Goal: Information Seeking & Learning: Learn about a topic

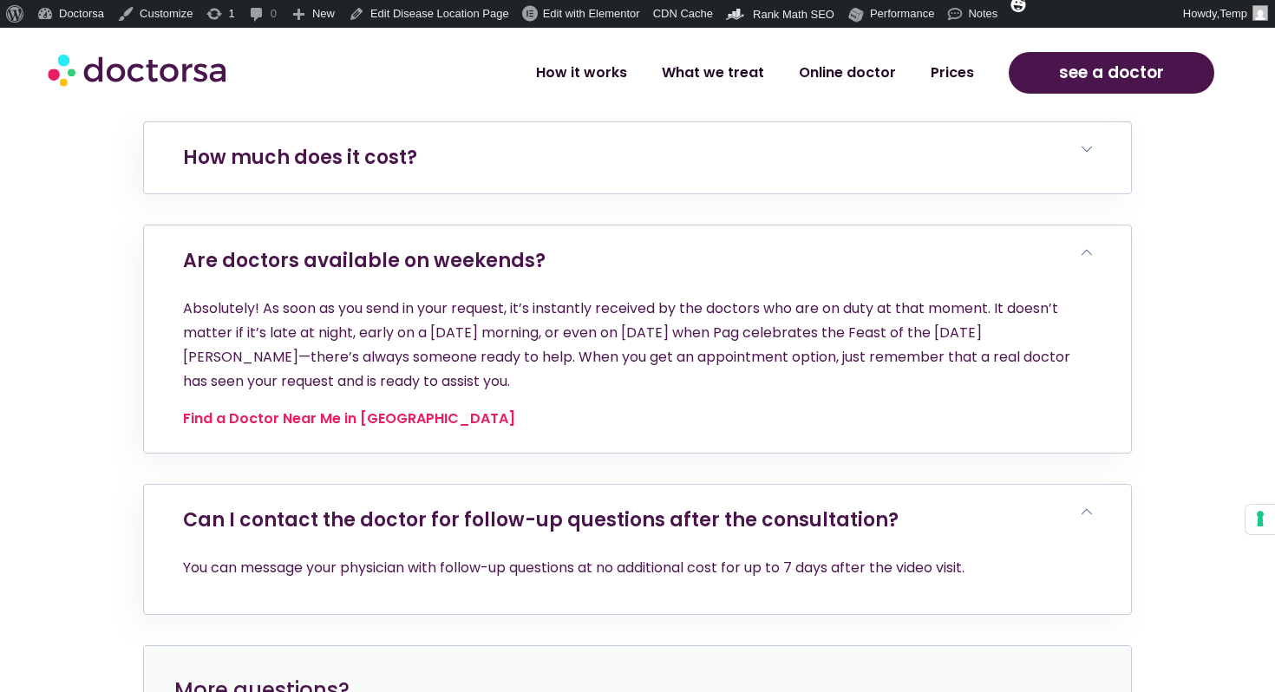
scroll to position [6679, 0]
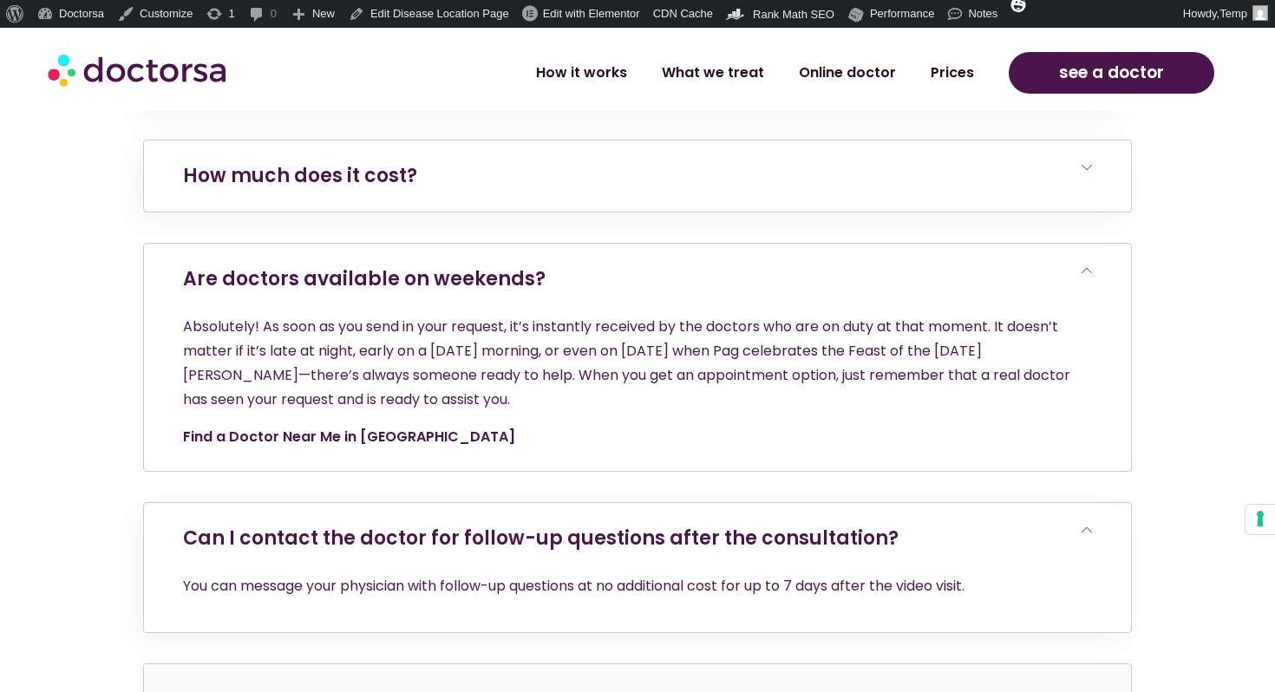
click at [314, 427] on link "Find a Doctor Near Me in Pag" at bounding box center [349, 437] width 332 height 20
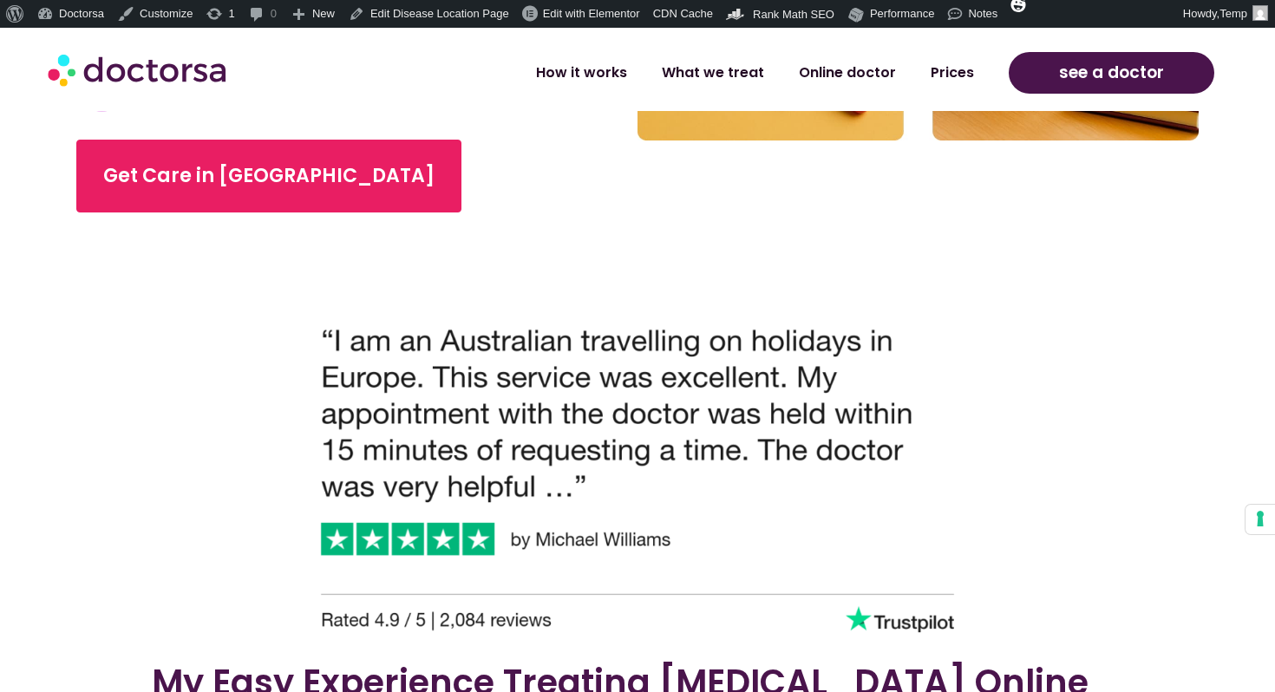
scroll to position [708, 0]
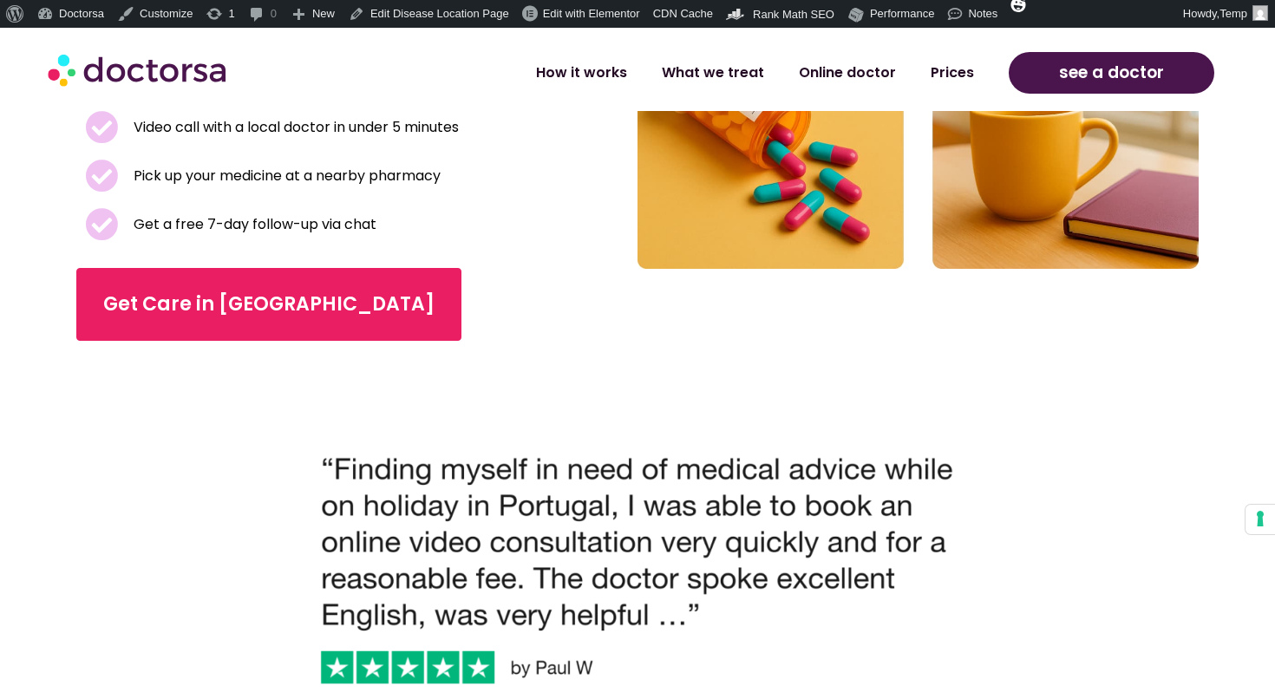
scroll to position [573, 0]
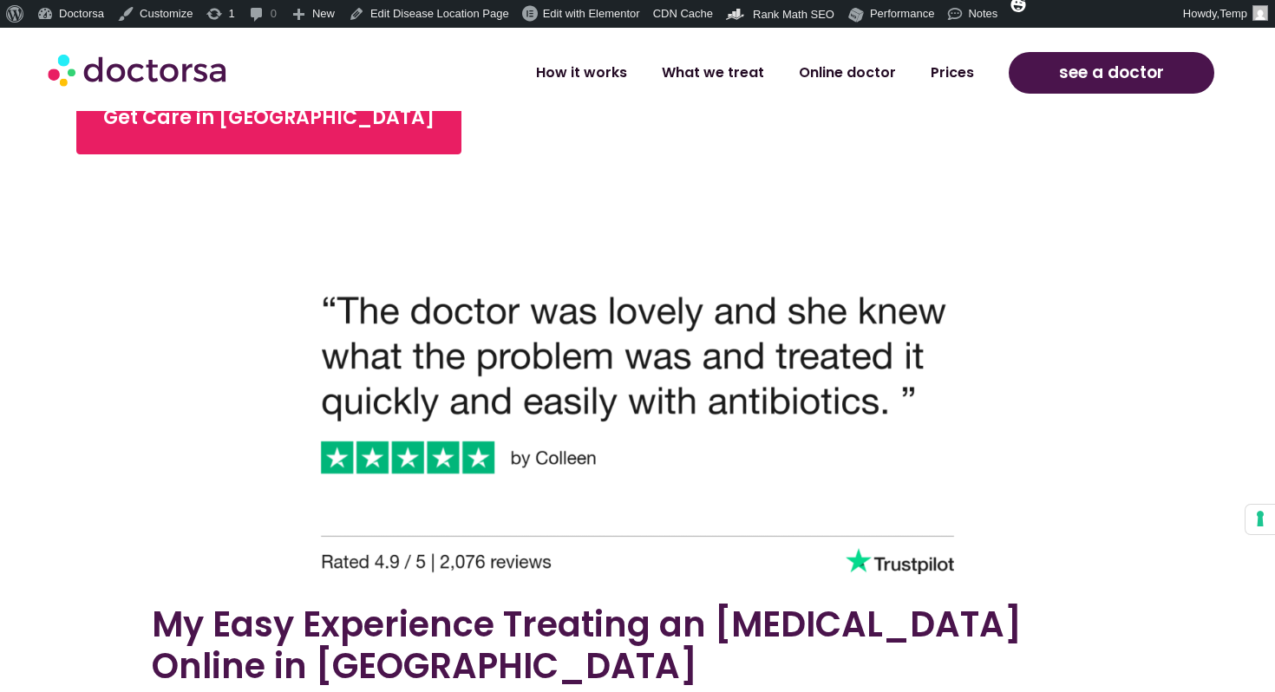
scroll to position [758, 0]
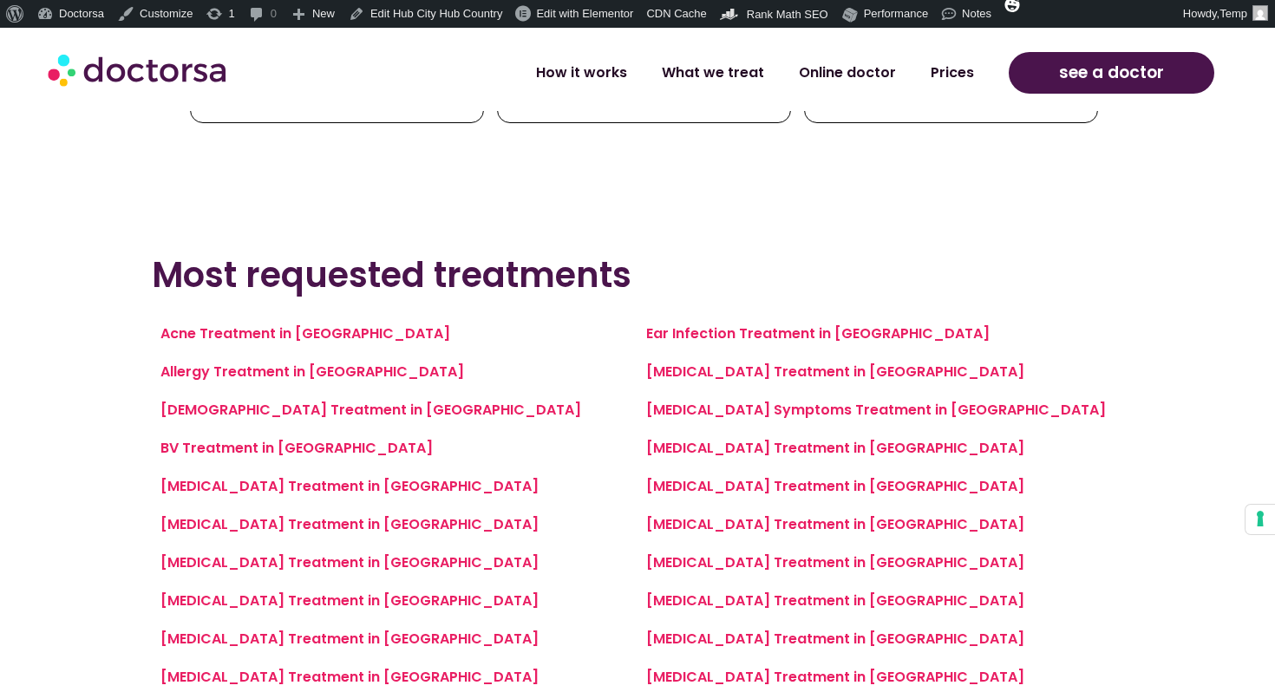
scroll to position [1145, 0]
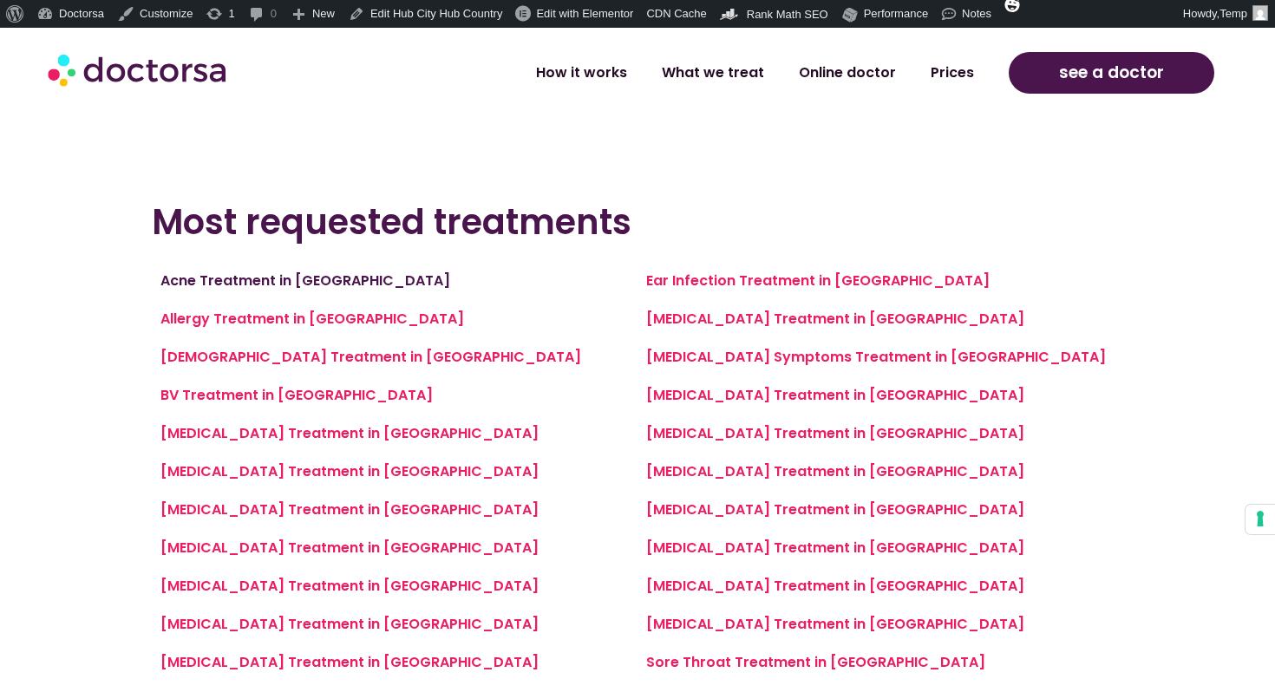
click at [341, 284] on link "Acne Treatment in [GEOGRAPHIC_DATA]" at bounding box center [306, 281] width 290 height 20
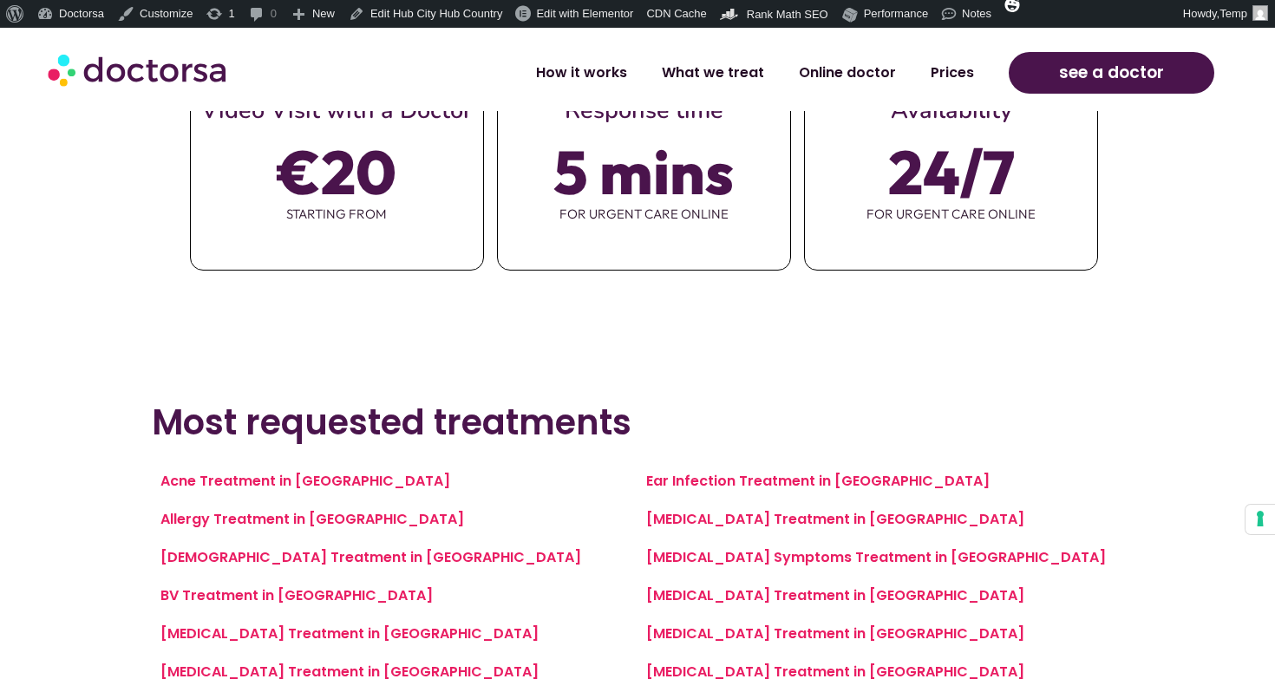
scroll to position [1115, 0]
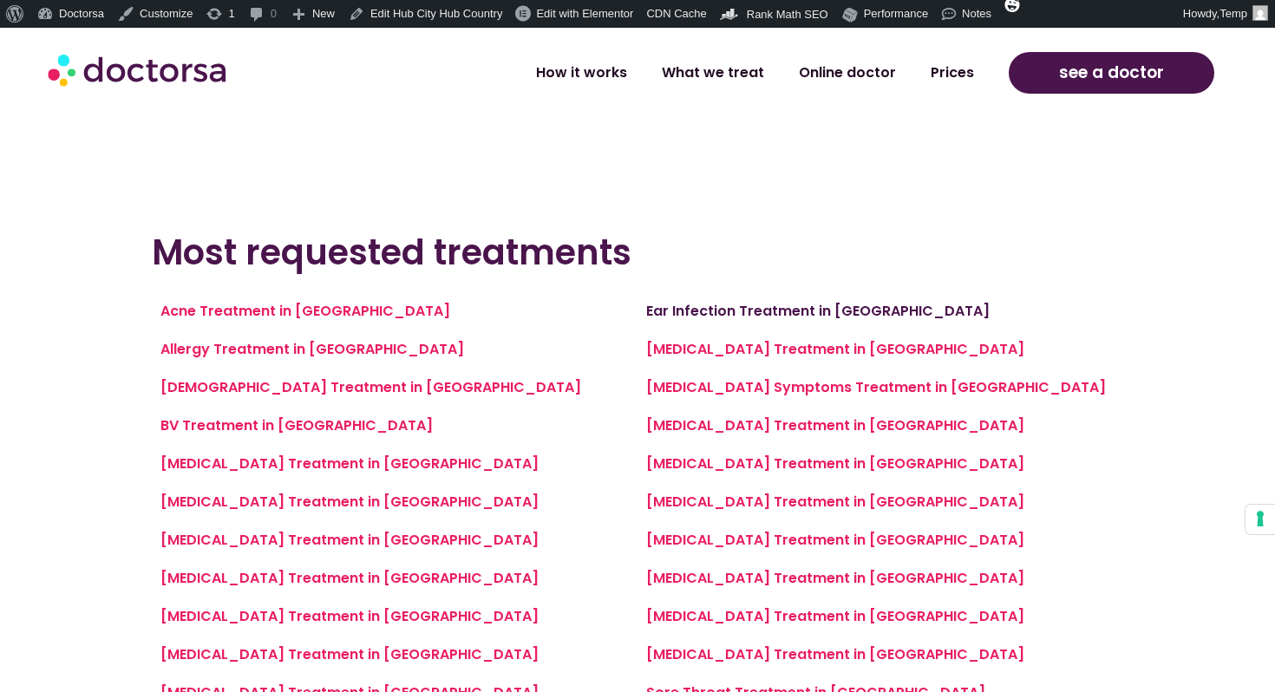
click at [684, 308] on link "Ear Infection Treatment in Portimão" at bounding box center [818, 311] width 344 height 20
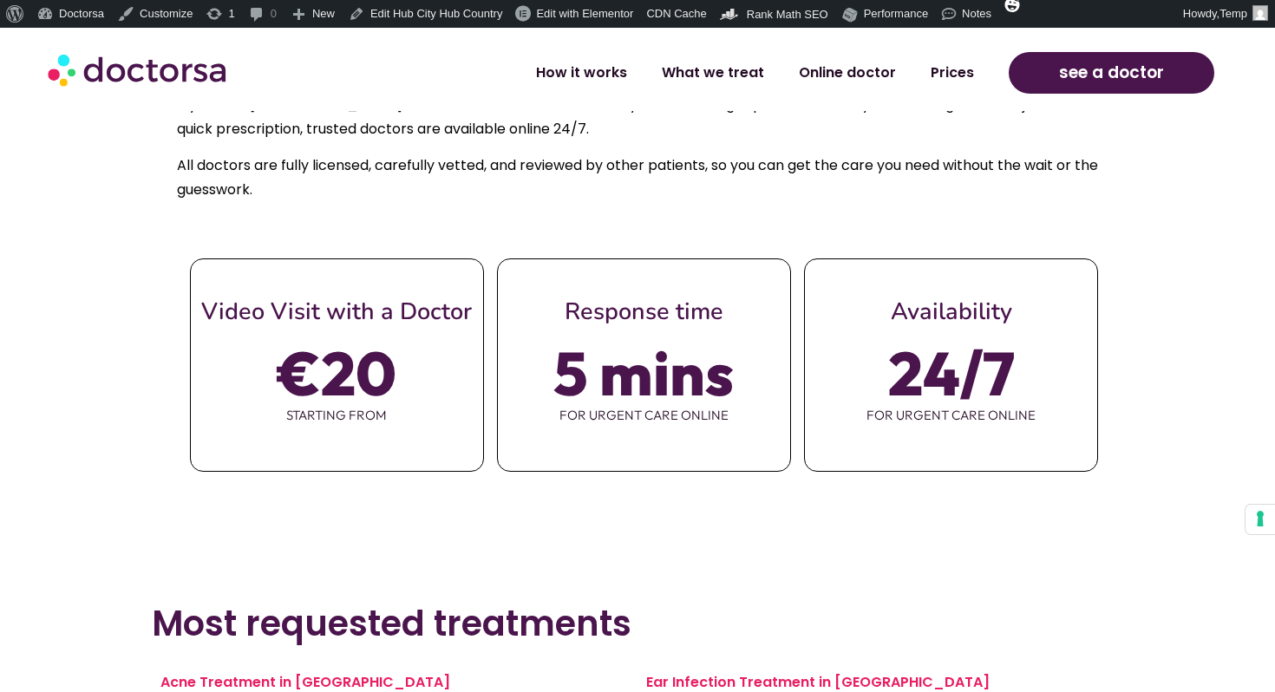
scroll to position [1317, 0]
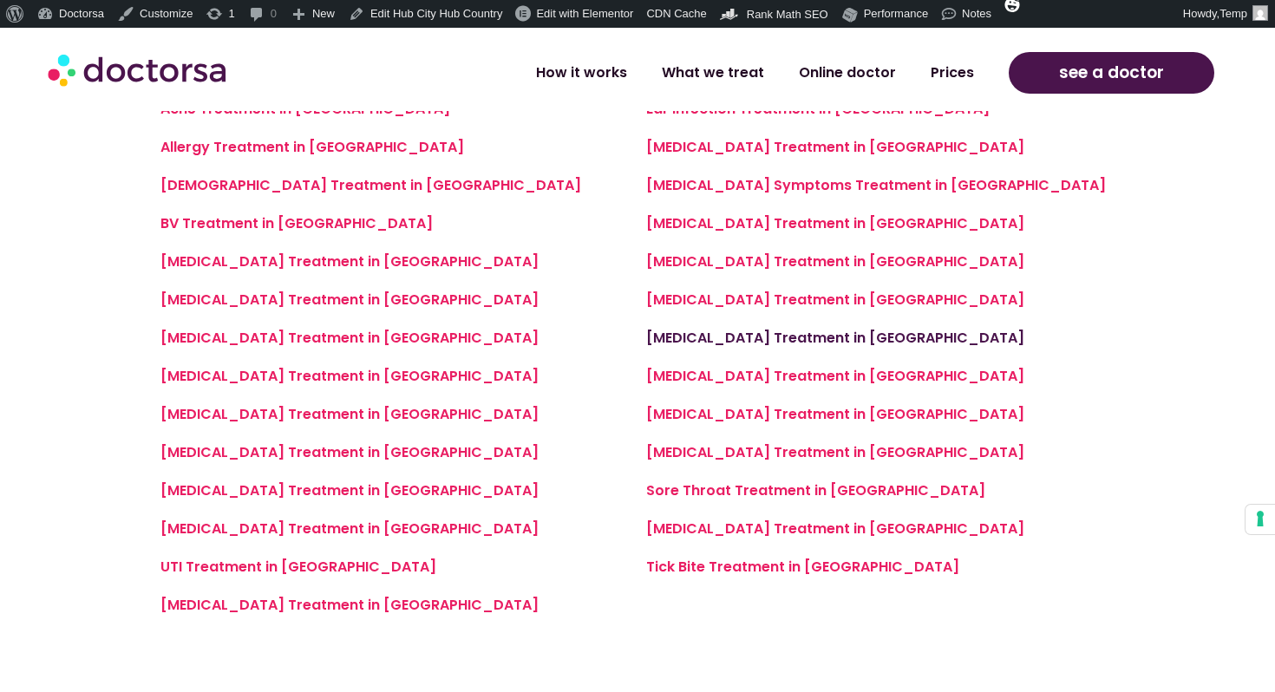
click at [838, 335] on link "Pink Eye Treatment in Setúbal" at bounding box center [835, 338] width 378 height 20
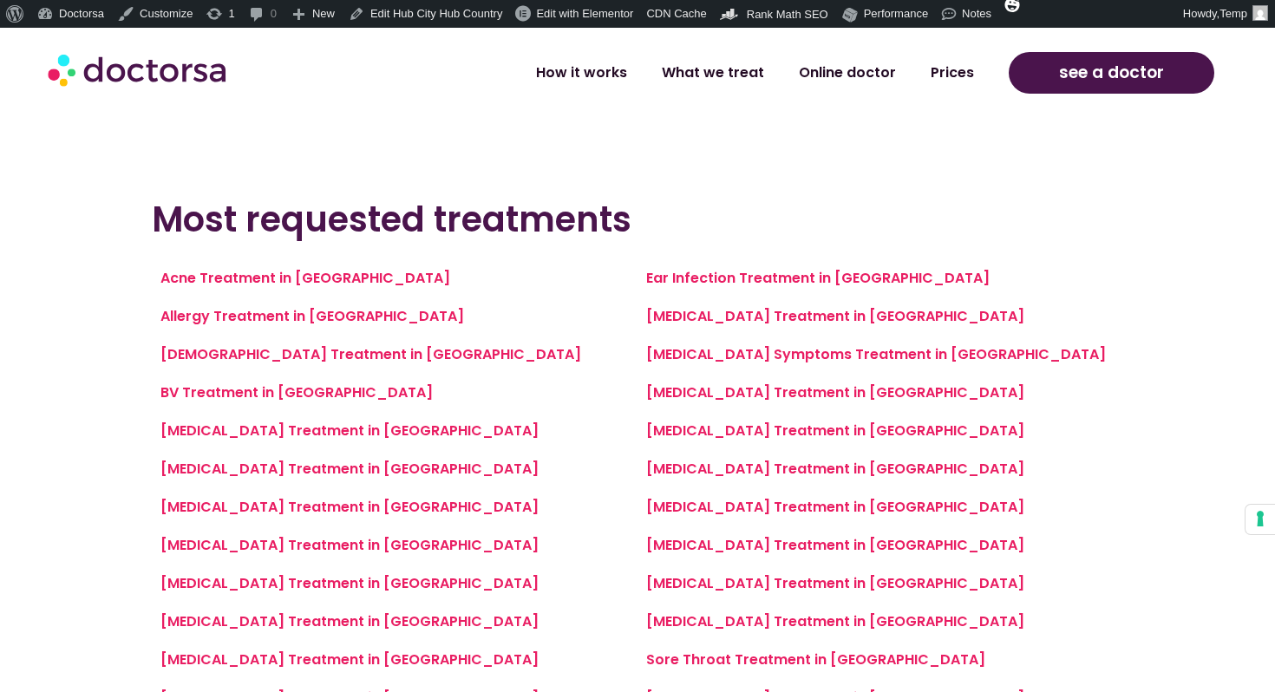
scroll to position [1457, 0]
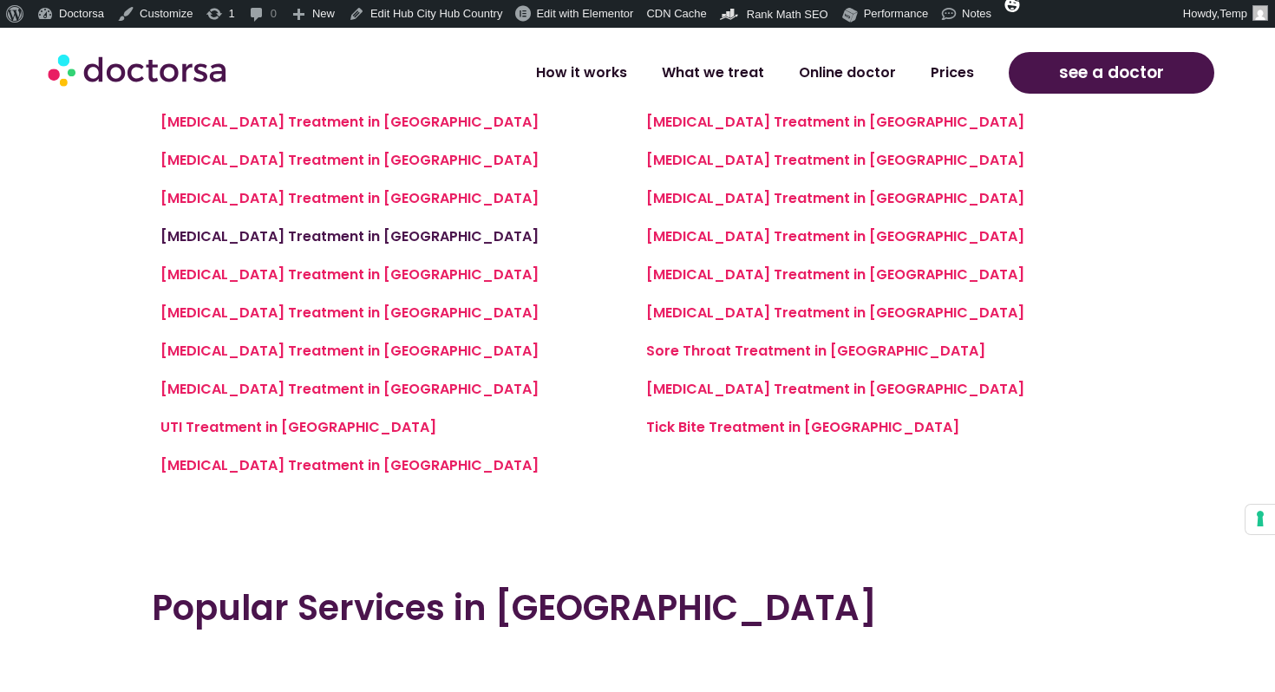
click at [334, 232] on link "Cold Sores Treatment in Sintra" at bounding box center [350, 236] width 378 height 20
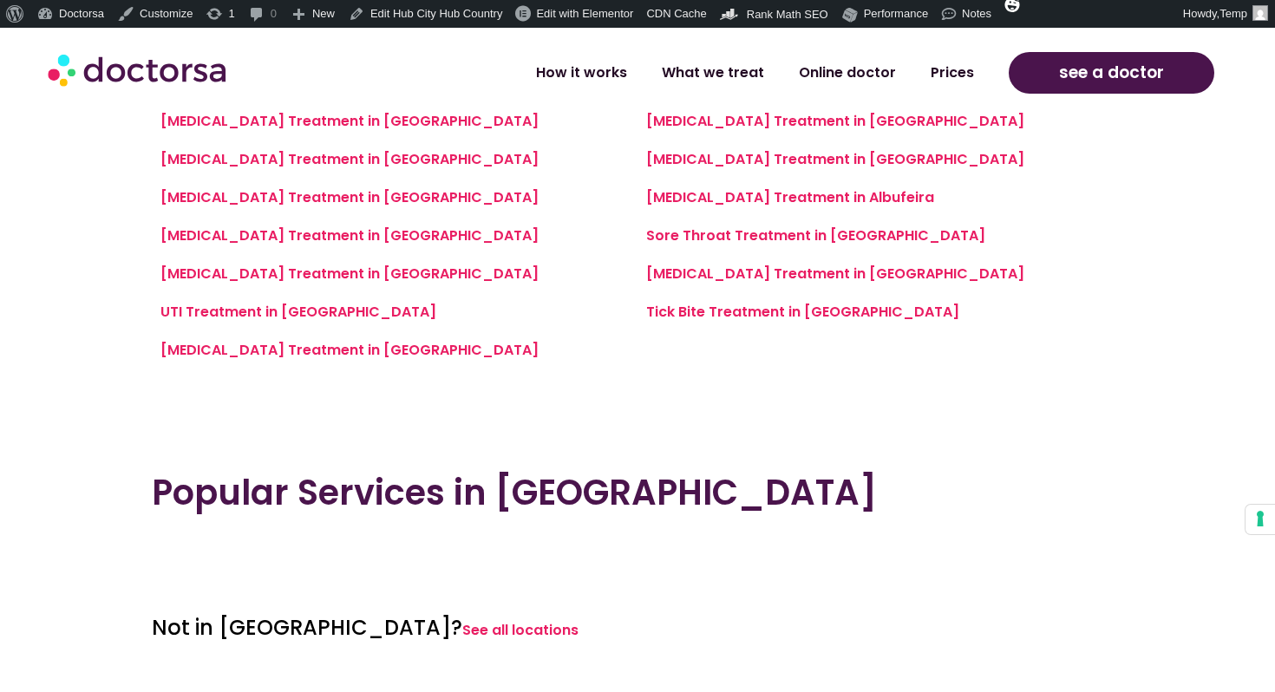
scroll to position [1555, 0]
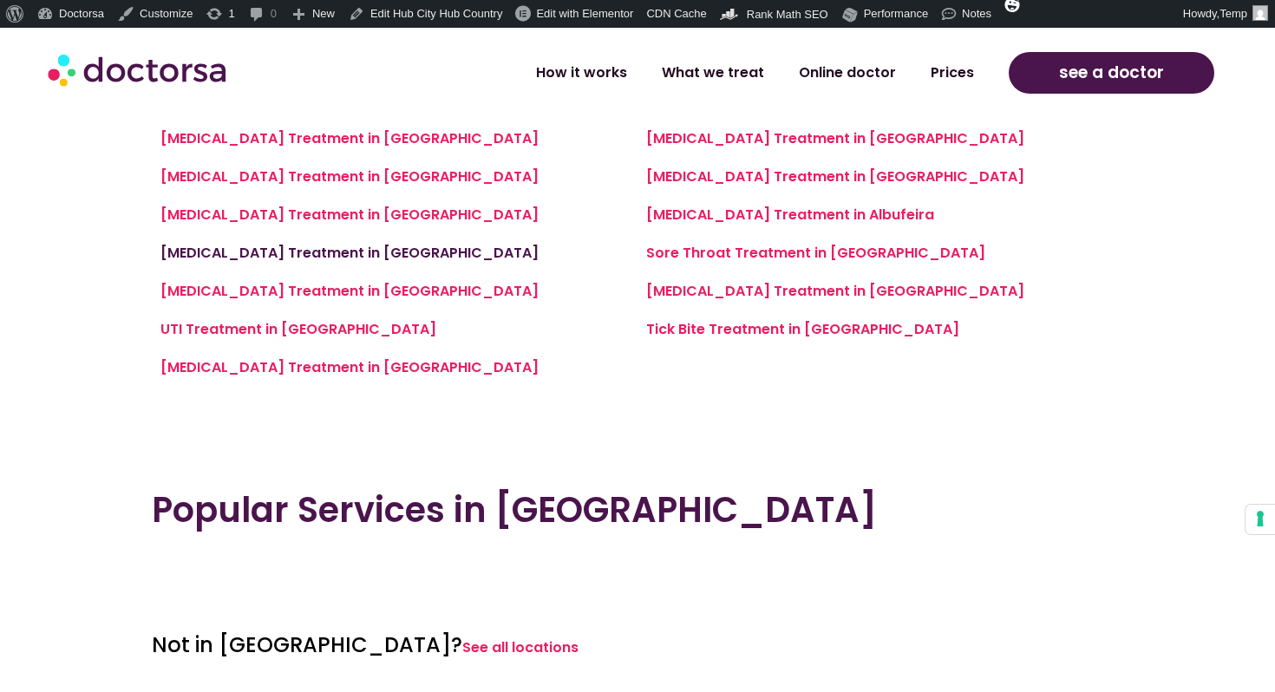
click at [286, 249] on link "[MEDICAL_DATA] Treatment in [GEOGRAPHIC_DATA]" at bounding box center [350, 253] width 378 height 20
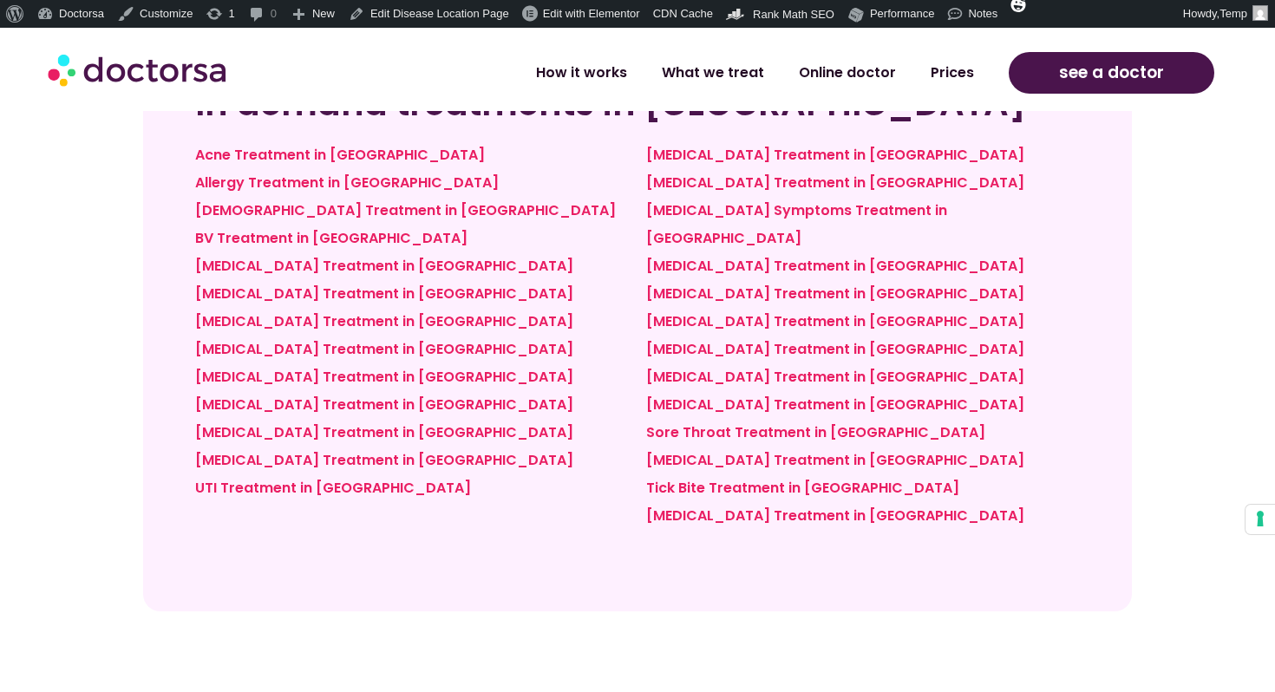
scroll to position [5656, 0]
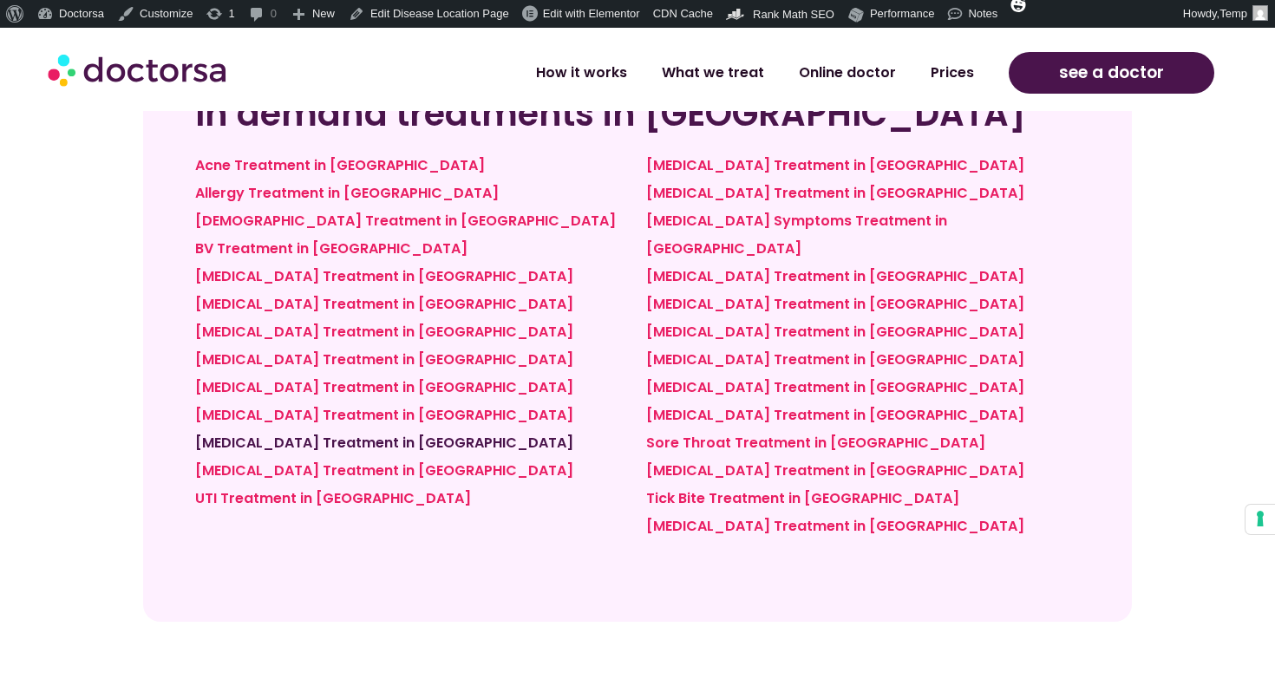
click at [340, 433] on link "Strep Throat Treatment in Portimão" at bounding box center [384, 443] width 378 height 20
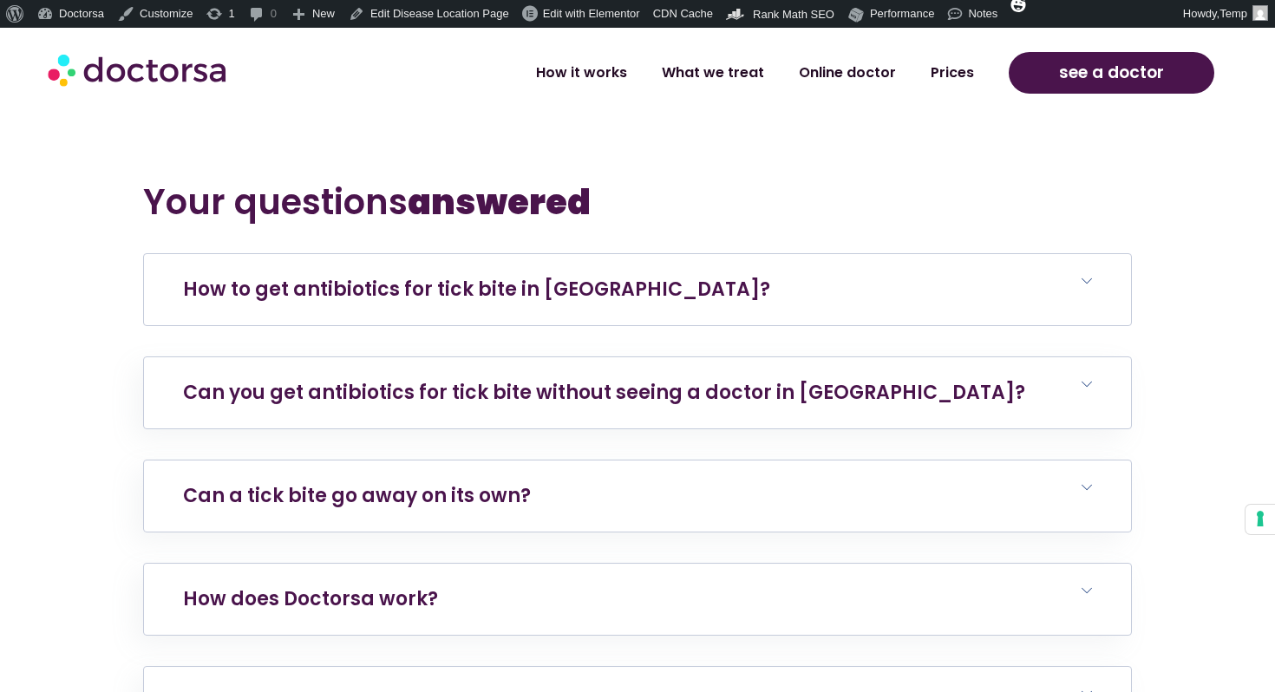
scroll to position [6268, 0]
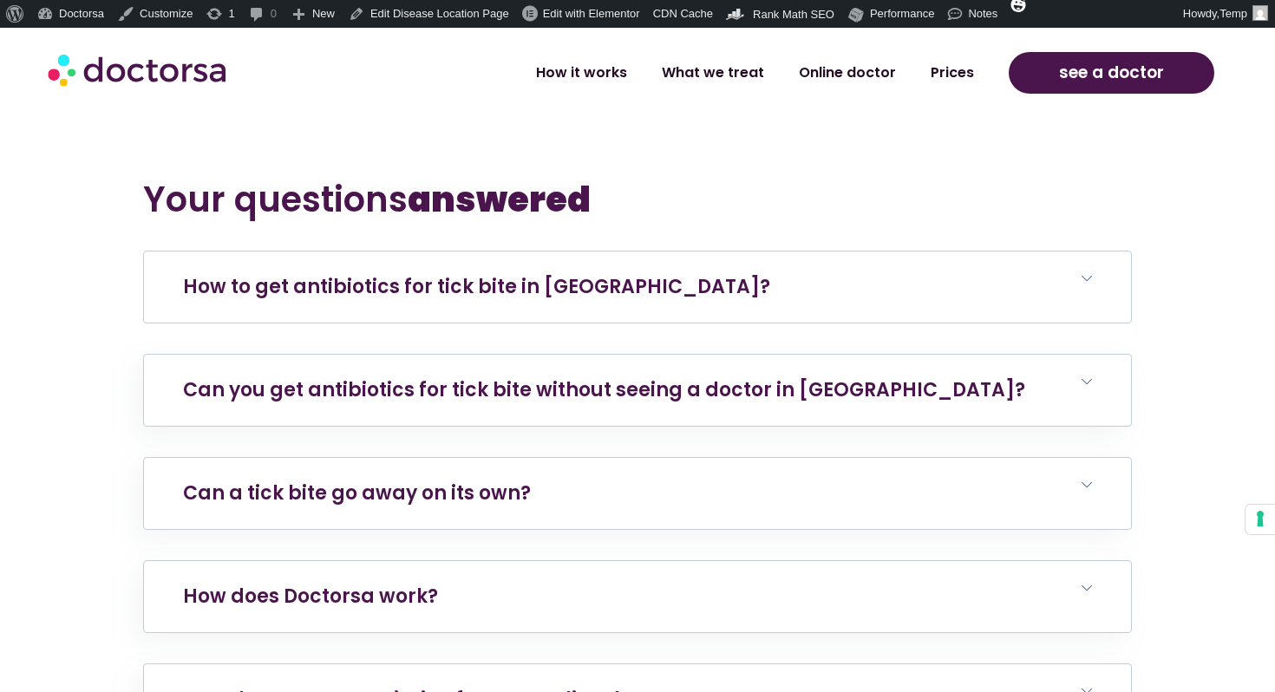
click at [379, 273] on link "How to get antibiotics for tick bite in Cascais?" at bounding box center [476, 286] width 587 height 27
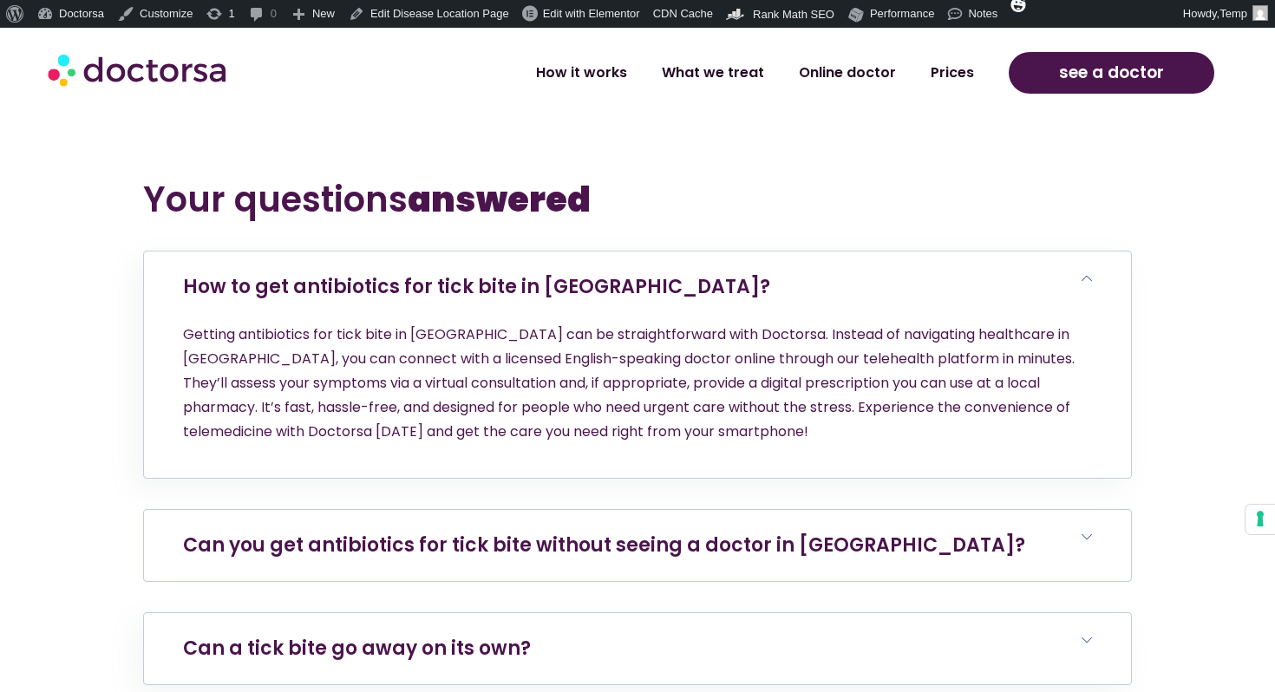
click at [531, 532] on link "Can you get antibiotics for tick bite without seeing a doctor in Cascais?" at bounding box center [604, 545] width 842 height 27
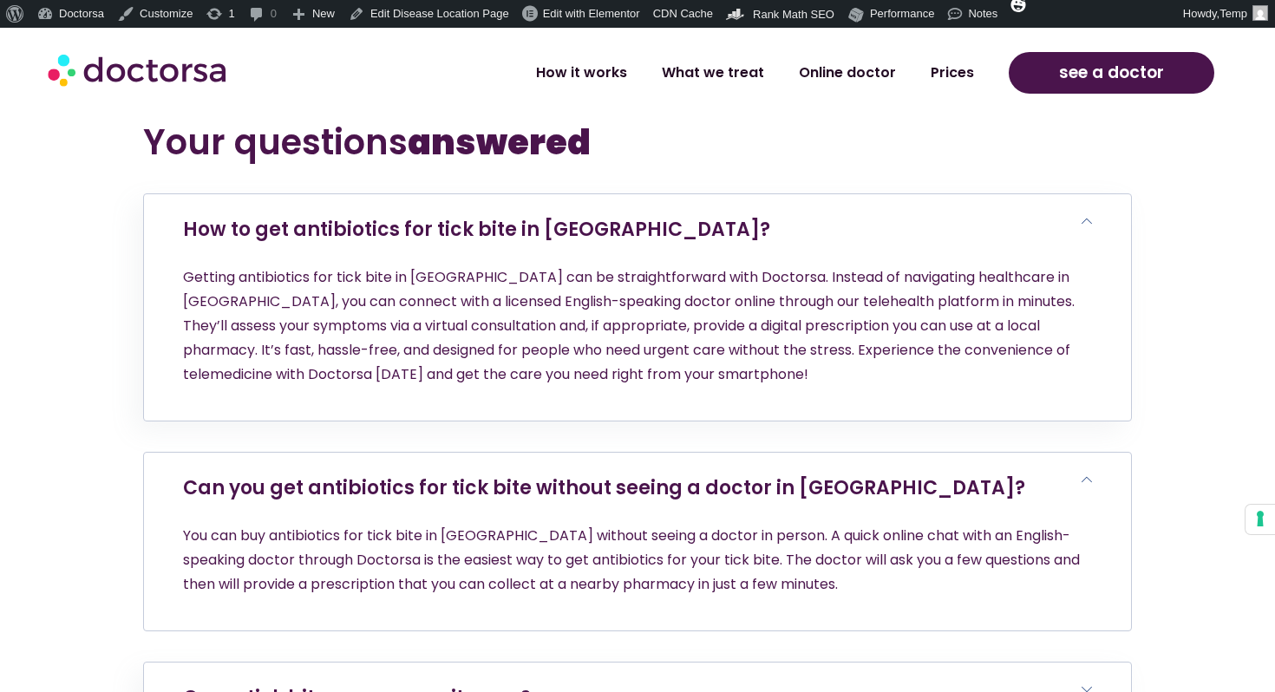
scroll to position [6462, 0]
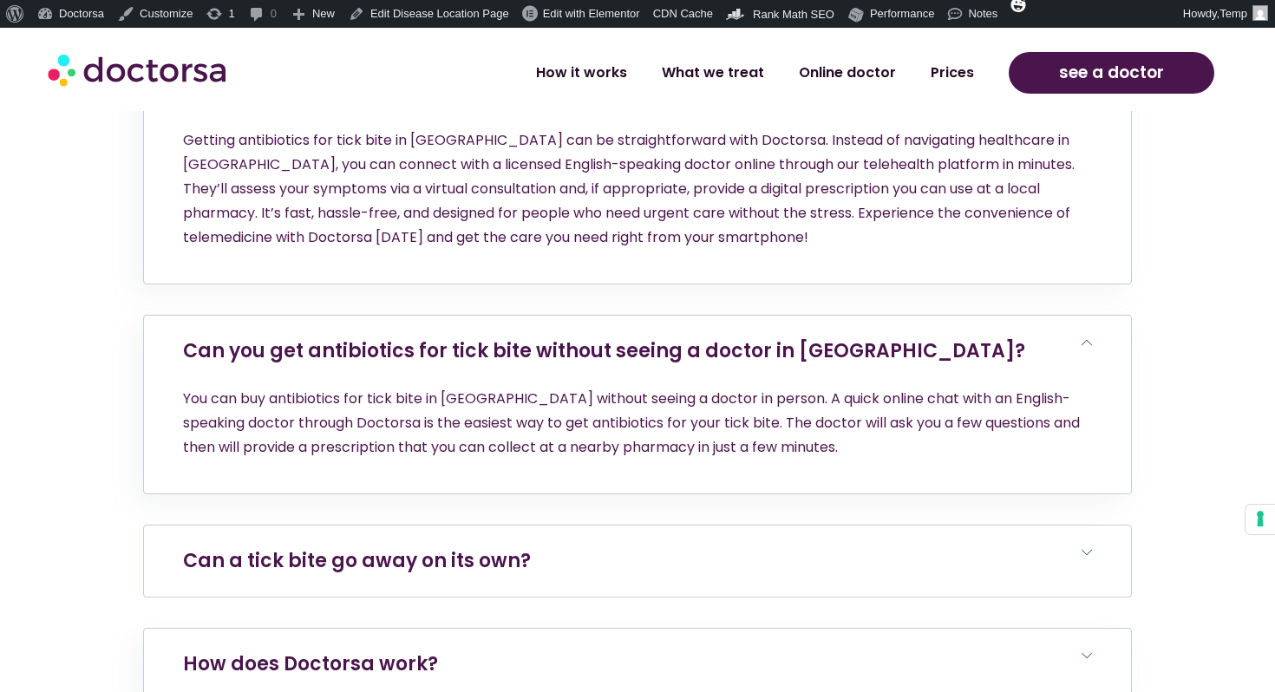
click at [511, 547] on link "Can a tick bite go away on its own?" at bounding box center [357, 560] width 348 height 27
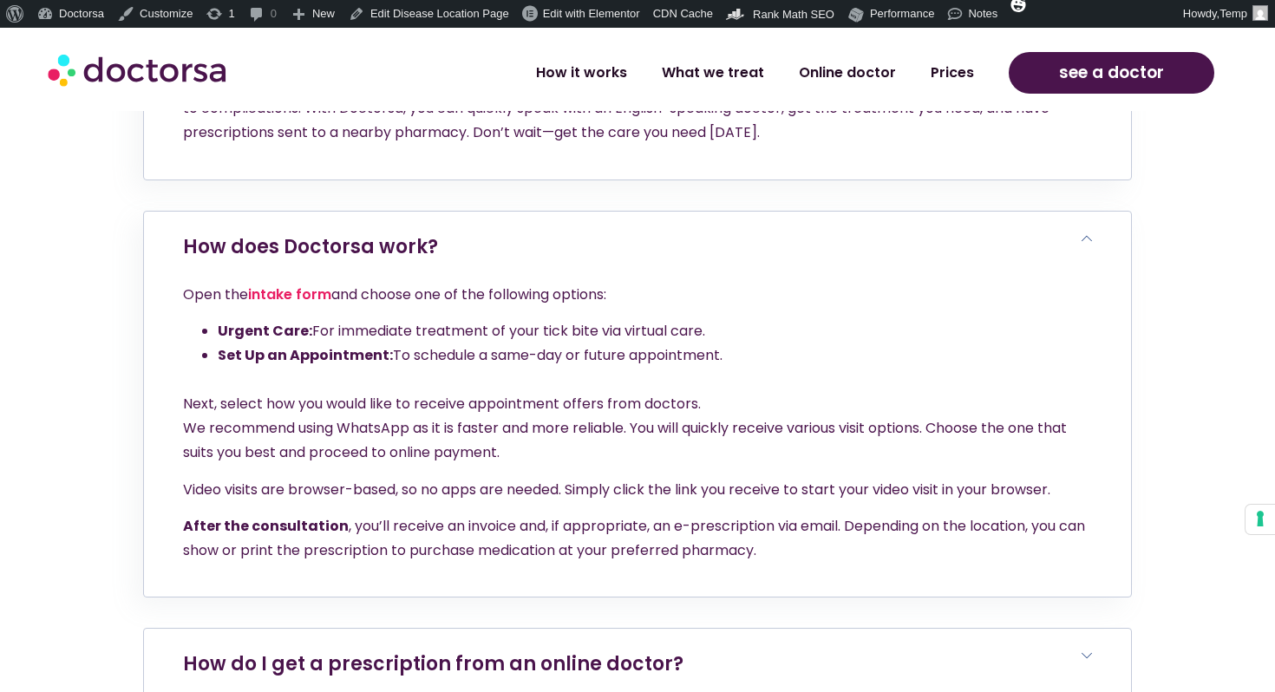
click at [542, 629] on h6 "How do I get a prescription from an online doctor?" at bounding box center [637, 664] width 987 height 71
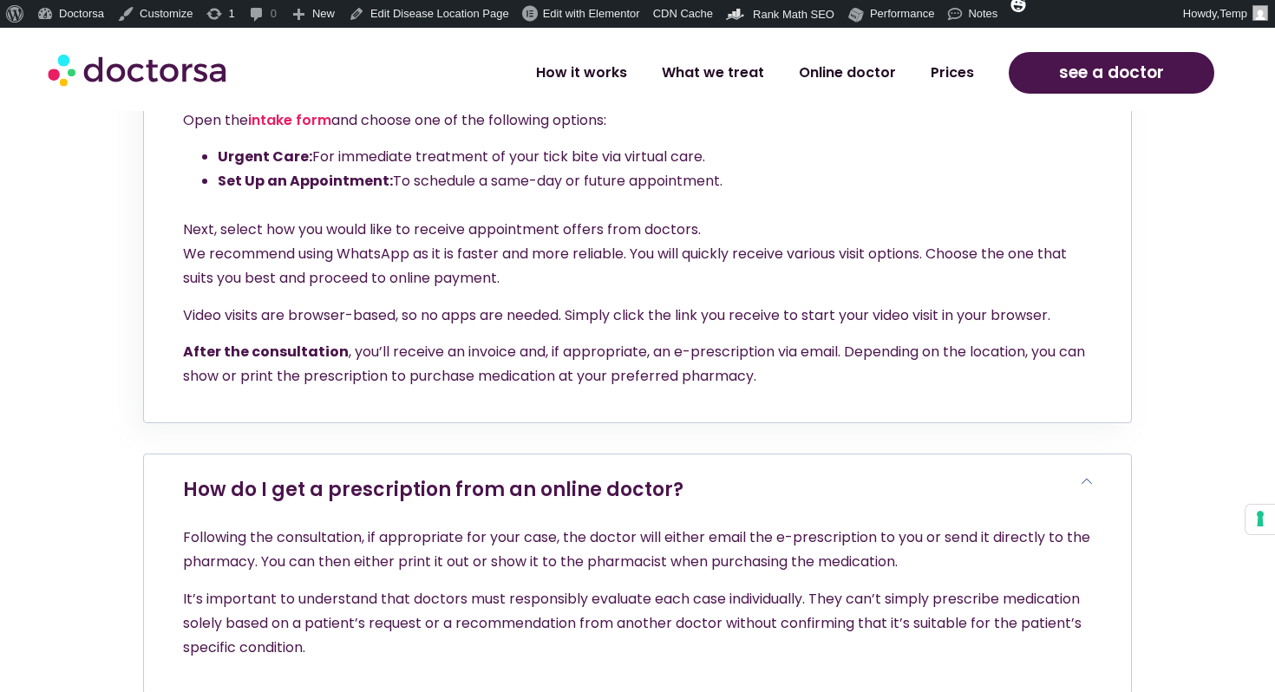
scroll to position [7175, 0]
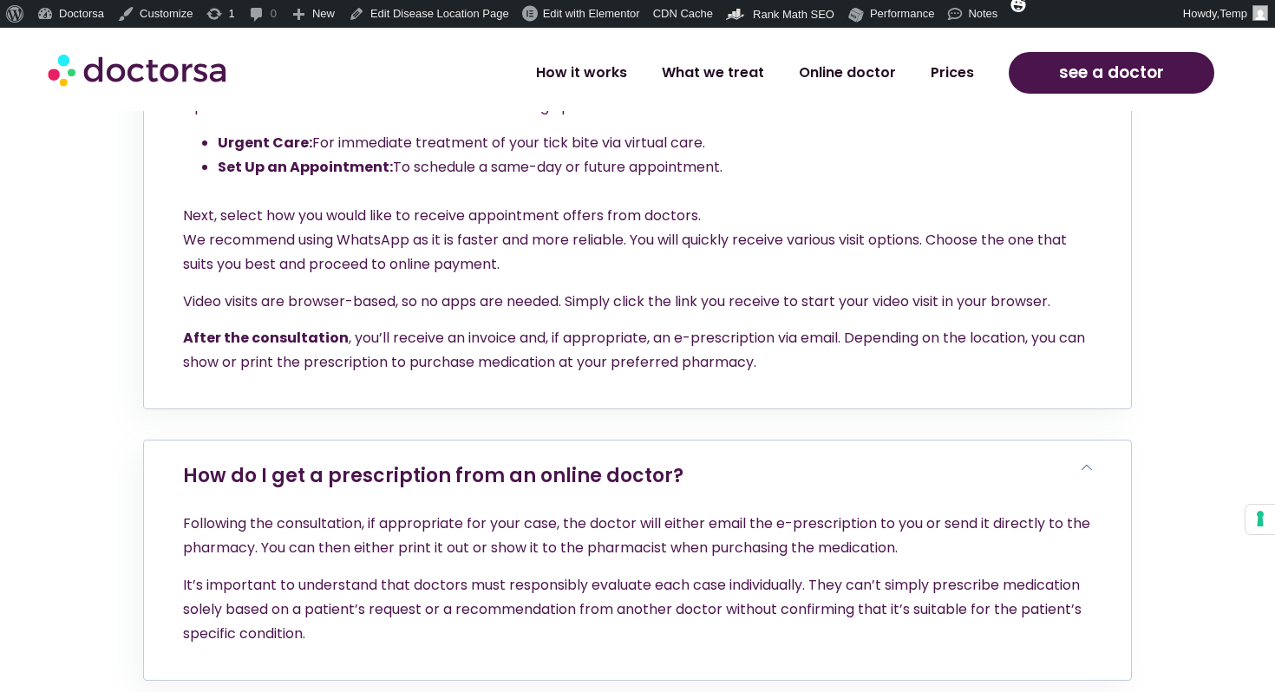
click at [529, 575] on div "Your questions answered How to get antibiotics for tick bite in Cascais? Gettin…" at bounding box center [637, 242] width 989 height 1942
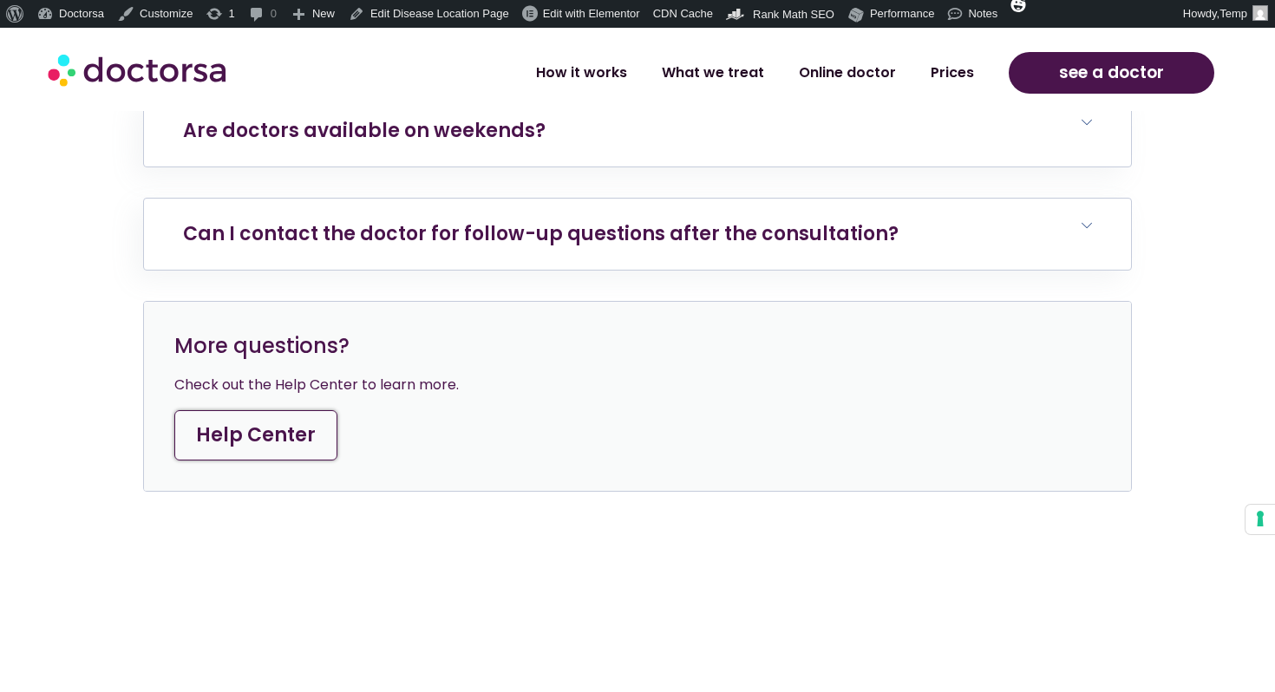
scroll to position [8231, 0]
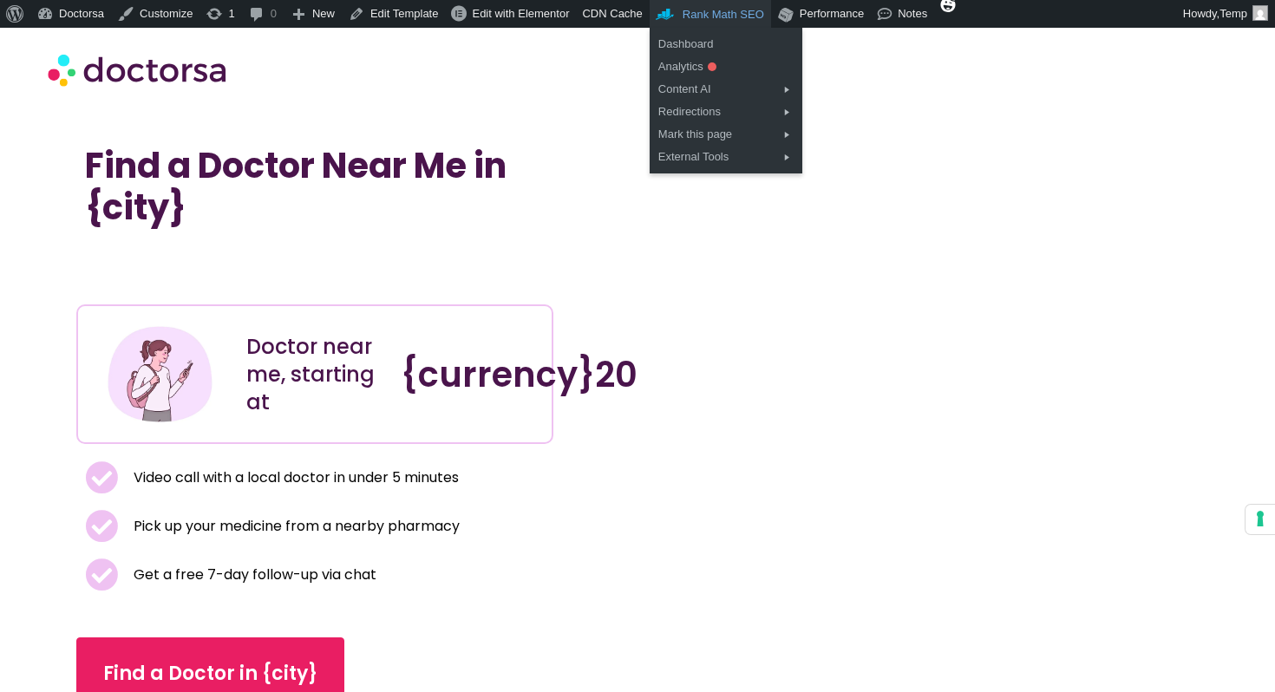
click at [724, 17] on span "Rank Math SEO" at bounding box center [724, 14] width 82 height 13
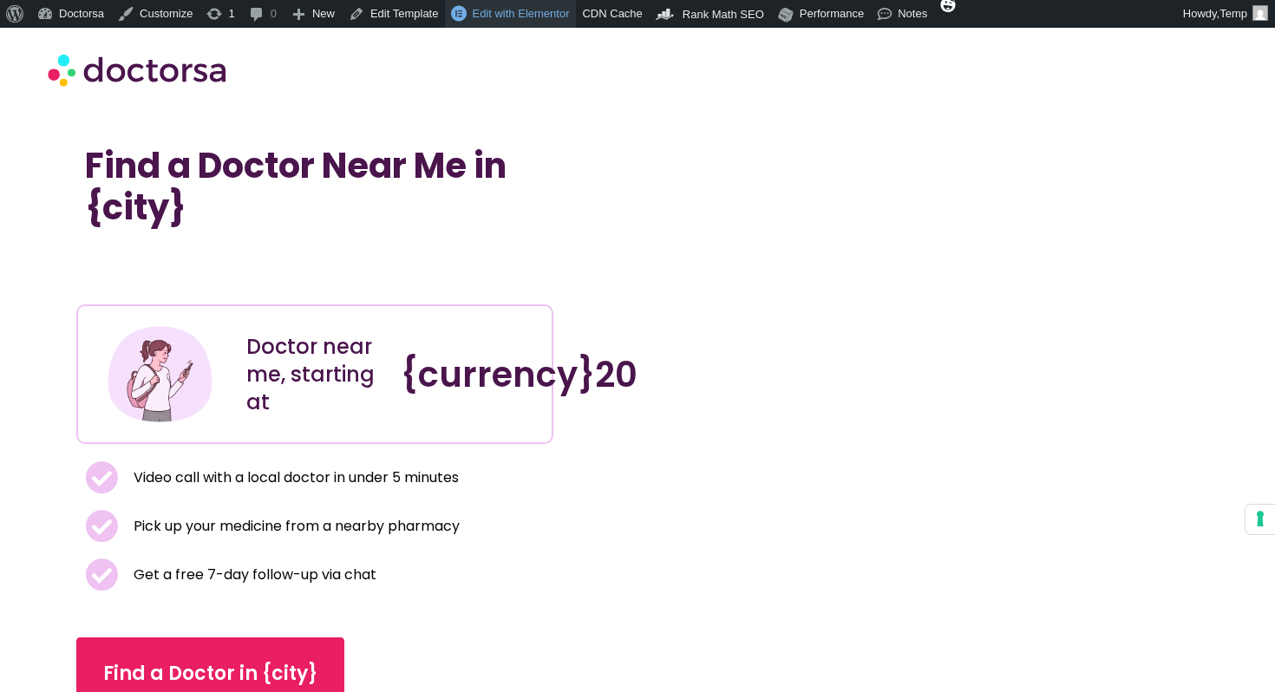
click at [551, 21] on link "Edit with Elementor" at bounding box center [510, 14] width 131 height 28
click at [421, 10] on link "Edit Template" at bounding box center [394, 14] width 104 height 28
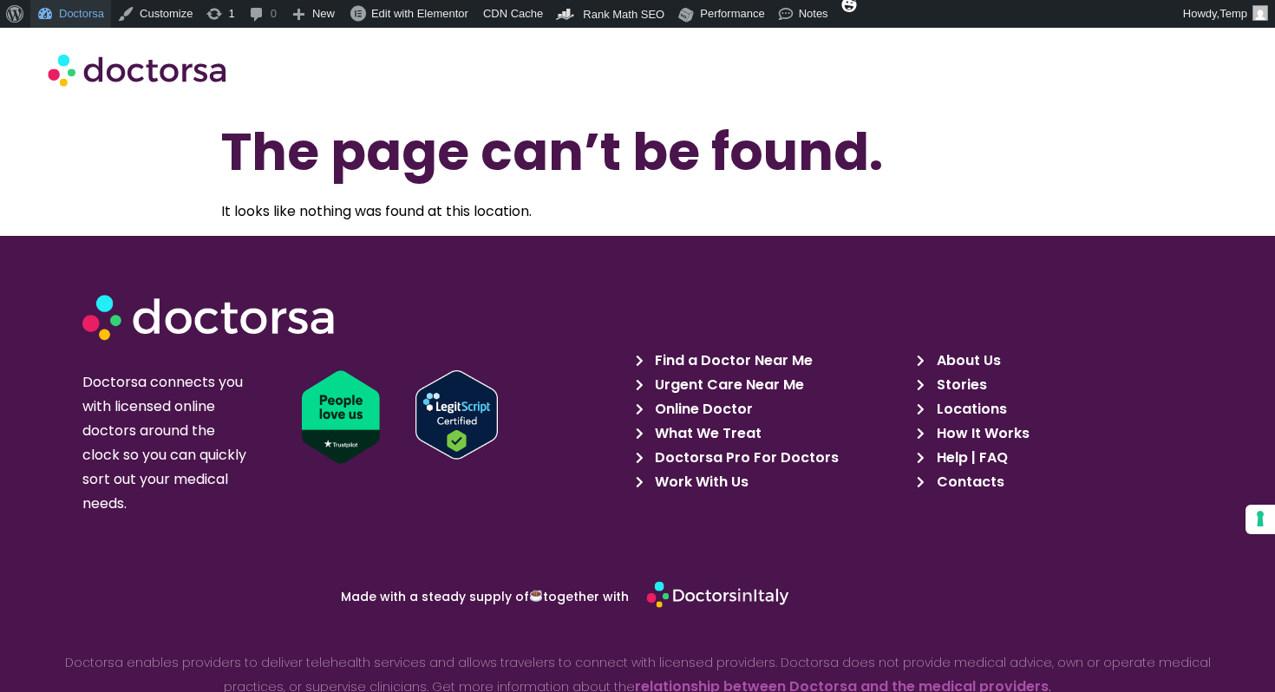
click at [88, 10] on link "Doctorsa" at bounding box center [70, 14] width 81 height 28
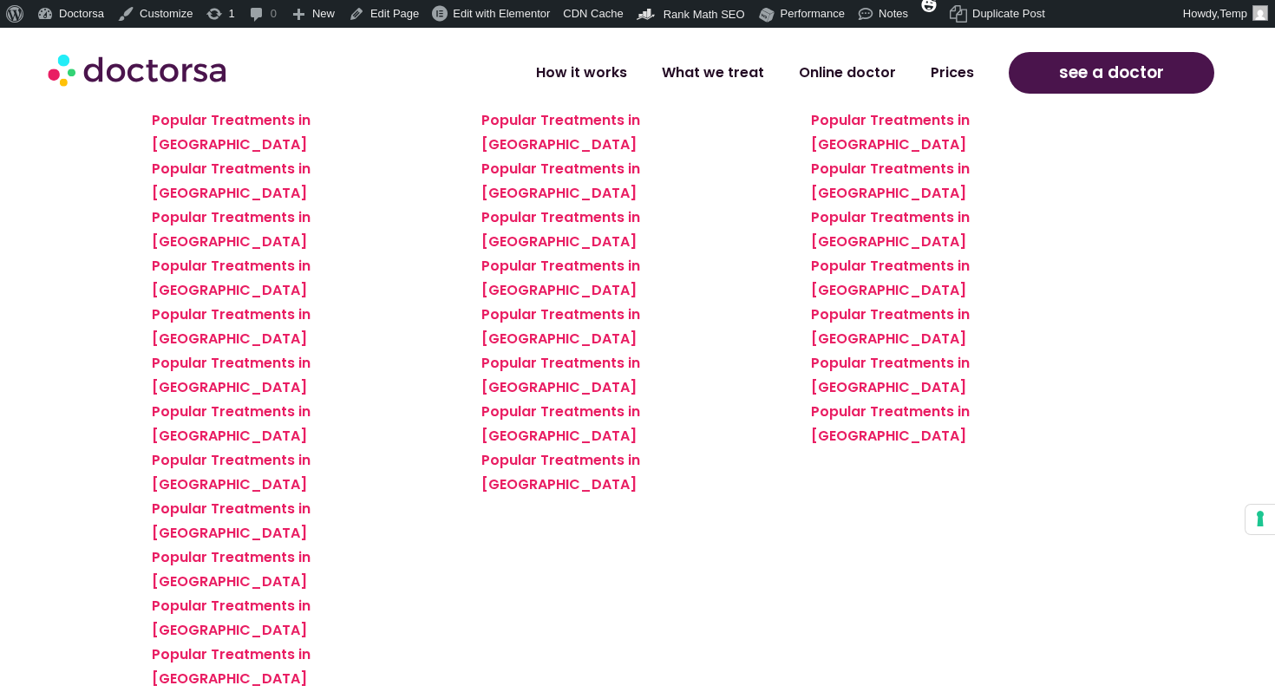
scroll to position [1619, 0]
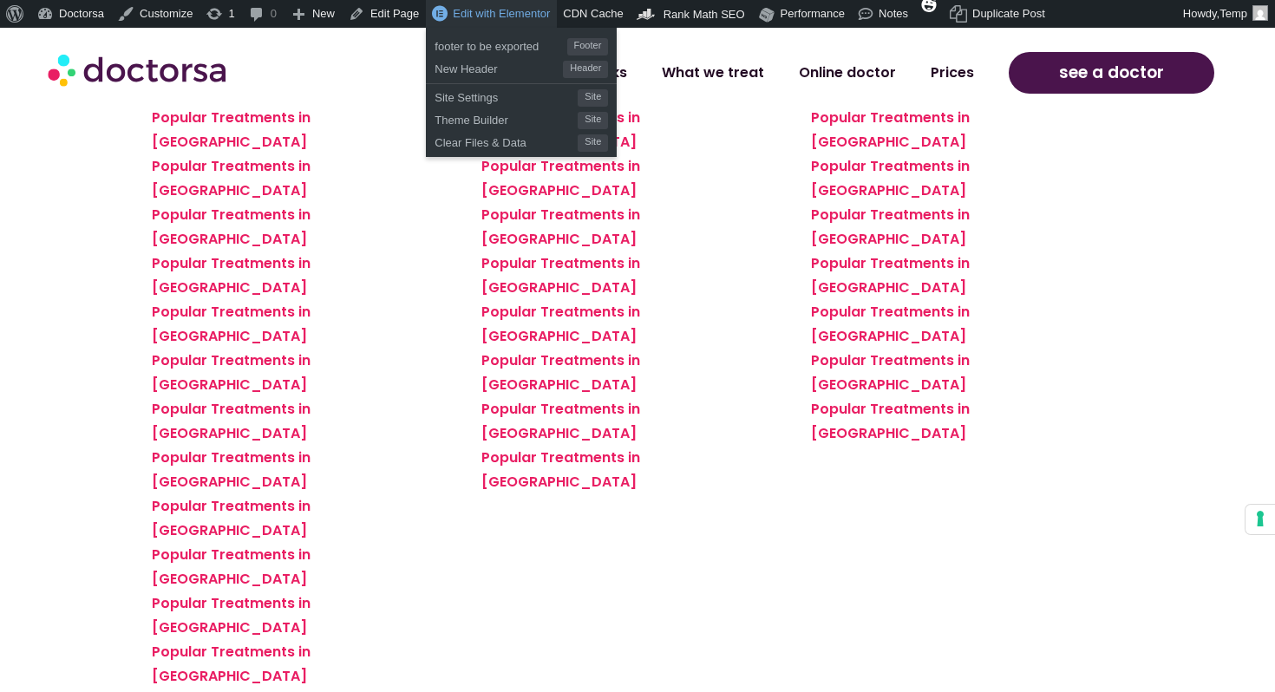
click at [483, 16] on span "Edit with Elementor" at bounding box center [501, 13] width 97 height 13
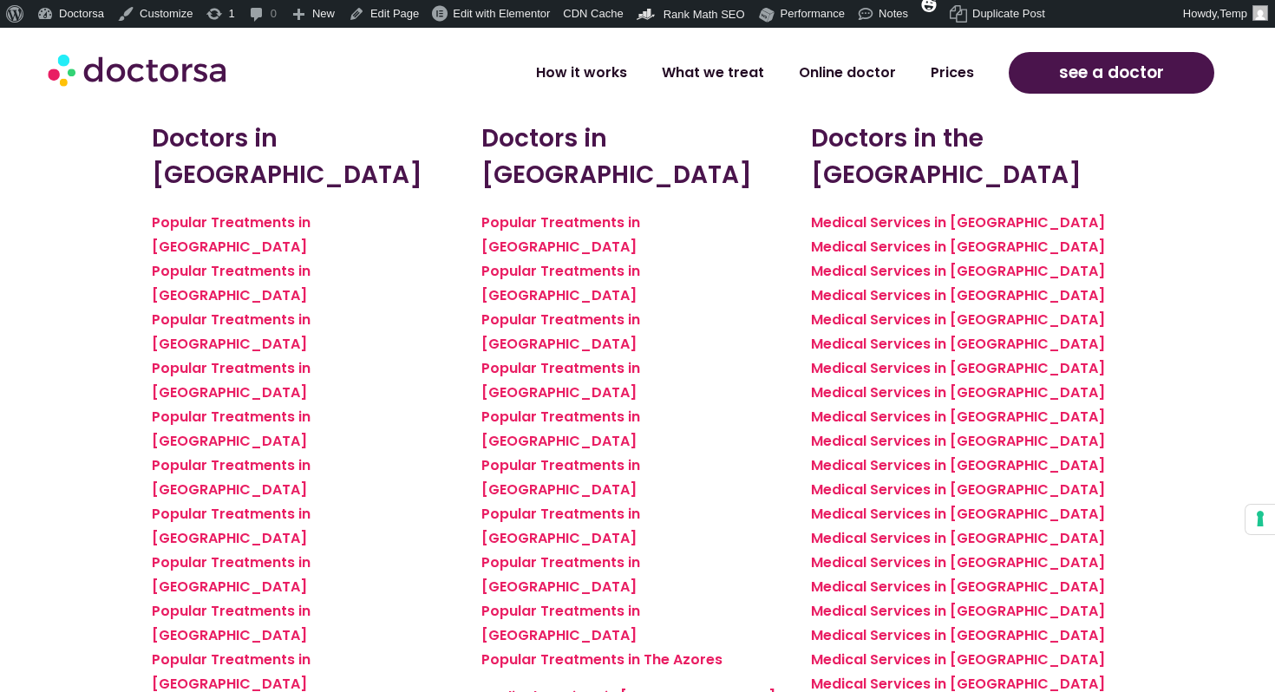
scroll to position [2267, 0]
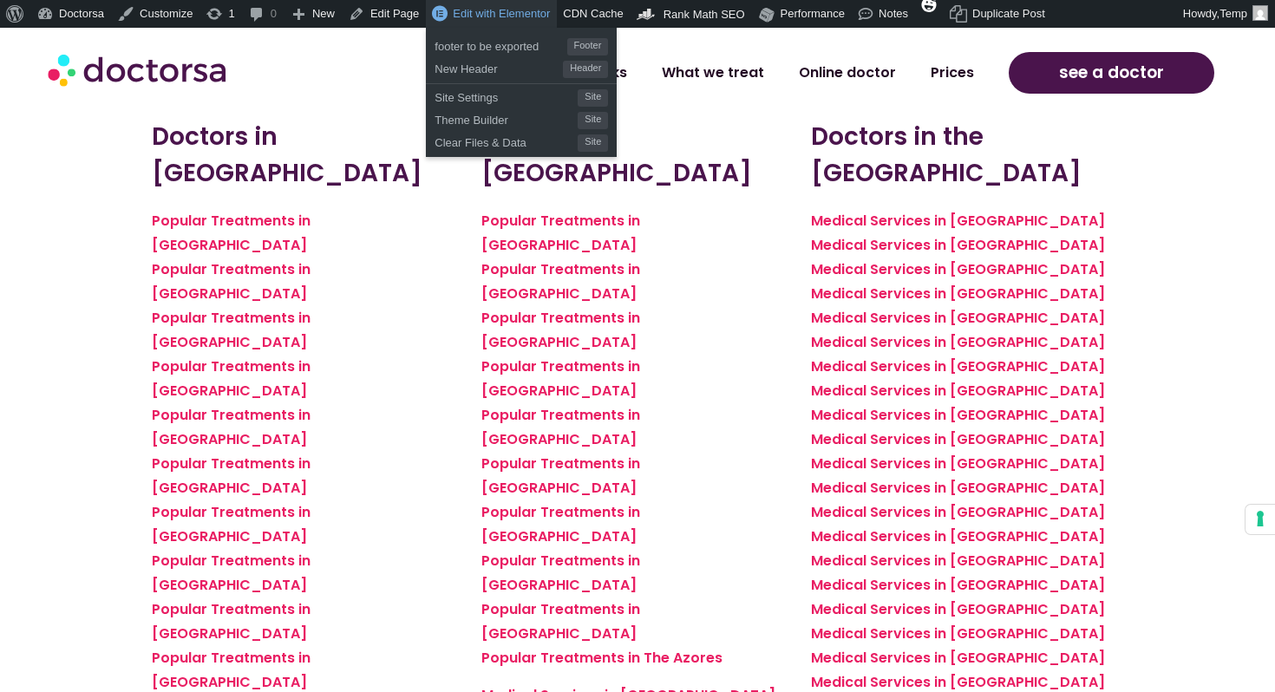
click at [466, 11] on span "Edit with Elementor" at bounding box center [501, 13] width 97 height 13
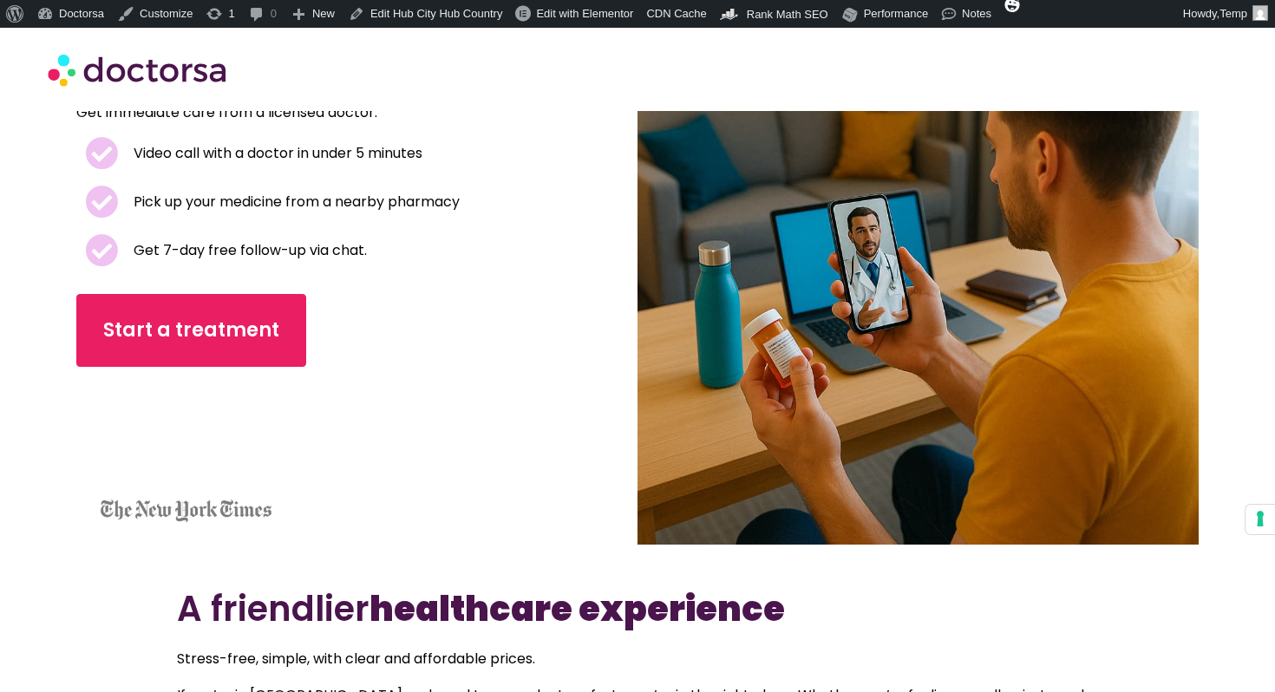
scroll to position [168, 0]
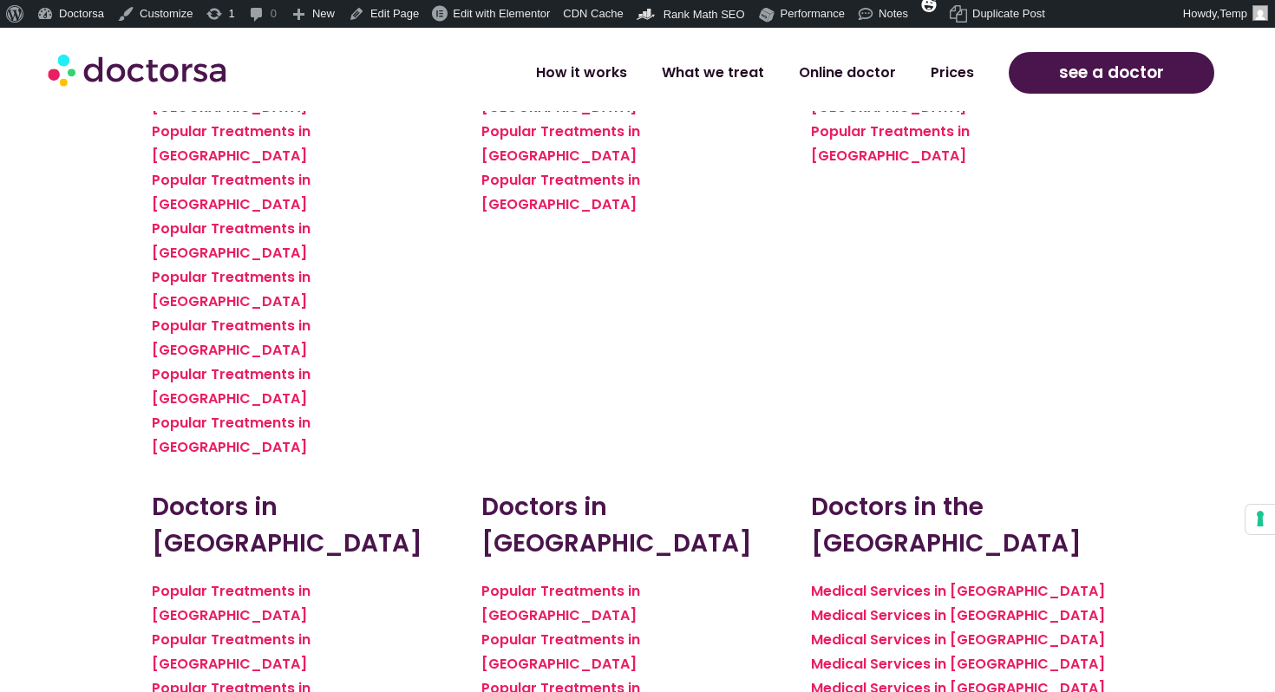
scroll to position [1727, 0]
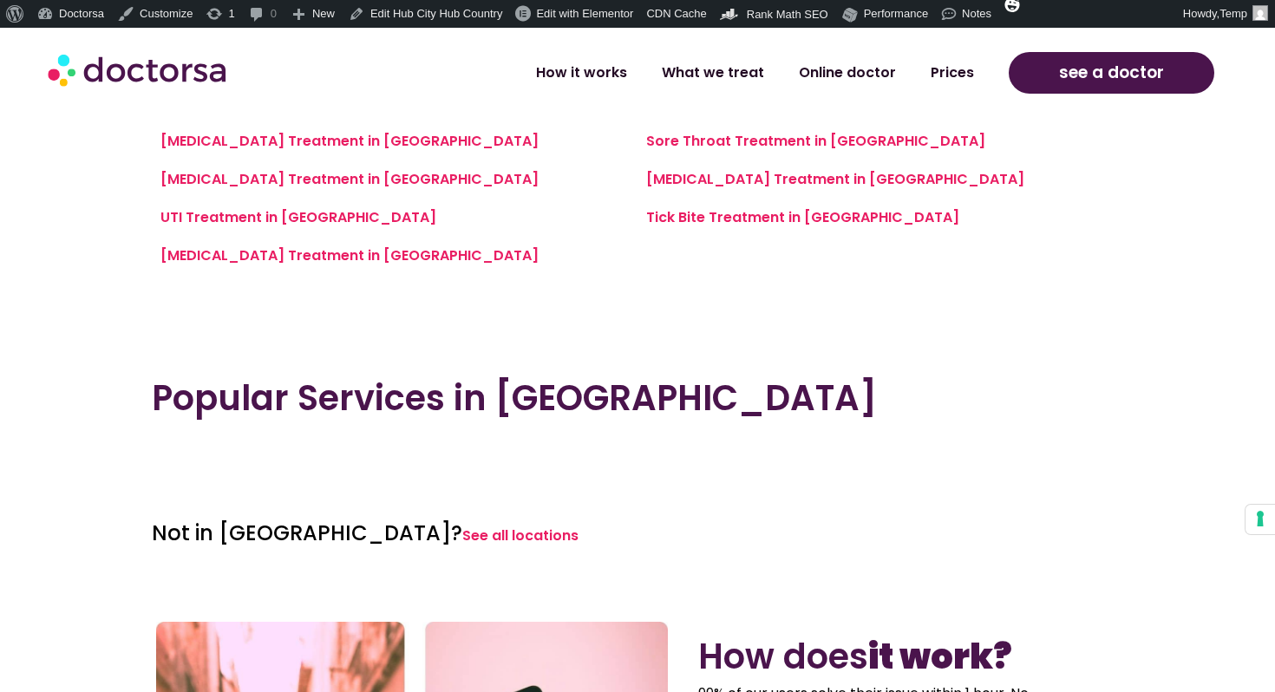
scroll to position [1629, 0]
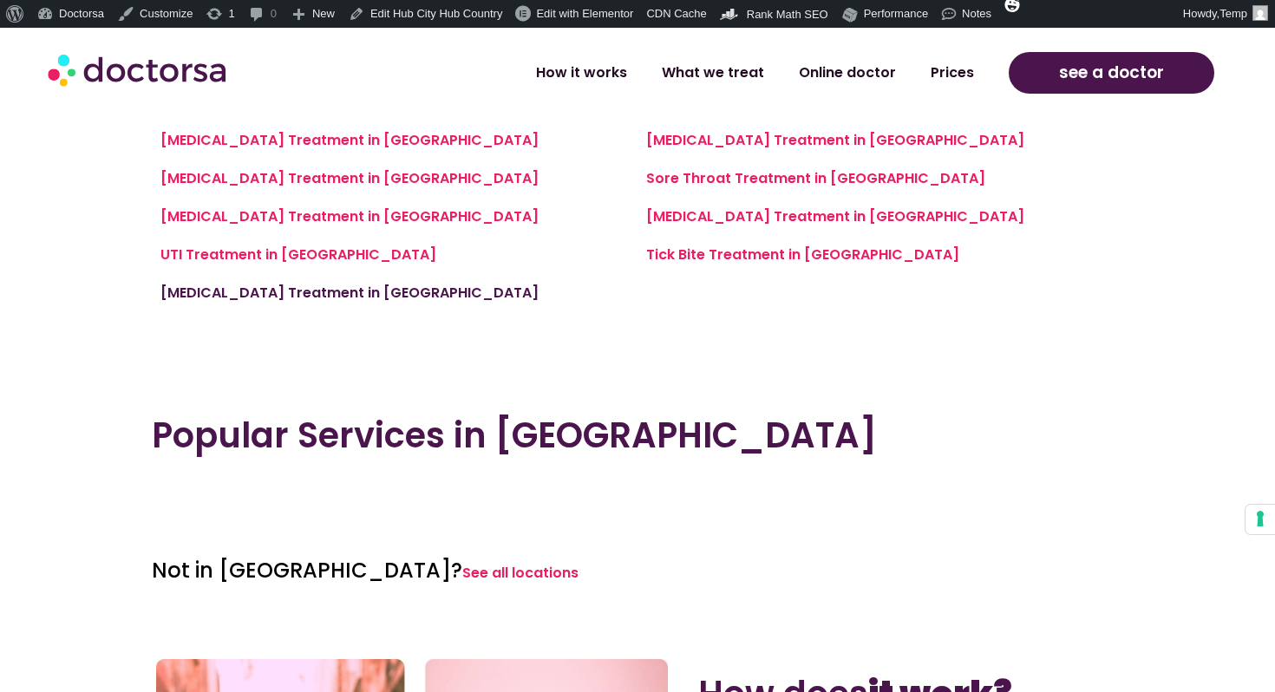
click at [390, 286] on link "Yeast Infection Treatment in Sopron" at bounding box center [350, 293] width 378 height 20
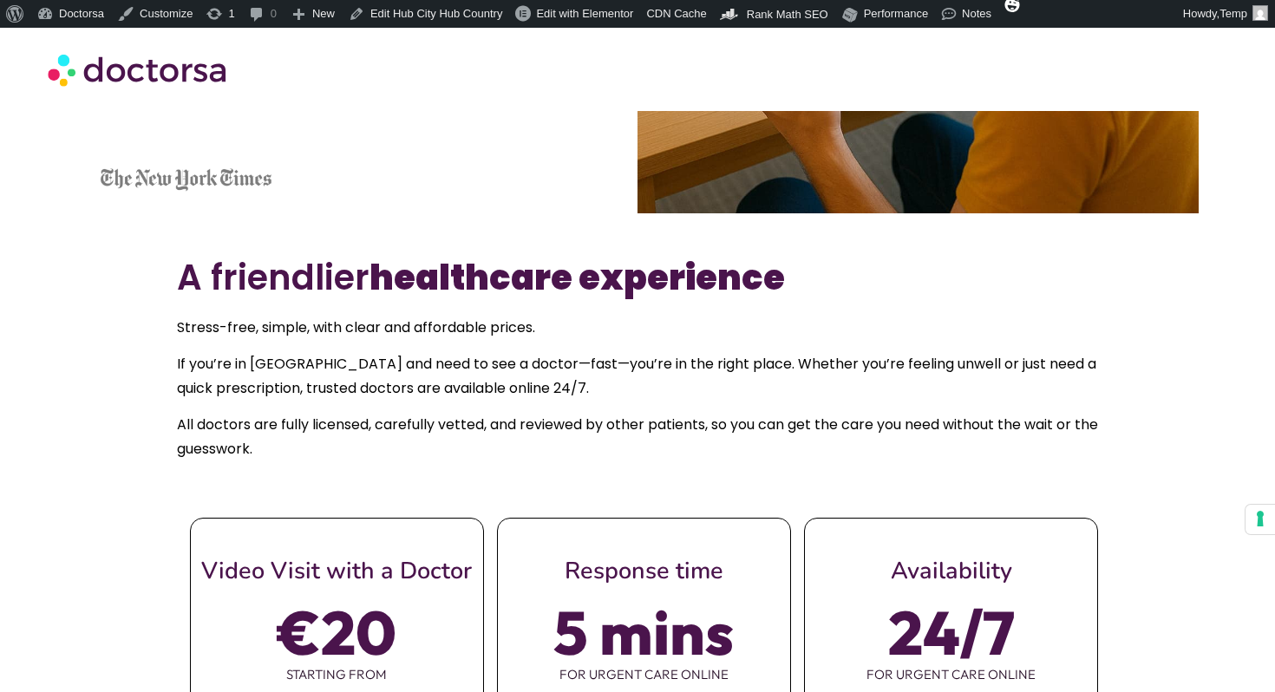
scroll to position [1124, 0]
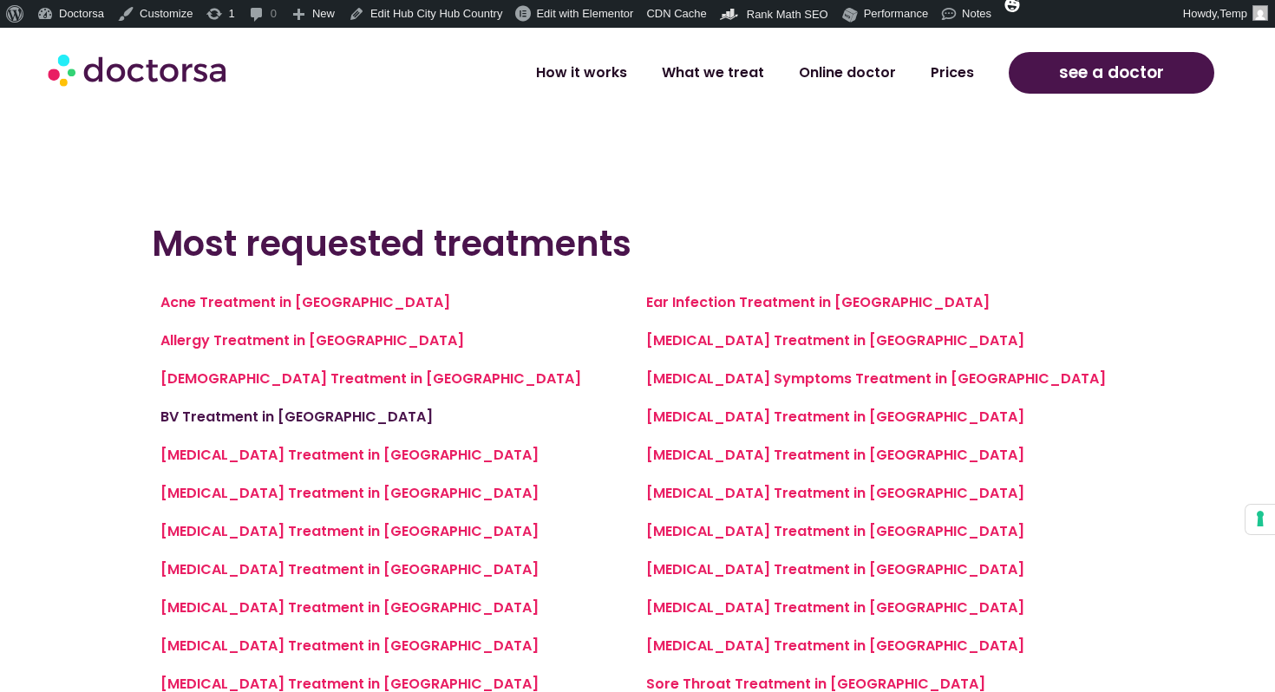
click at [345, 410] on link "BV Treatment in Szentendre" at bounding box center [297, 417] width 272 height 20
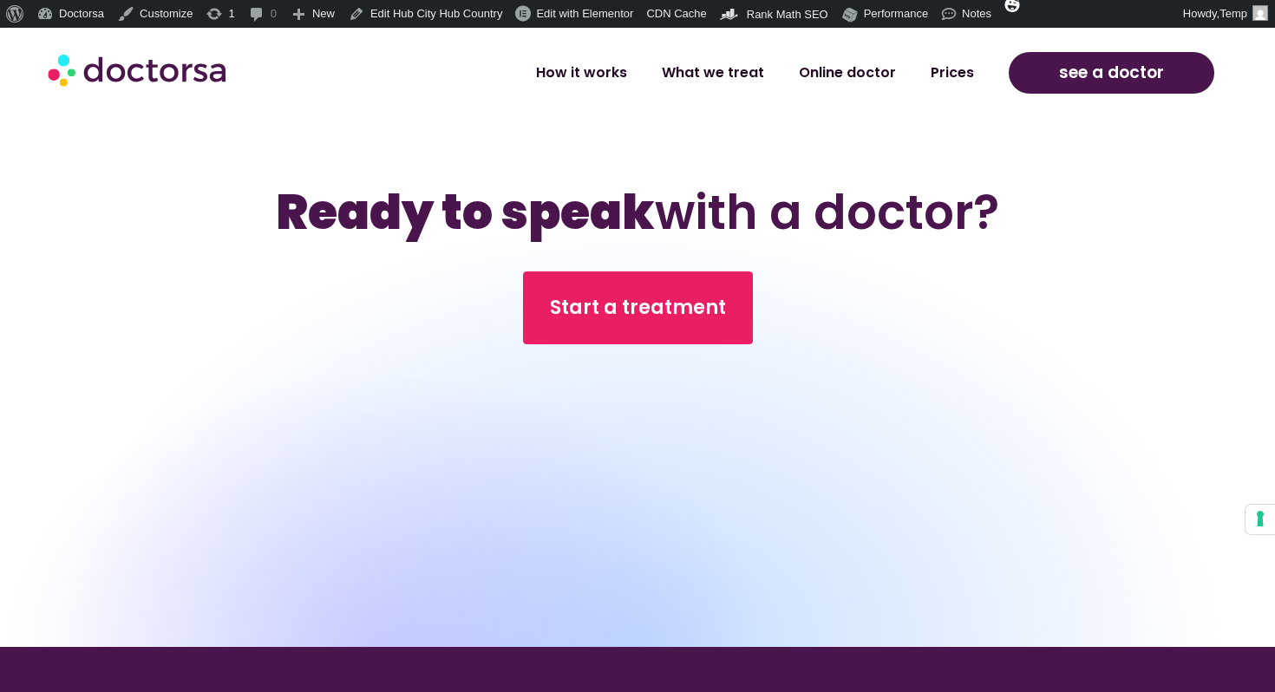
scroll to position [3255, 0]
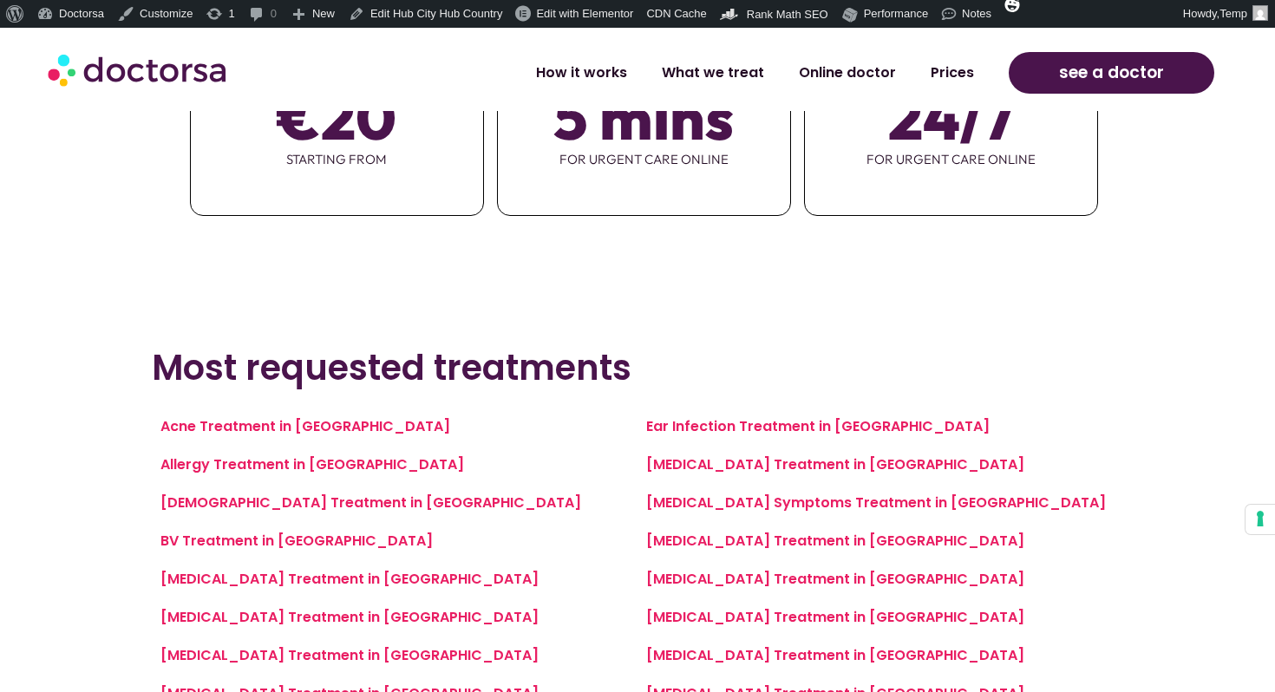
scroll to position [1413, 0]
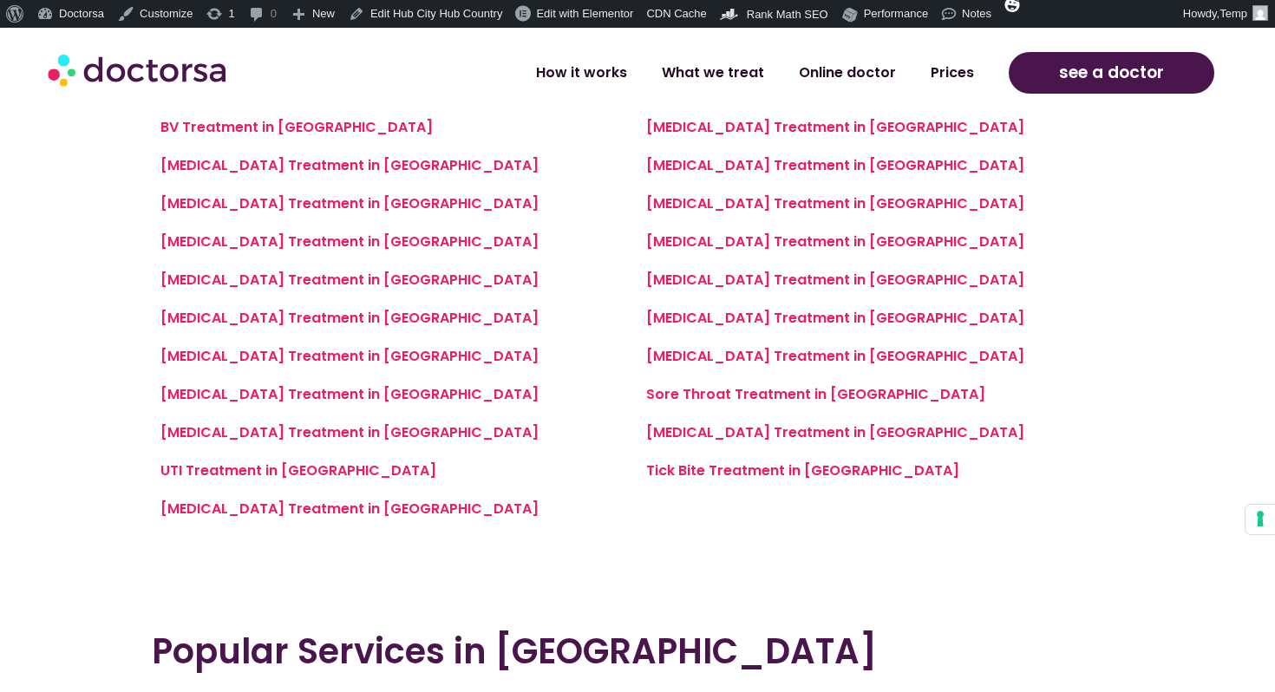
click at [381, 189] on div "Acne Treatment in Miskolctapolca Allergy Treatment in Miskolctapolca Asthma Tre…" at bounding box center [395, 261] width 469 height 521
click at [372, 202] on link "Cellulitis Treatment in Miskolctapolca" at bounding box center [350, 203] width 378 height 20
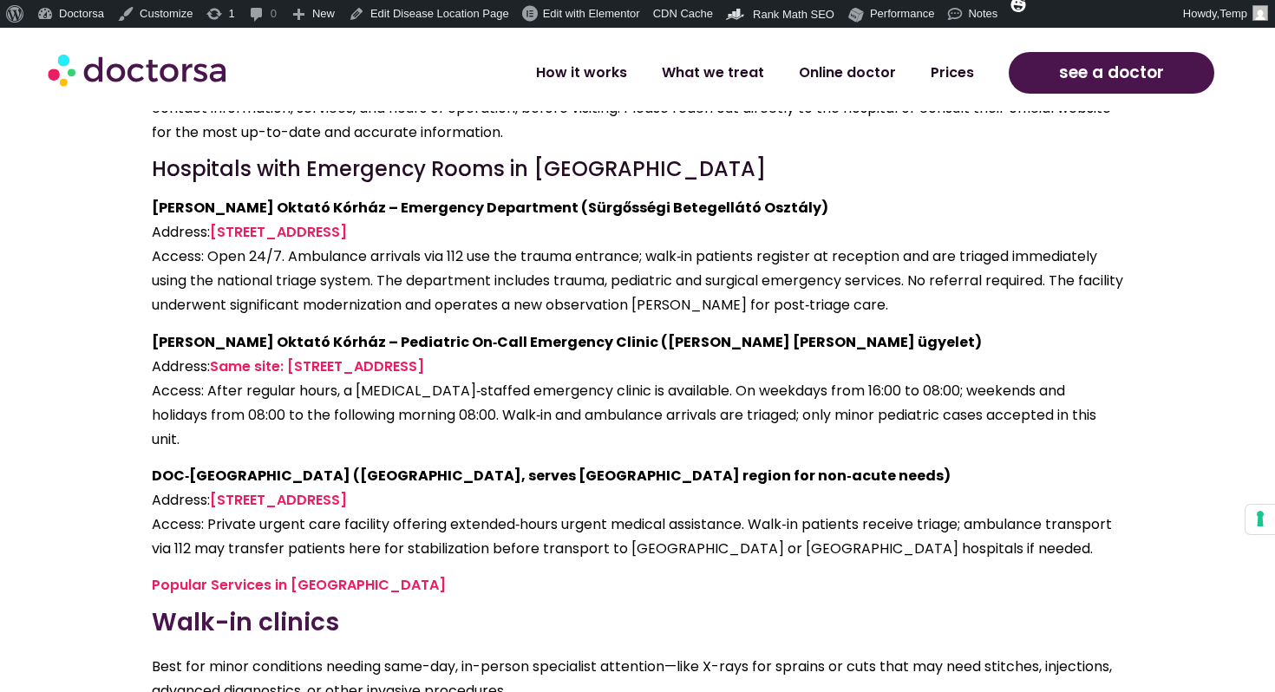
scroll to position [3661, 0]
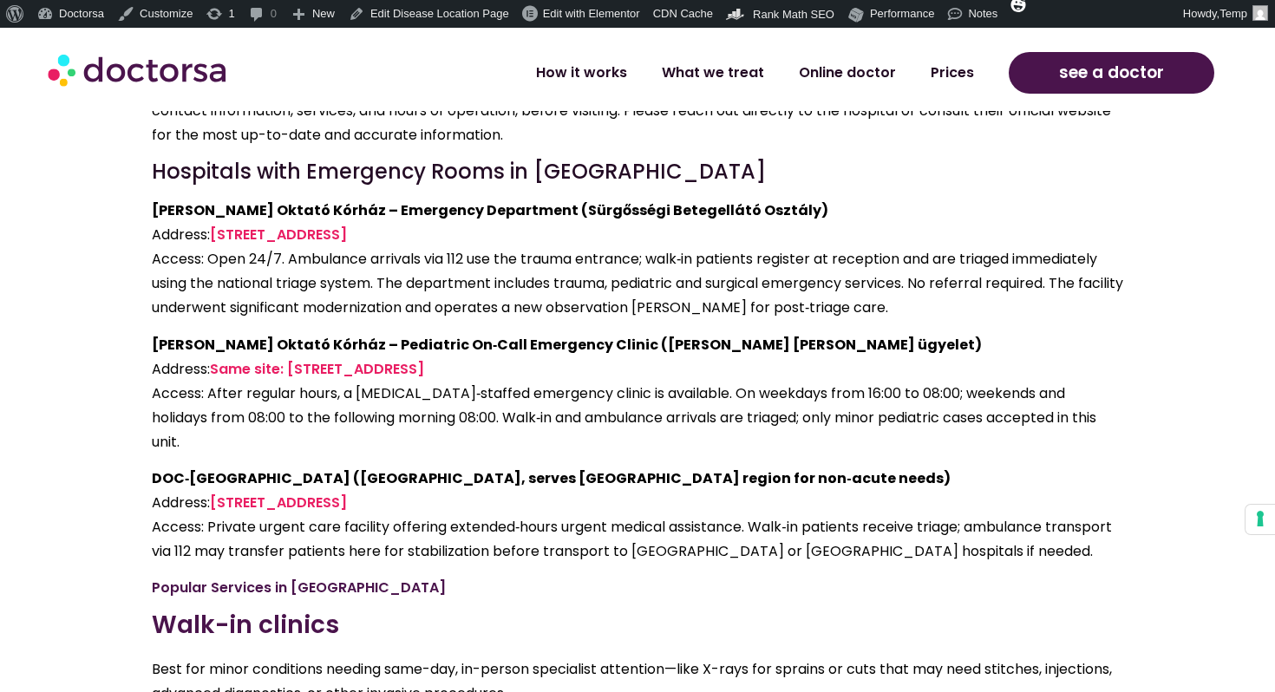
click at [301, 578] on link "Popular Services in Sopron" at bounding box center [299, 588] width 294 height 20
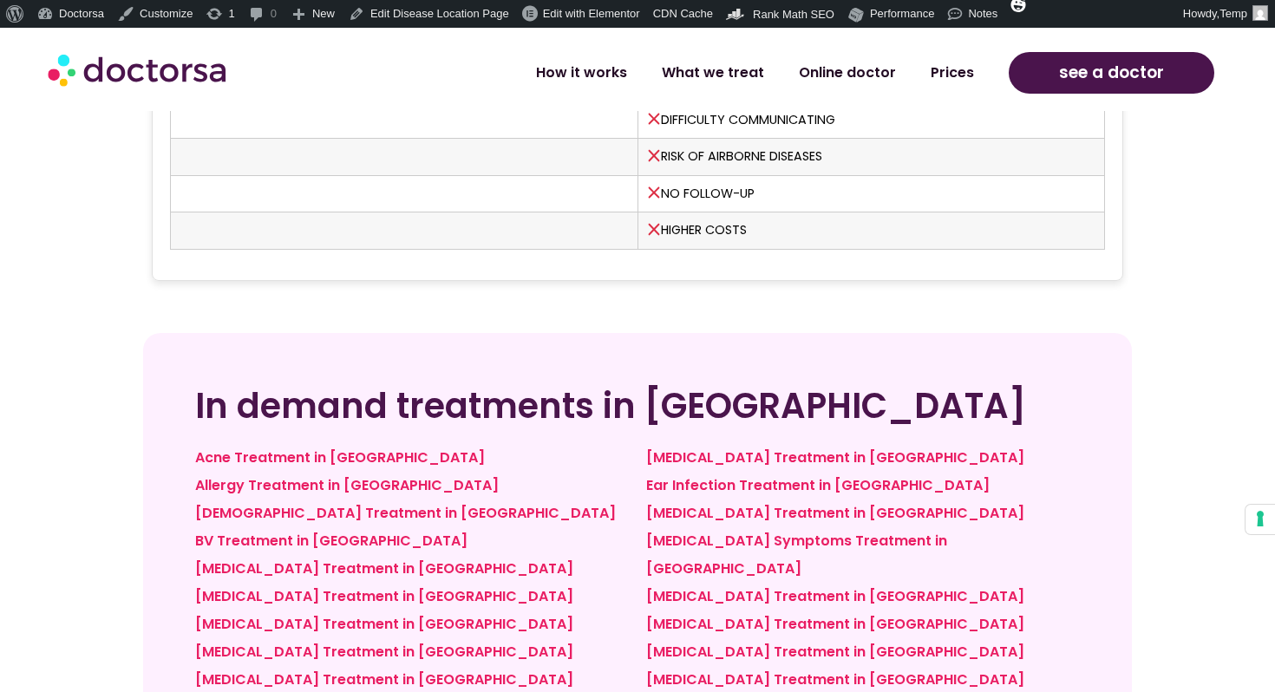
scroll to position [5712, 0]
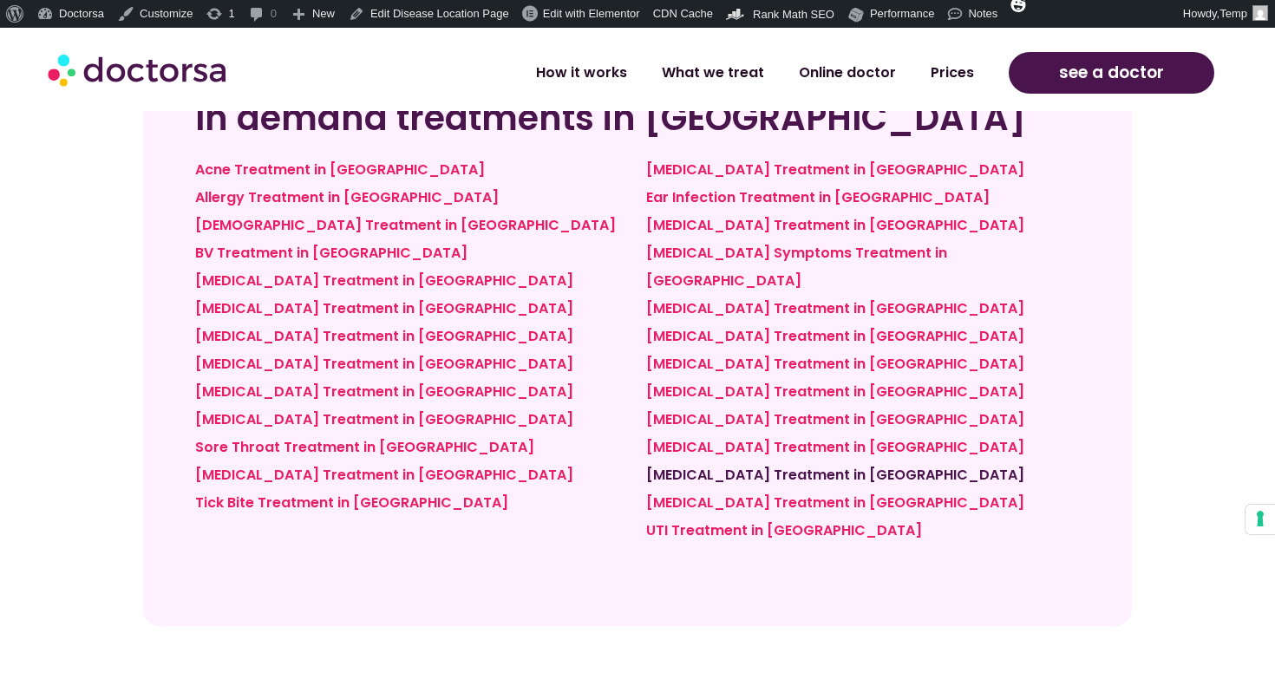
click at [698, 465] on link "Strep Throat Treatment in Sopron" at bounding box center [835, 475] width 378 height 20
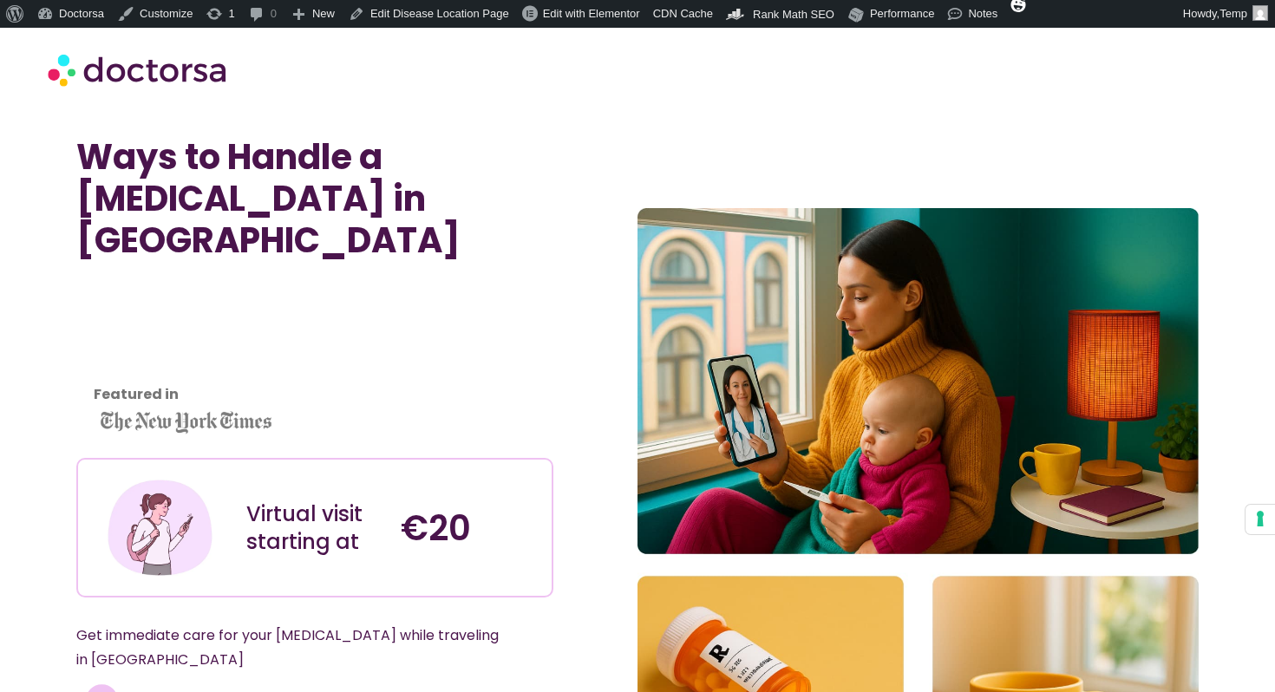
click at [482, 233] on div "Ways to Handle a Strep Throat in Sopron Featured in Virtual visit starting at €…" at bounding box center [356, 525] width 561 height 778
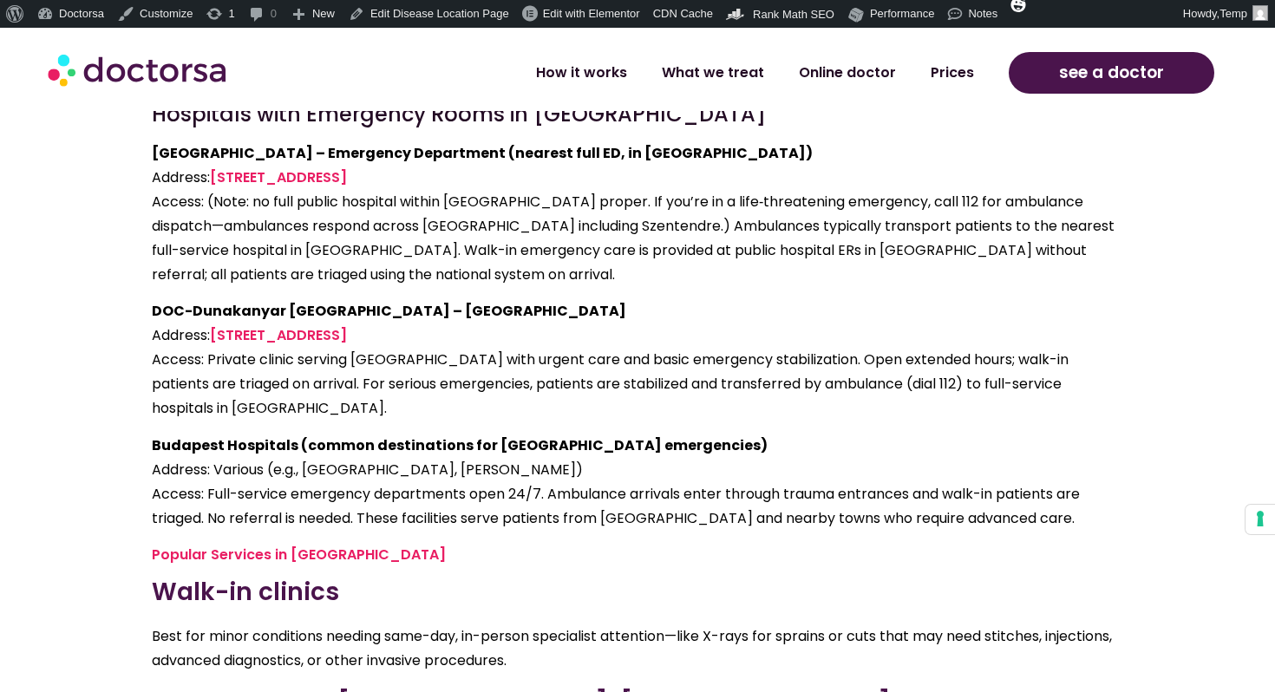
scroll to position [3626, 0]
click at [503, 435] on p "Budapest Hospitals (common destinations for Szentendre emergencies) Address: Va…" at bounding box center [638, 483] width 972 height 97
click at [488, 435] on p "Budapest Hospitals (common destinations for Szentendre emergencies) Address: Va…" at bounding box center [638, 483] width 972 height 97
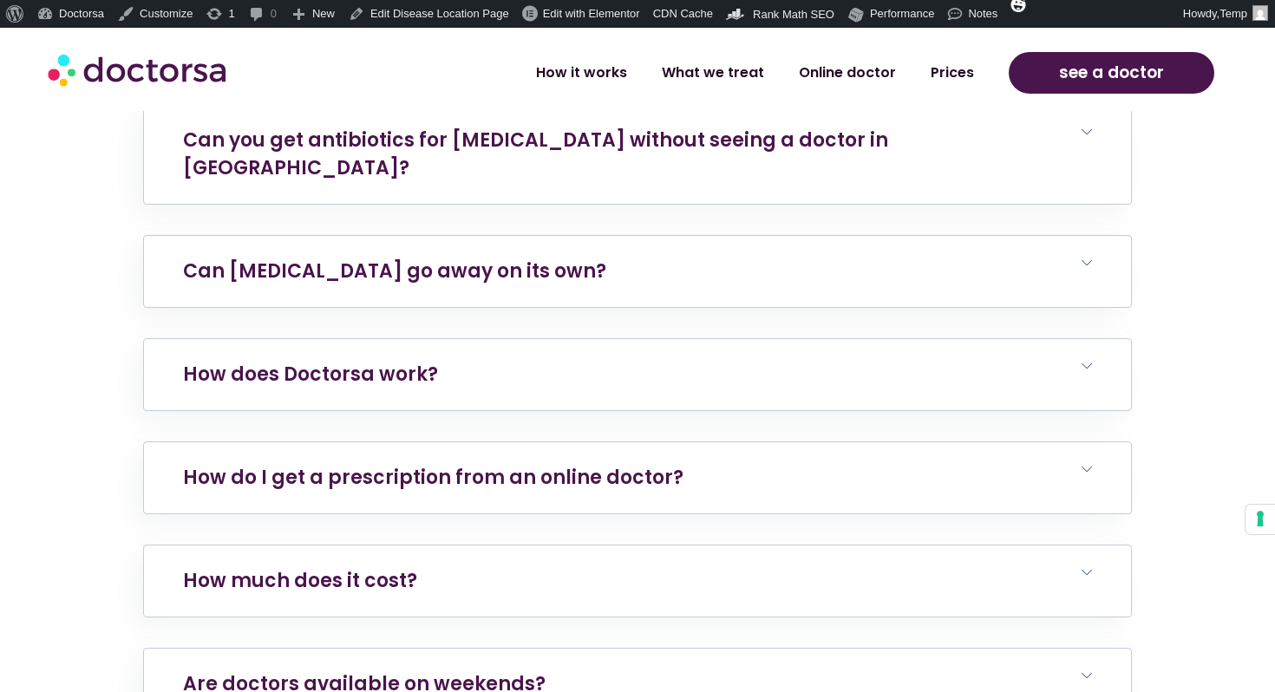
scroll to position [6759, 0]
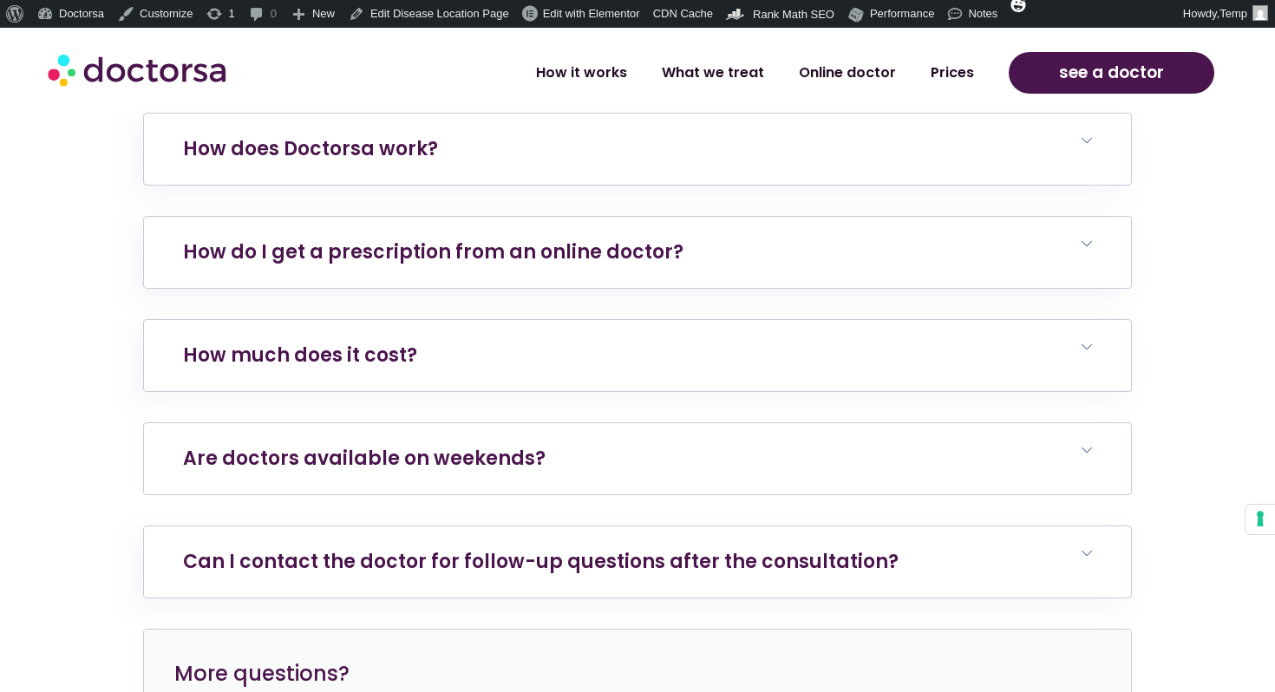
click at [534, 423] on h6 "Are doctors available on weekends?" at bounding box center [637, 458] width 987 height 71
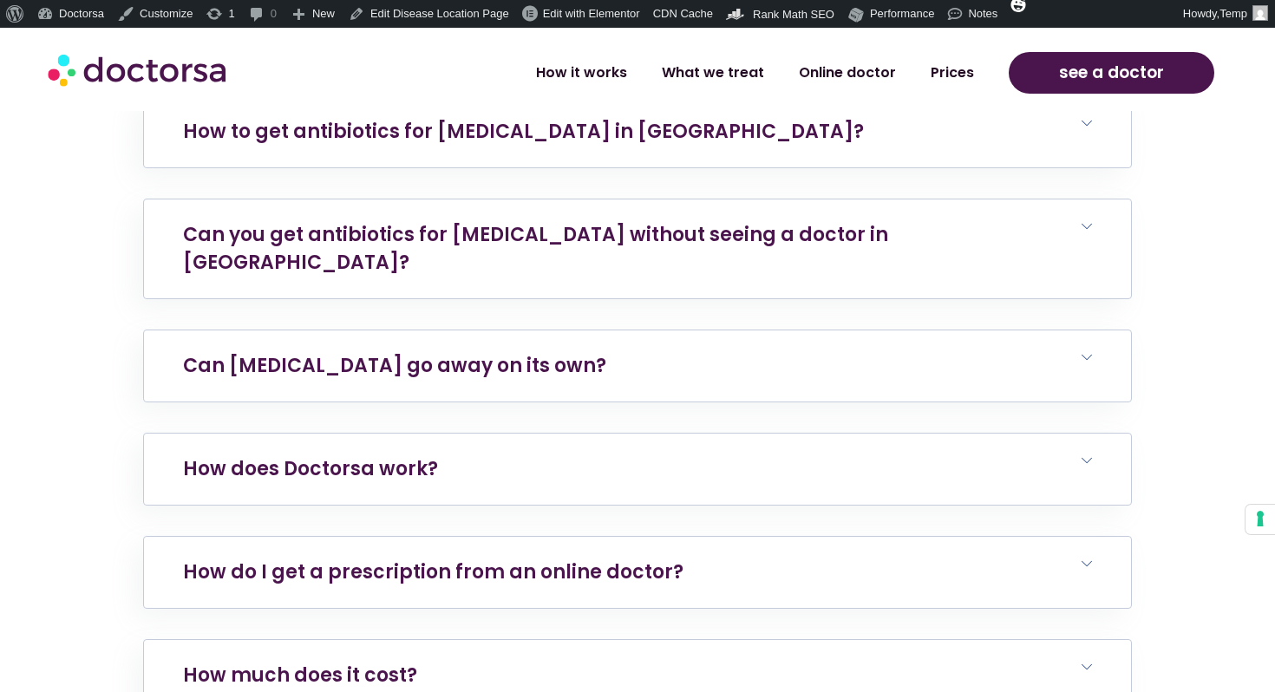
scroll to position [6561, 0]
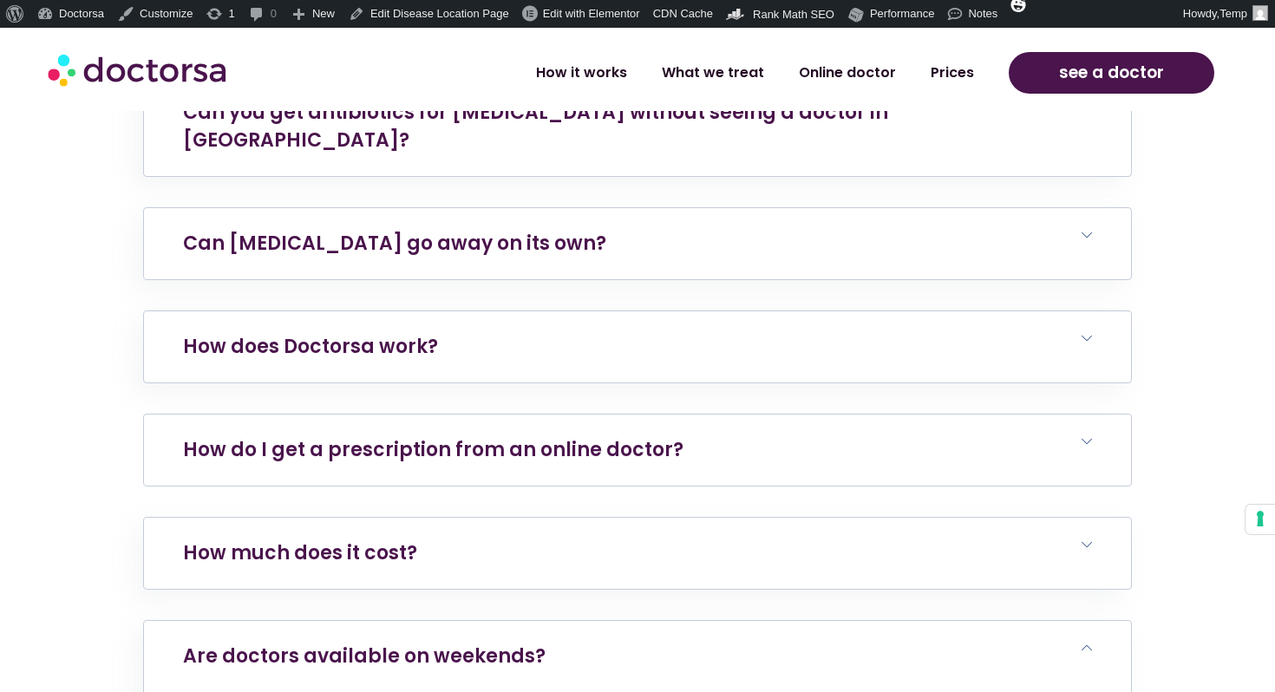
click at [506, 436] on link "How do I get a prescription from an online doctor?" at bounding box center [433, 449] width 501 height 27
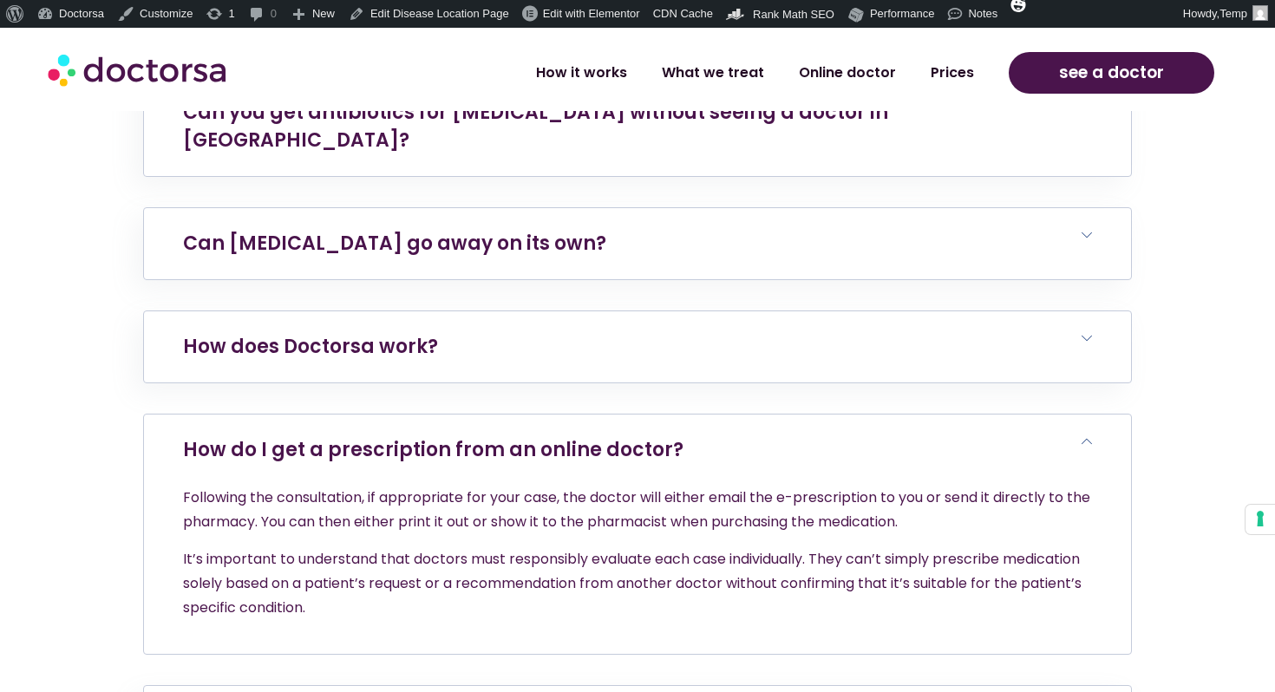
scroll to position [6819, 0]
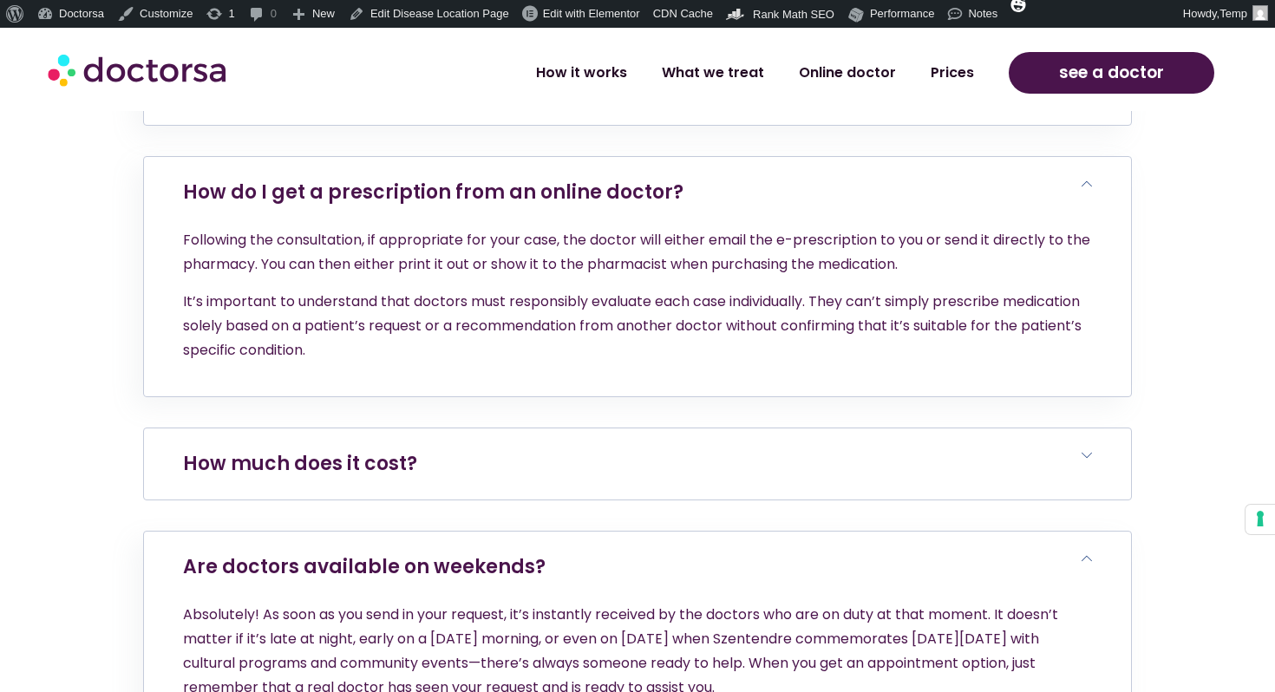
click at [473, 429] on h6 "How much does it cost?" at bounding box center [637, 464] width 987 height 71
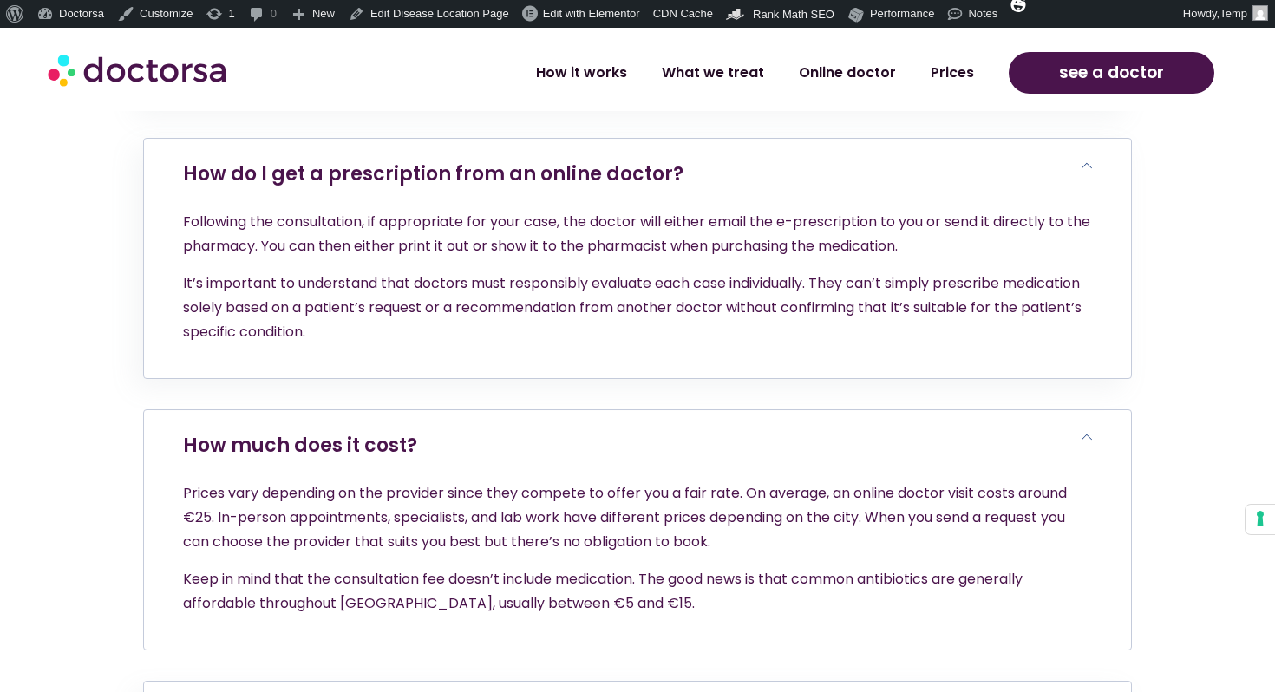
scroll to position [7387, 0]
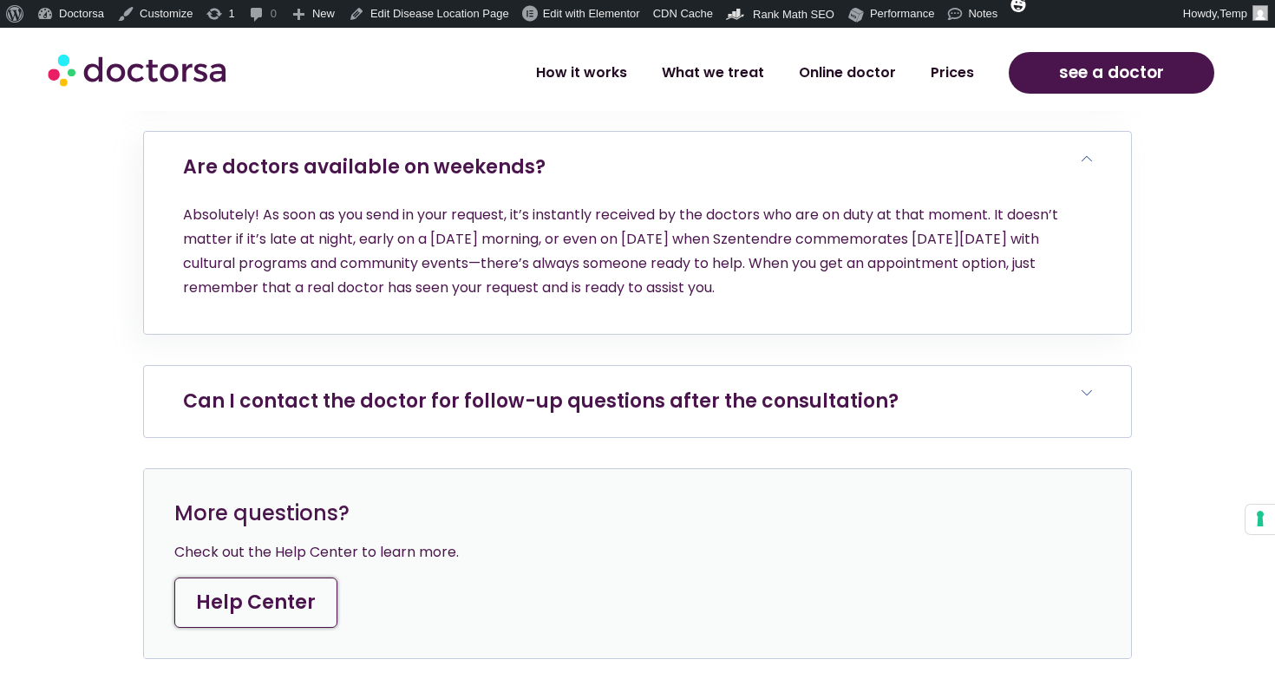
click at [545, 366] on h6 "Can I contact the doctor for follow-up questions after the consultation?" at bounding box center [637, 401] width 987 height 71
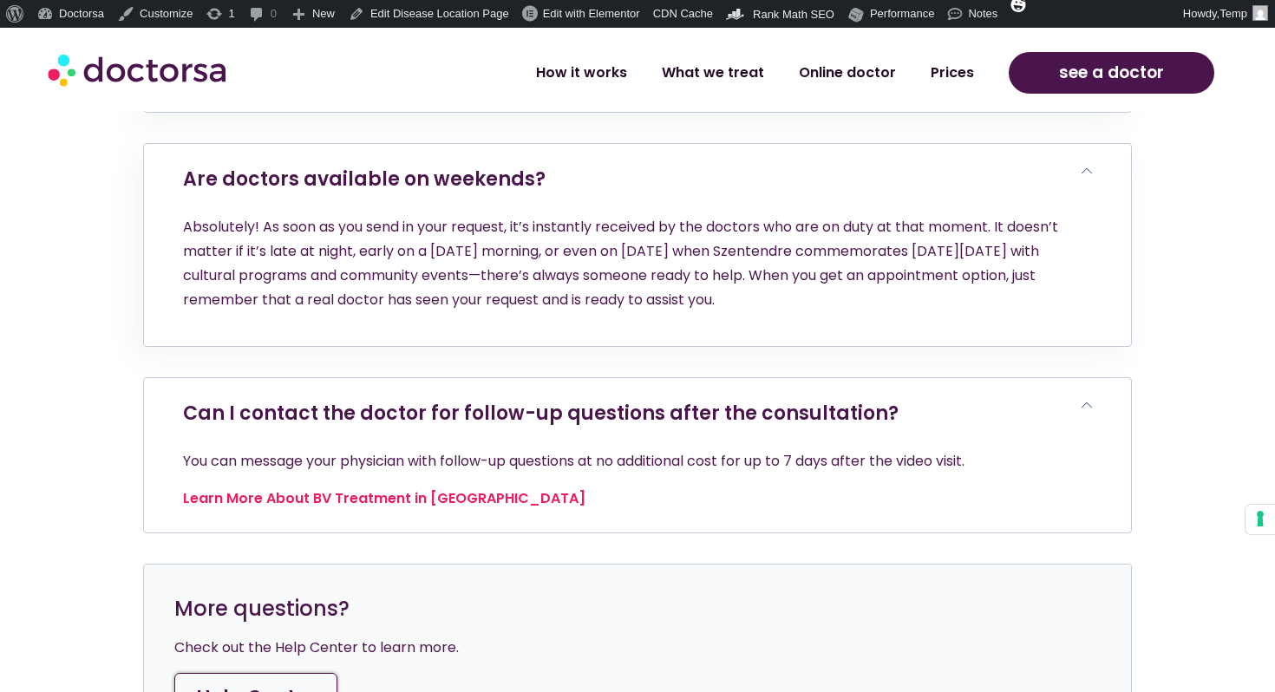
scroll to position [7370, 0]
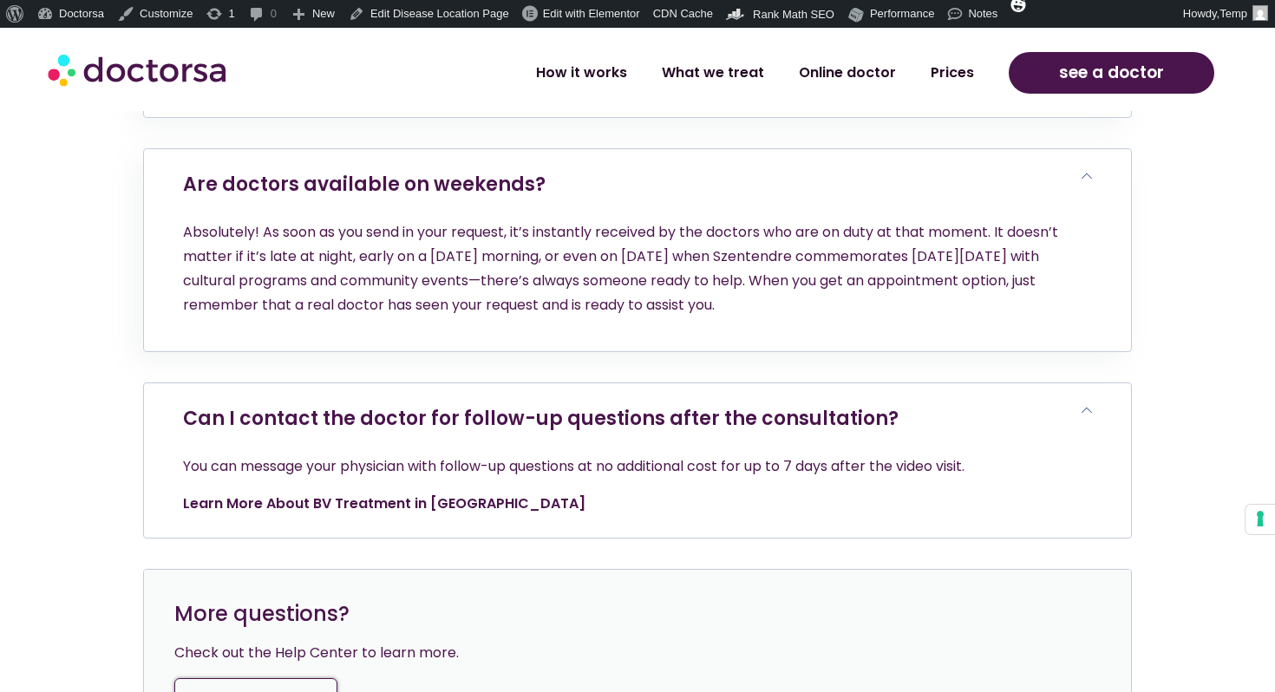
click at [458, 494] on link "Learn More About BV Treatment in Hungary" at bounding box center [384, 504] width 403 height 20
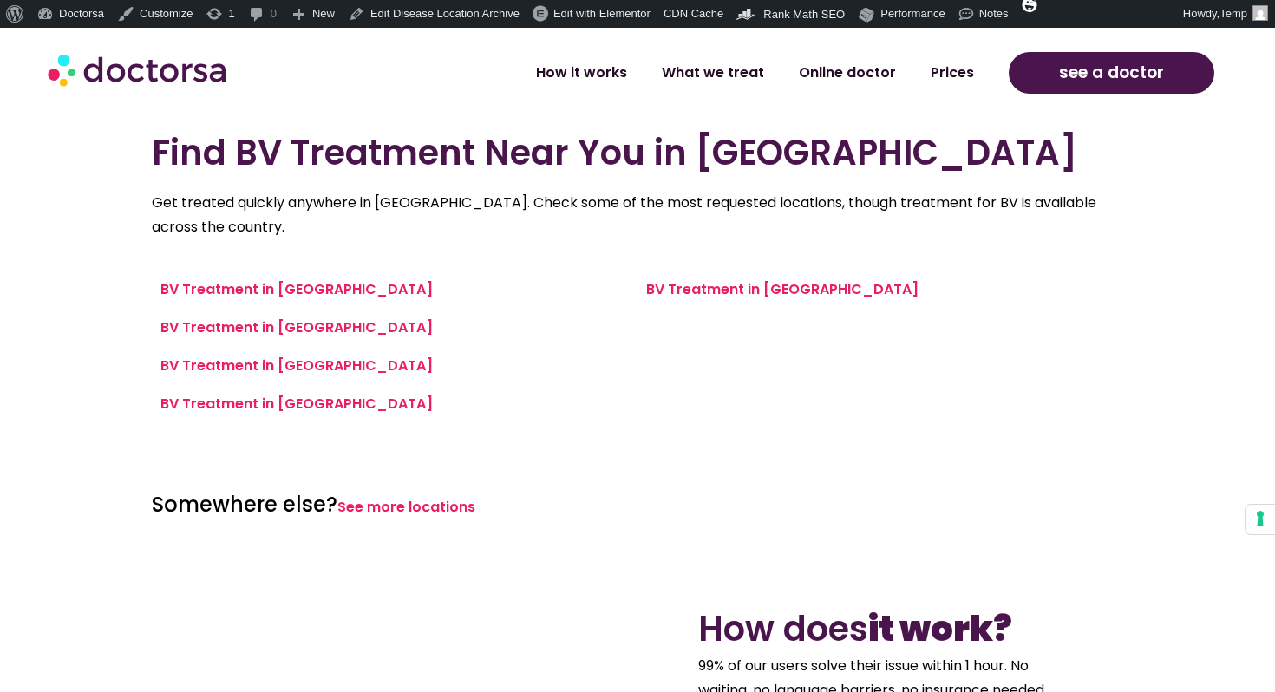
scroll to position [692, 0]
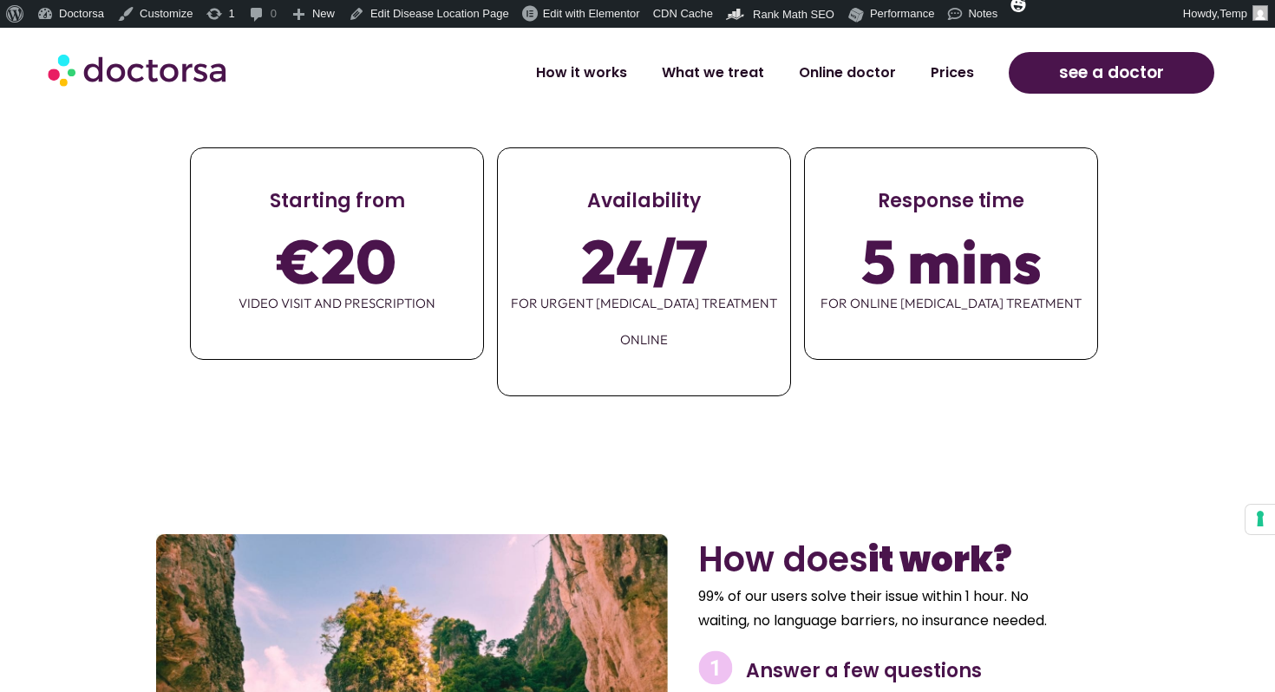
scroll to position [2143, 0]
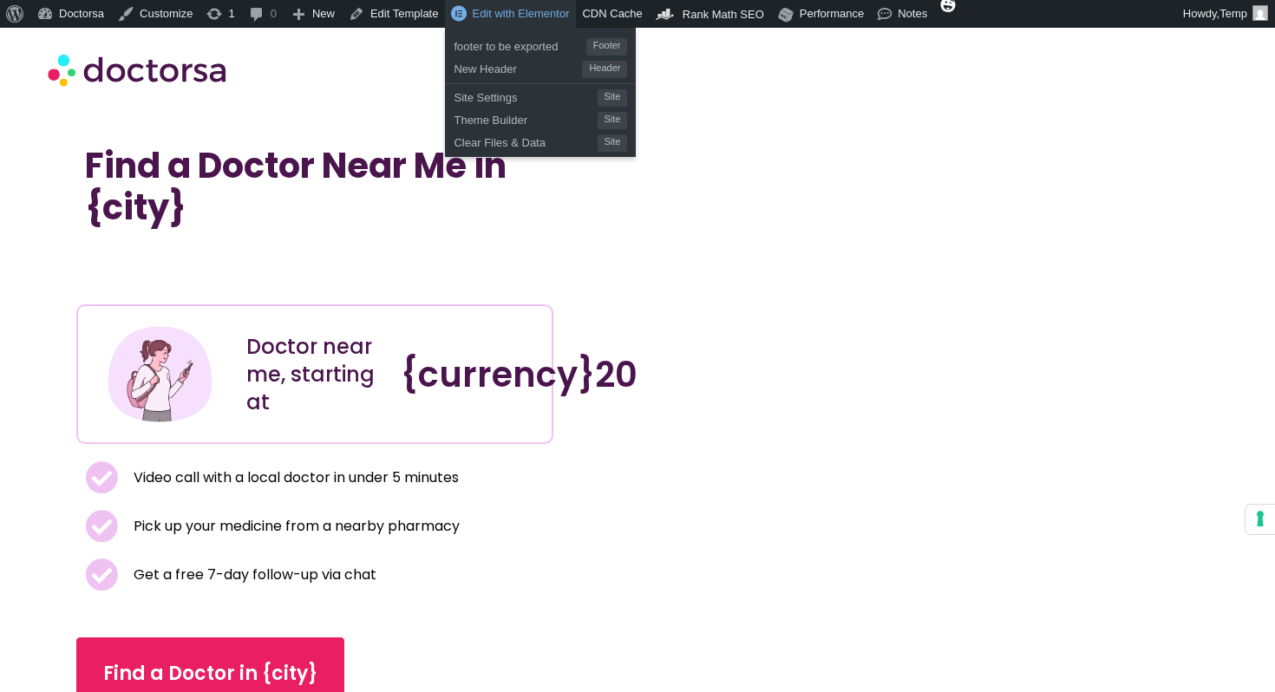
click at [496, 16] on span "Edit with Elementor" at bounding box center [520, 13] width 97 height 13
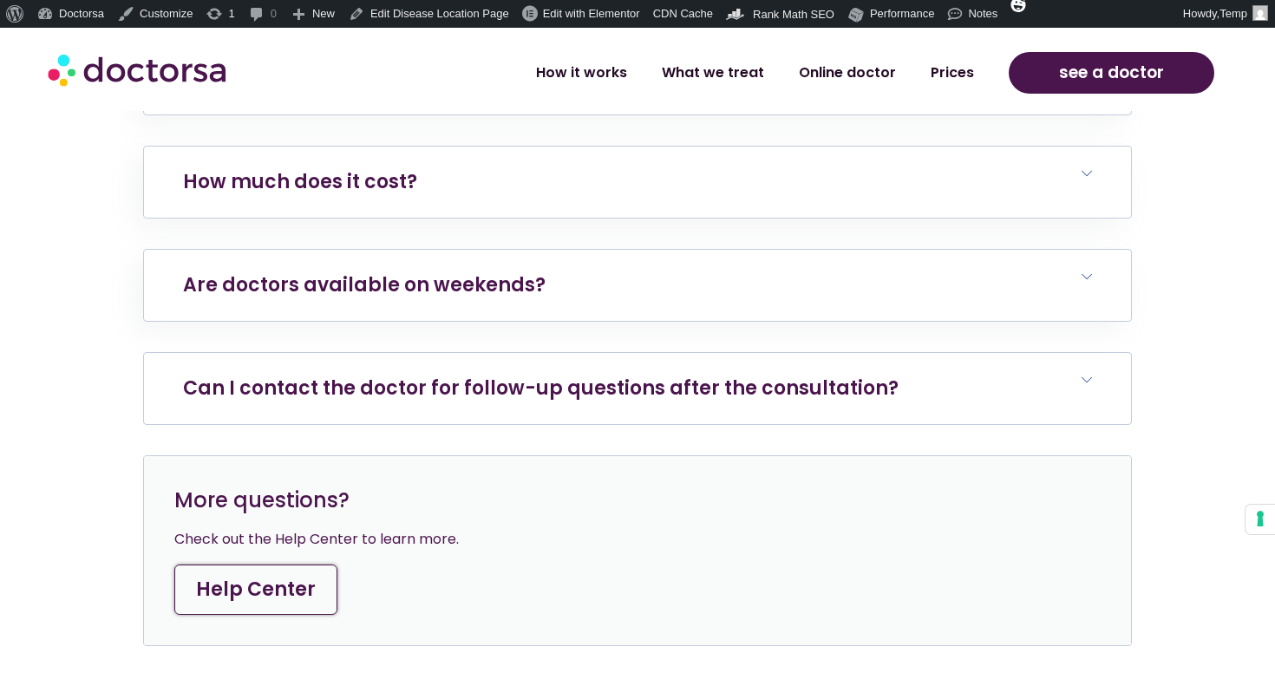
scroll to position [6674, 0]
click at [461, 249] on h6 "Are doctors available on weekends?" at bounding box center [637, 284] width 987 height 71
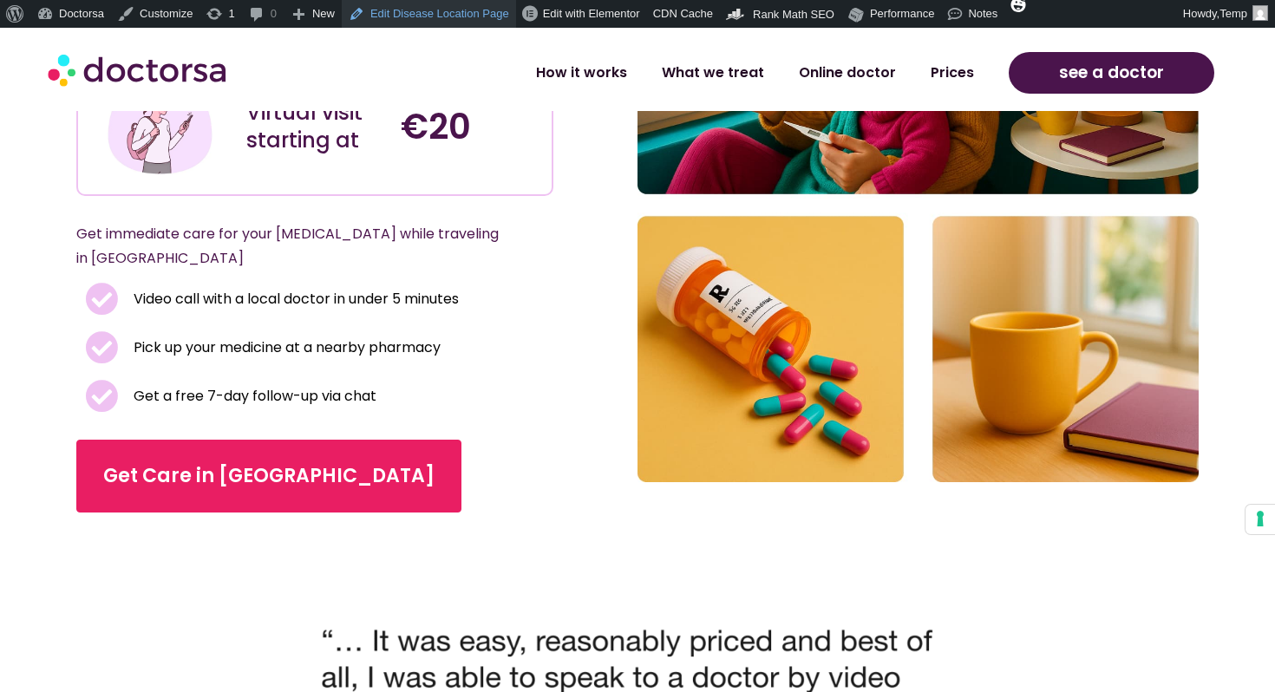
scroll to position [237, 0]
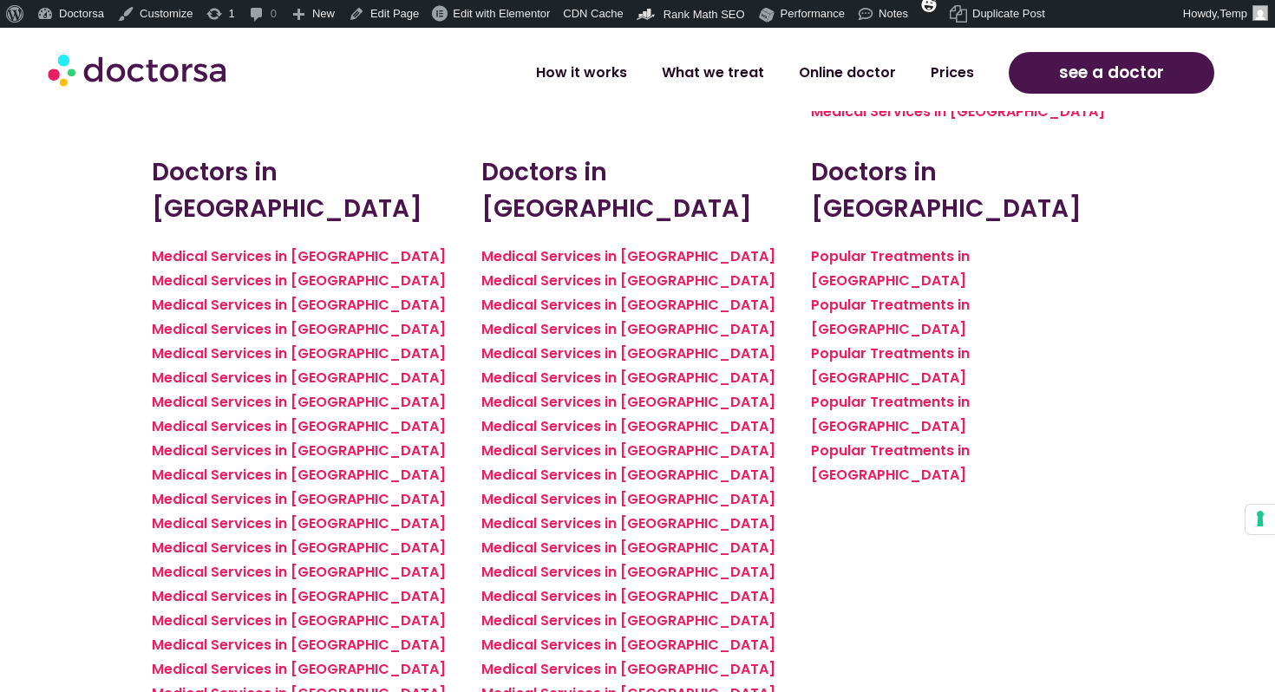
scroll to position [3811, 0]
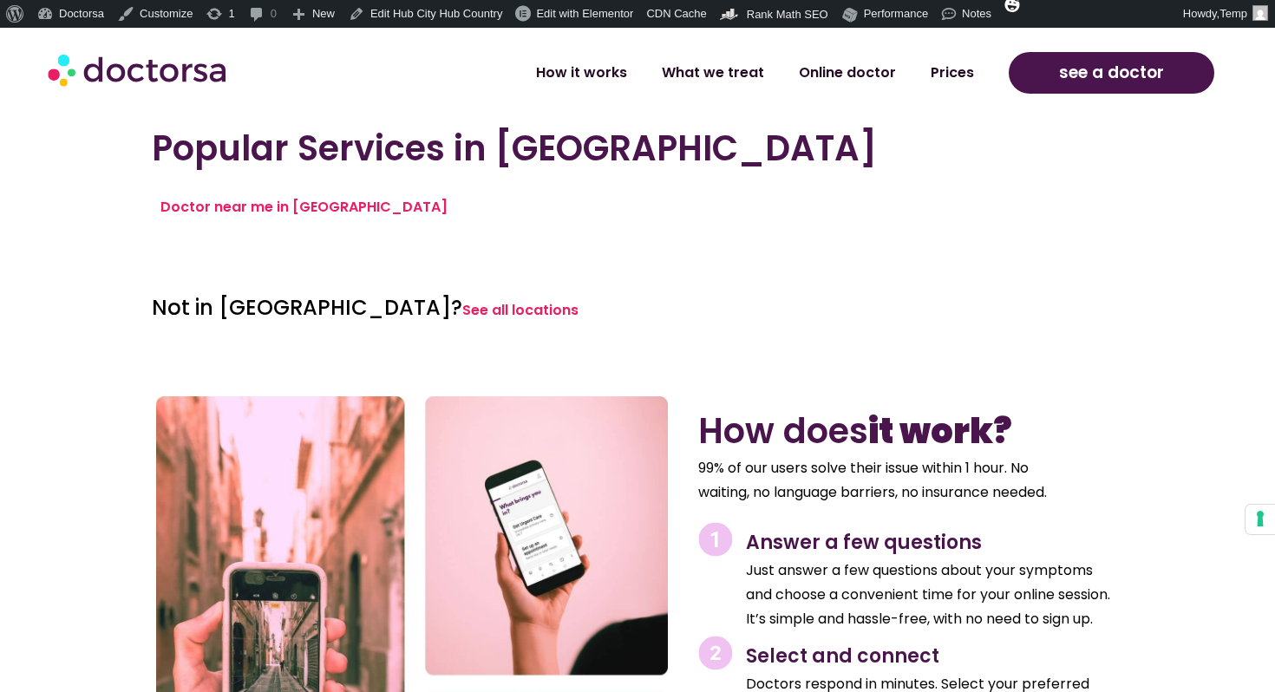
scroll to position [1911, 0]
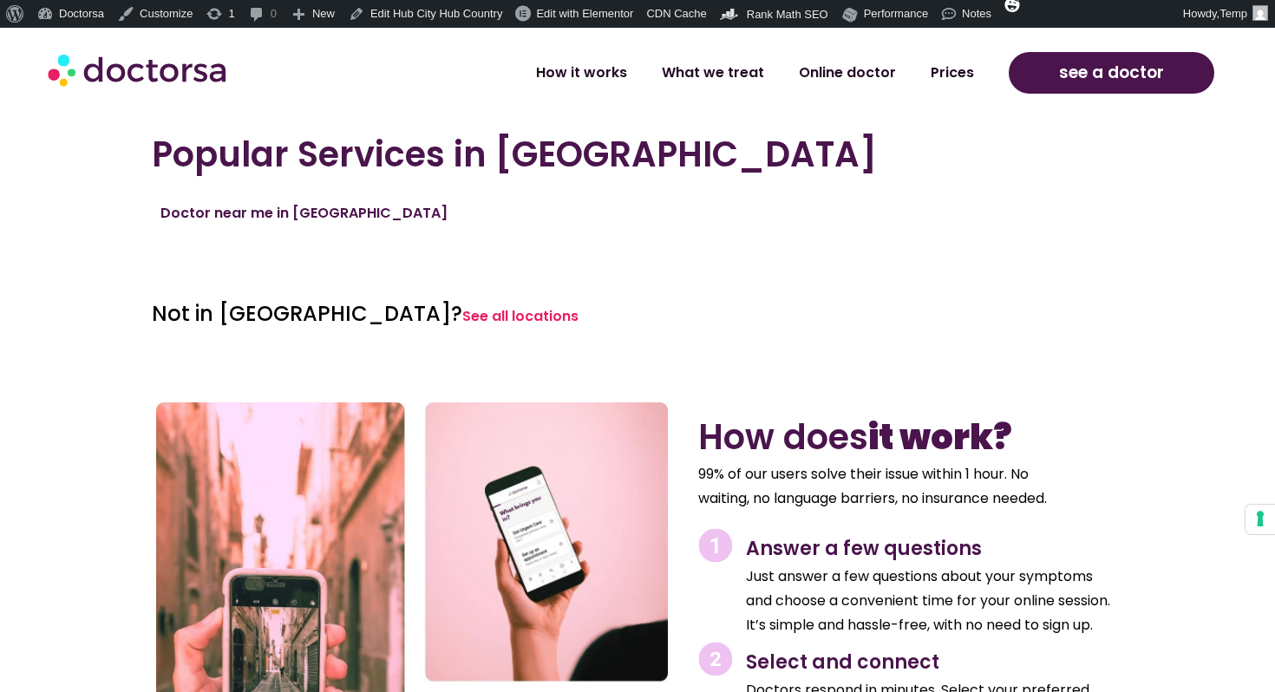
click at [311, 220] on link "Doctor near me in [GEOGRAPHIC_DATA]" at bounding box center [304, 213] width 287 height 20
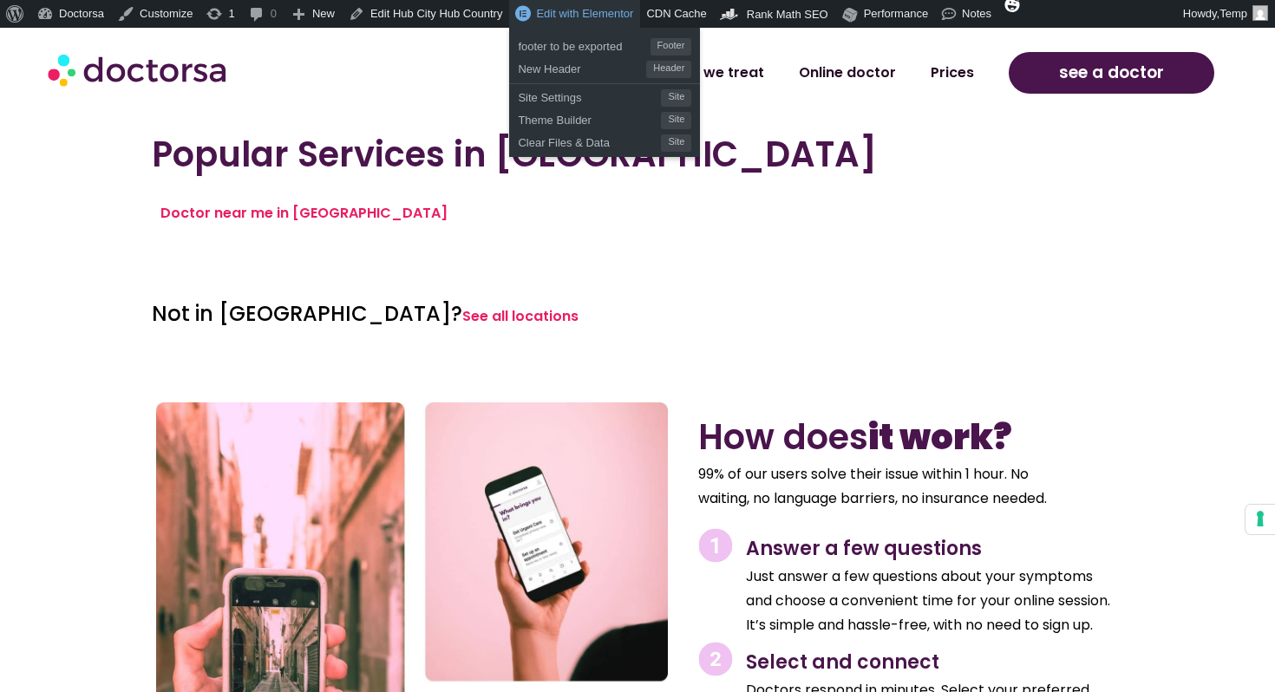
click at [555, 12] on span "Edit with Elementor" at bounding box center [584, 13] width 97 height 13
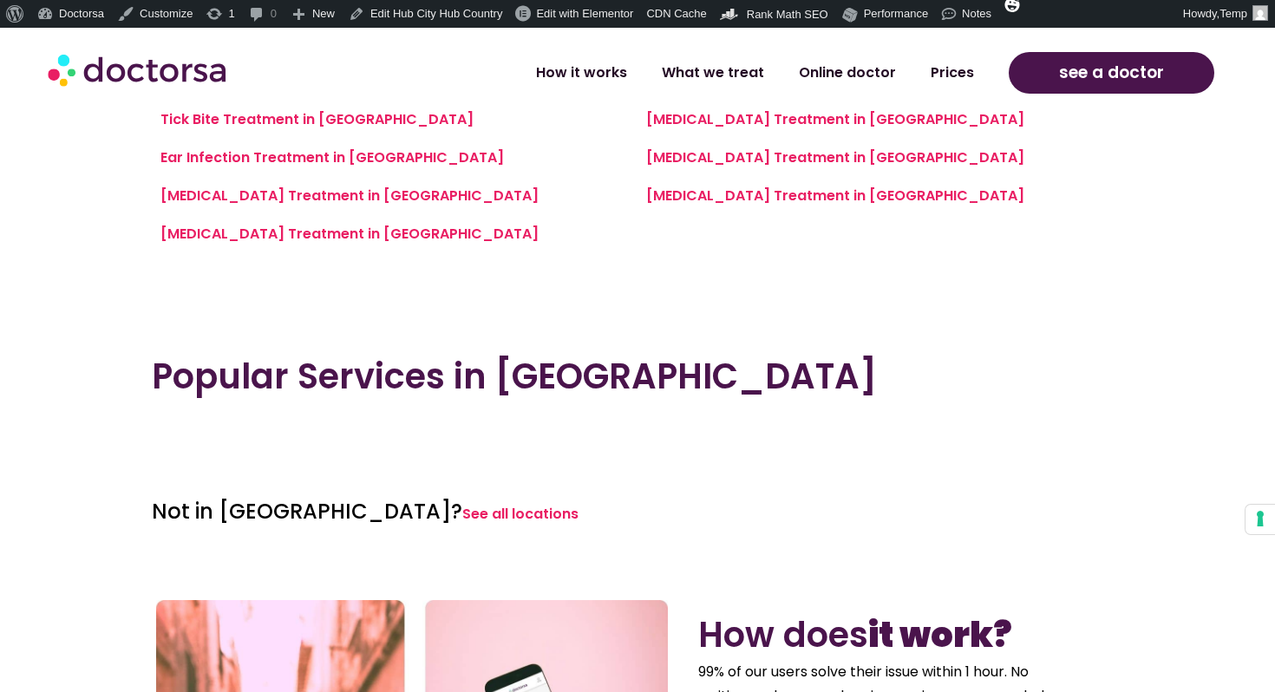
scroll to position [1684, 0]
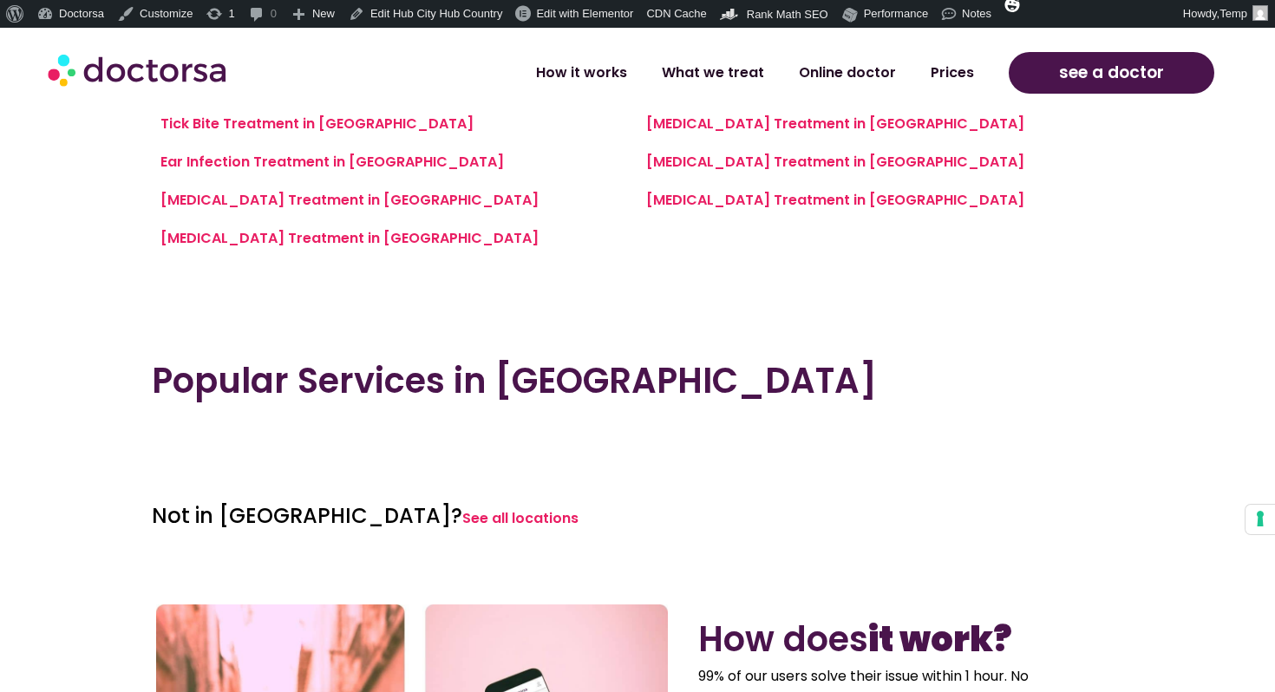
click at [569, 28] on section "How it works What we treat Online doctor Prices How it works What we treat Onli…" at bounding box center [637, 69] width 1275 height 83
click at [580, 18] on span "Edit with Elementor" at bounding box center [584, 13] width 97 height 13
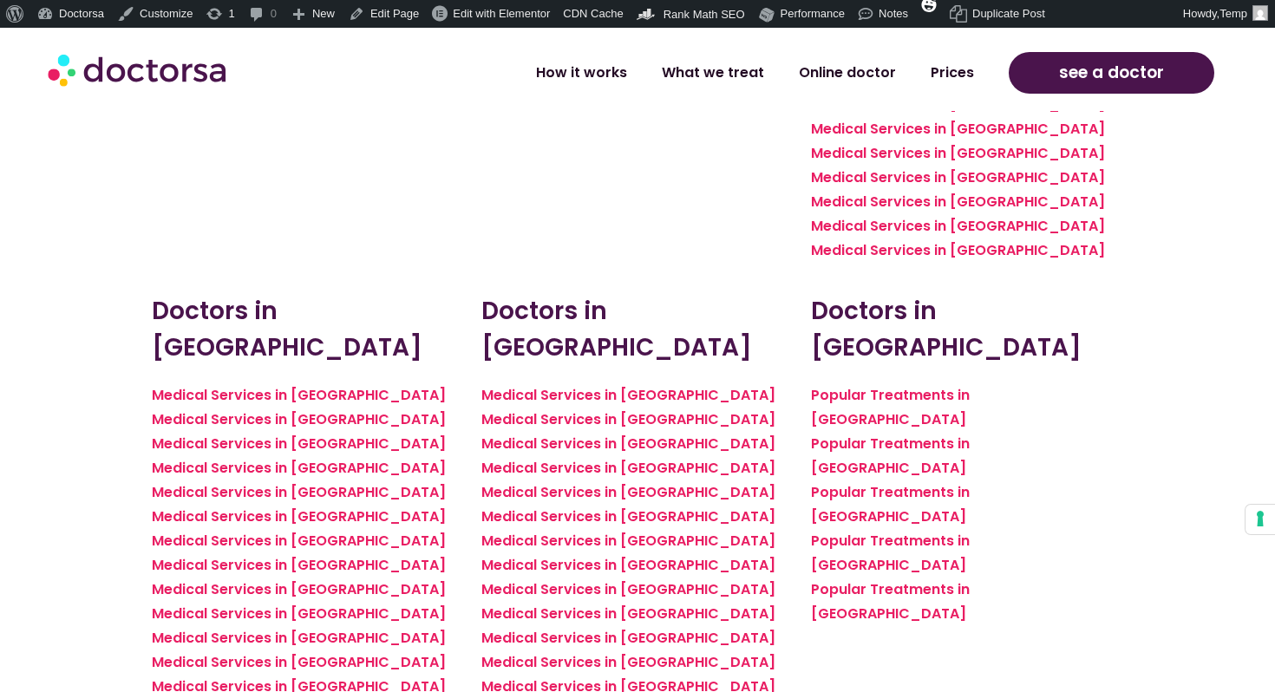
scroll to position [3350, 0]
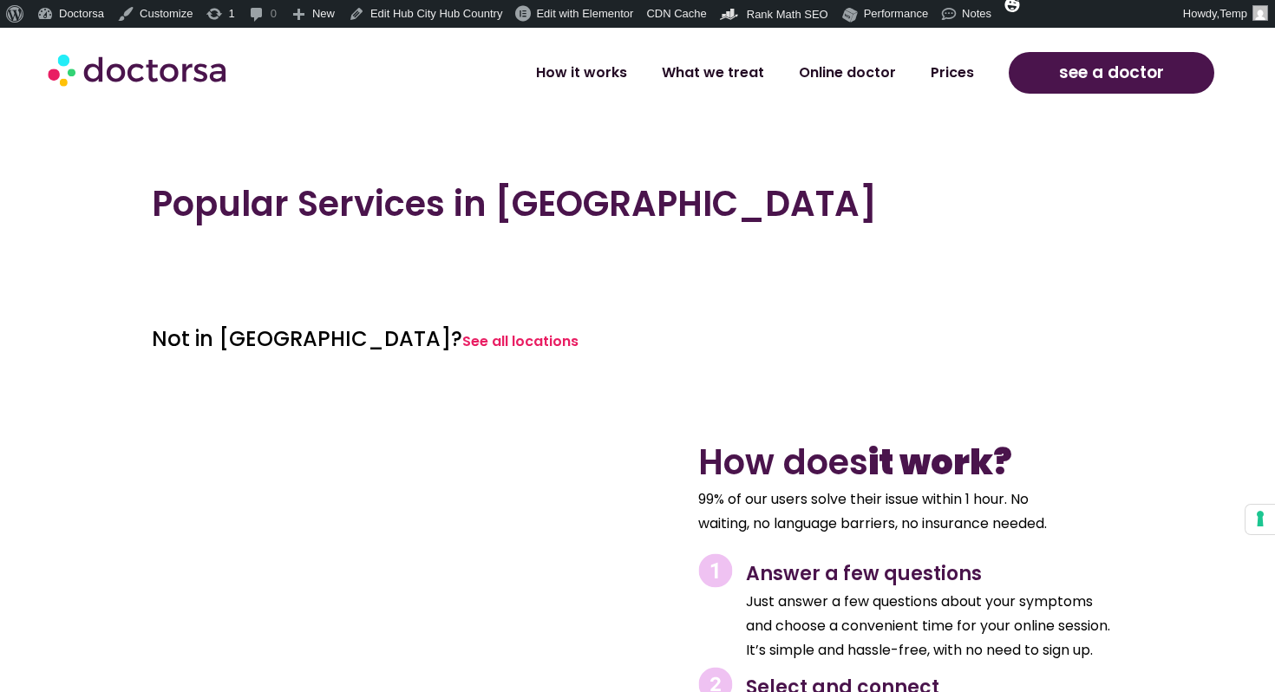
scroll to position [1849, 0]
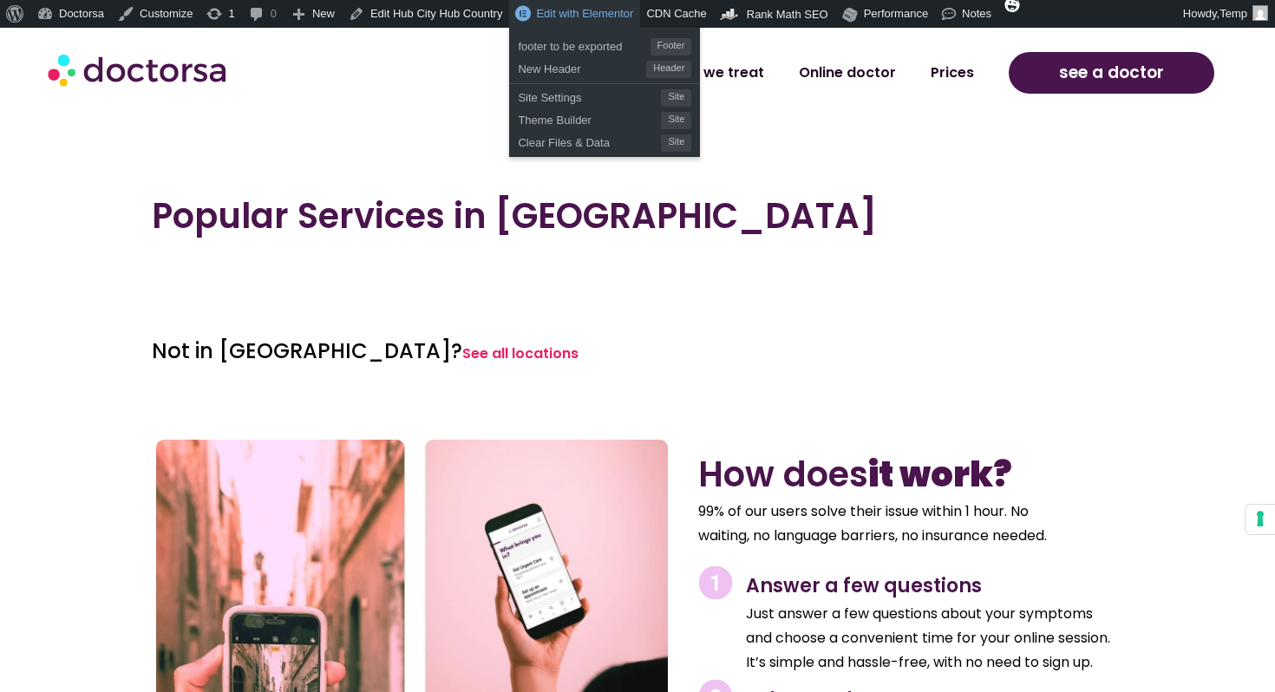
click at [621, 26] on link "Edit with Elementor" at bounding box center [574, 14] width 131 height 28
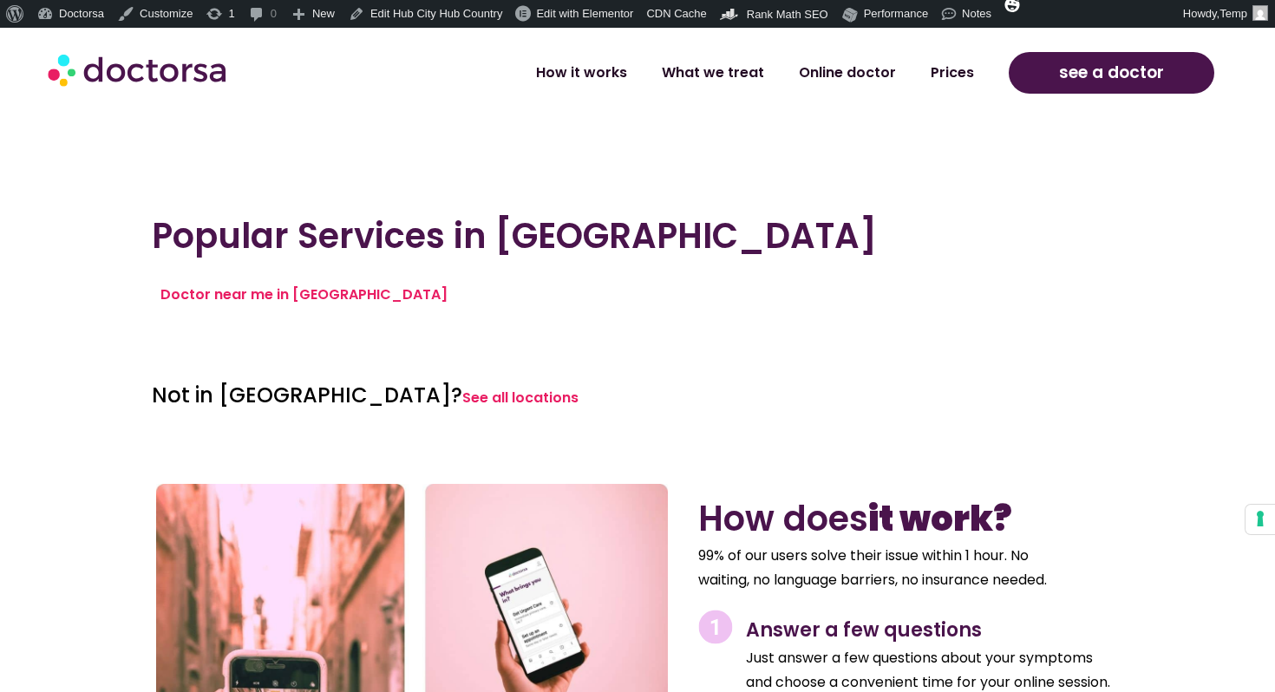
scroll to position [1824, 0]
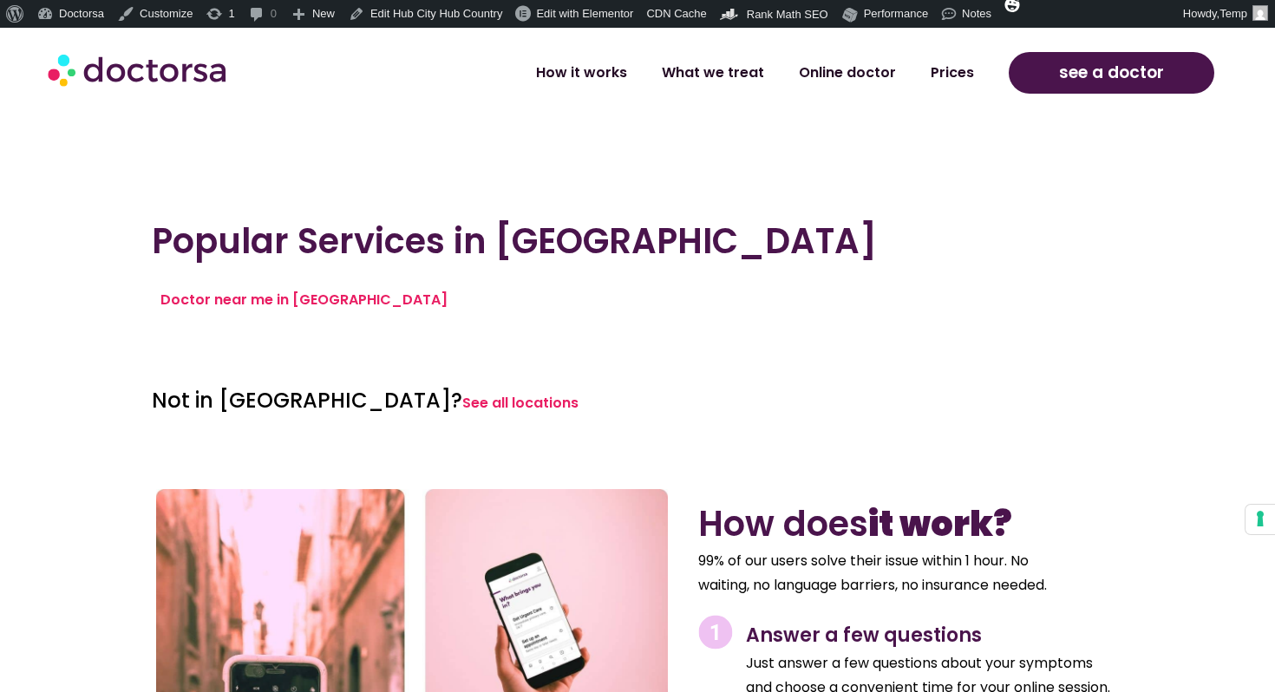
click at [263, 337] on div "Popular Services in Pag Doctor near me in Pag" at bounding box center [637, 278] width 989 height 132
click at [297, 298] on link "Doctor near me in Pag" at bounding box center [304, 300] width 287 height 20
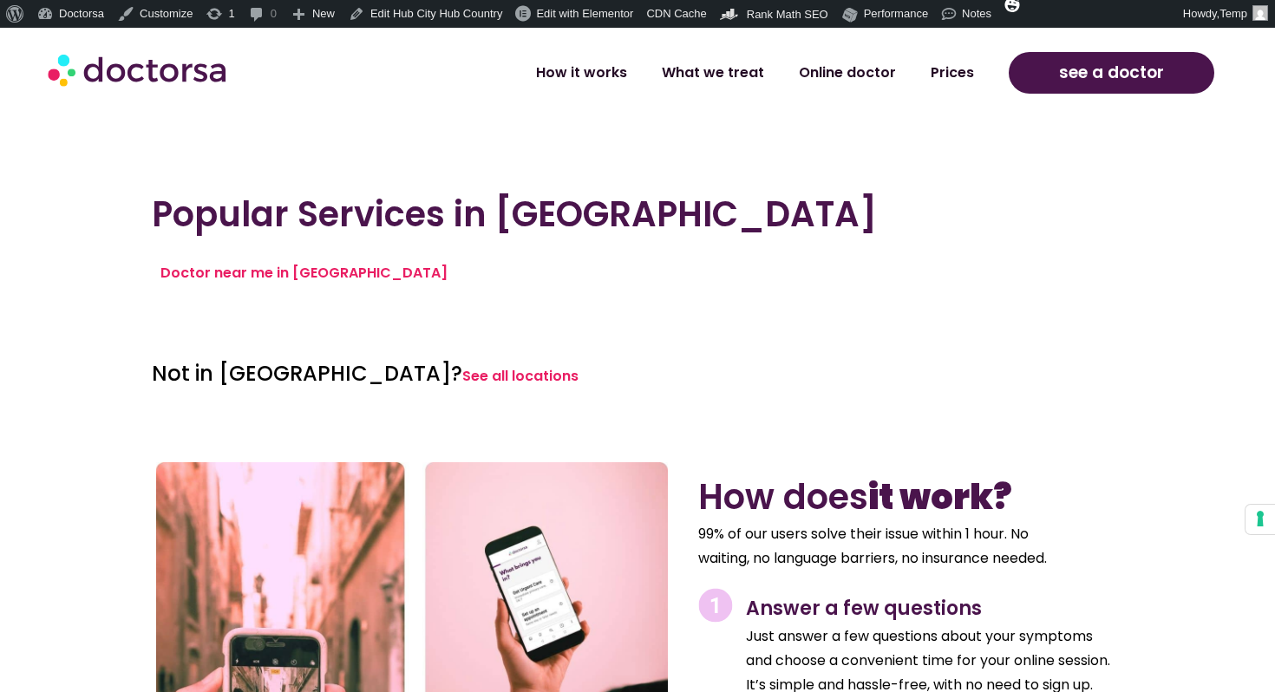
scroll to position [1859, 0]
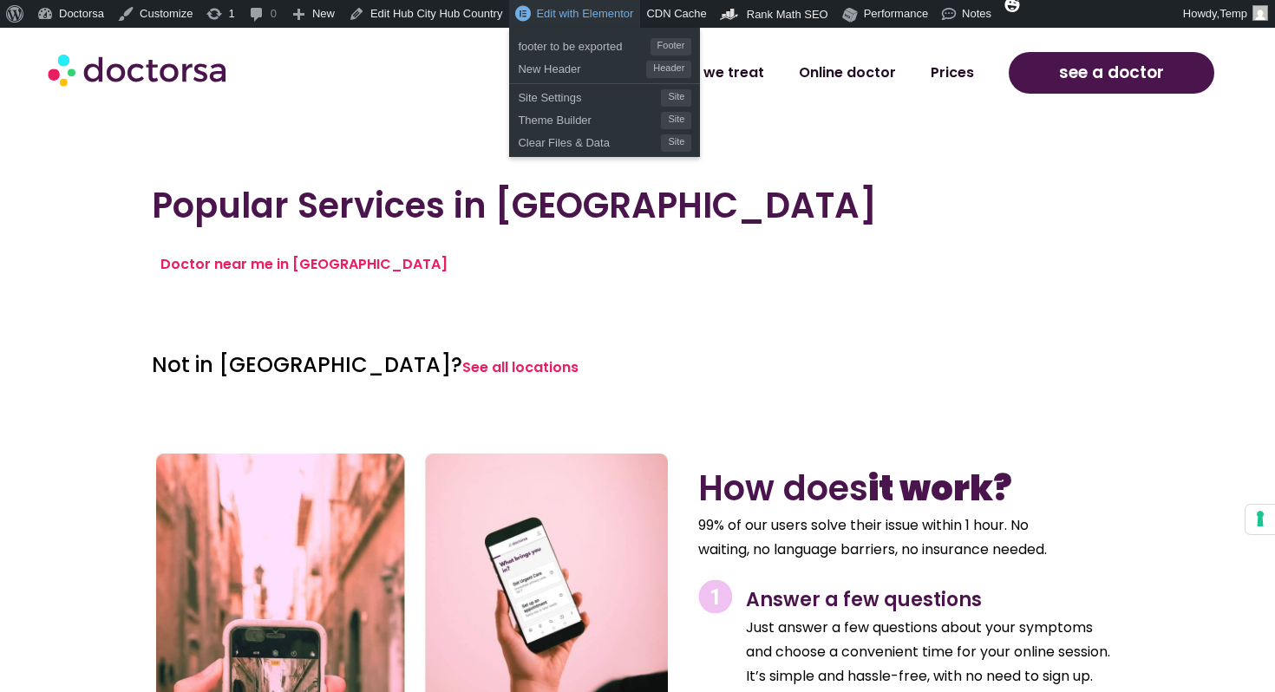
click at [563, 15] on span "Edit with Elementor" at bounding box center [584, 13] width 97 height 13
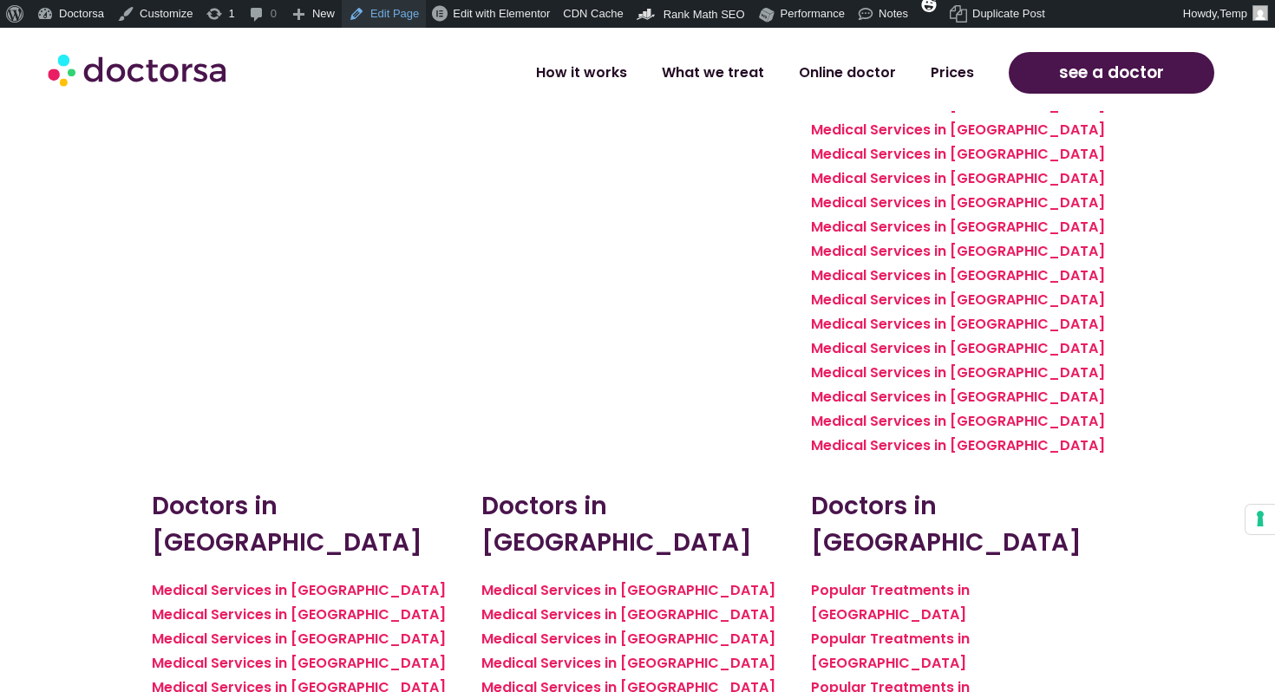
scroll to position [3482, 0]
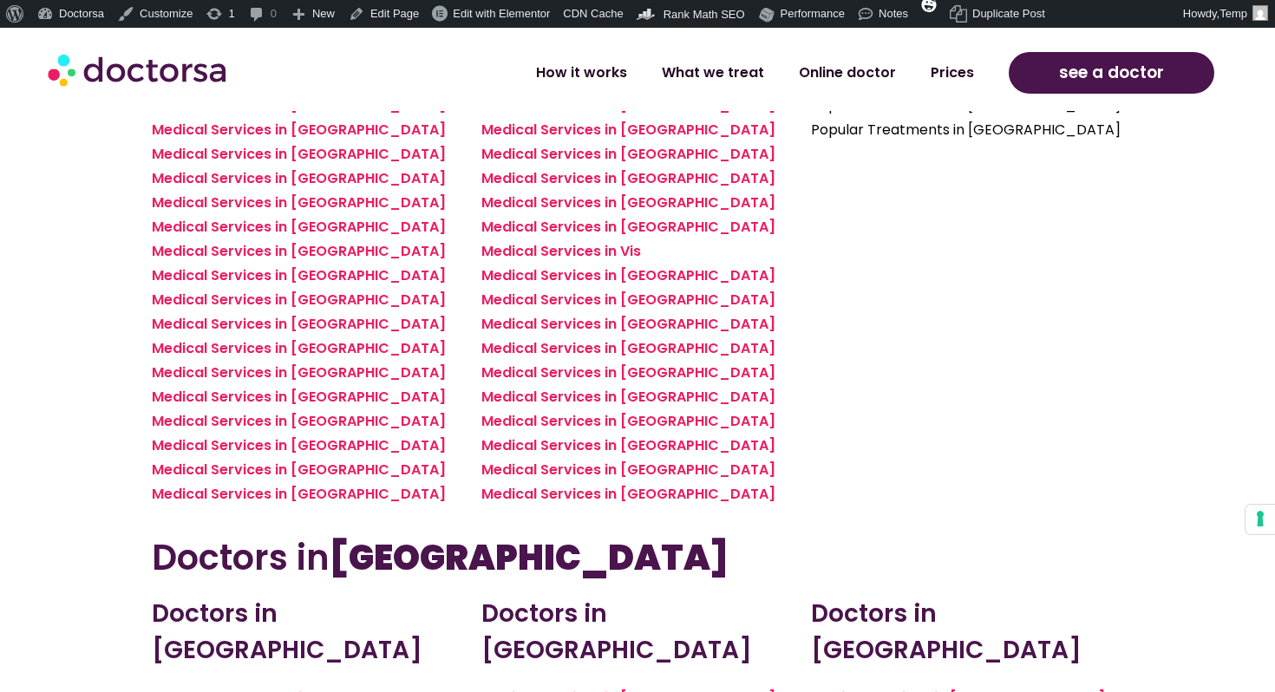
scroll to position [4658, 0]
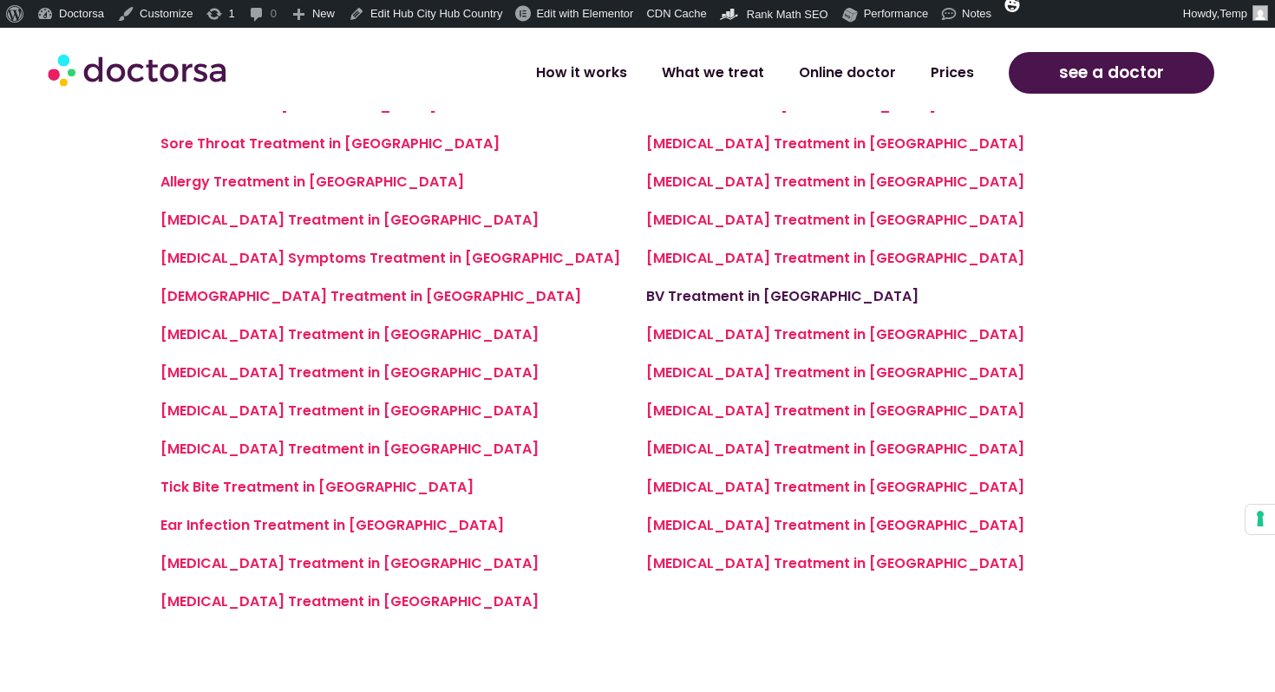
scroll to position [1249, 0]
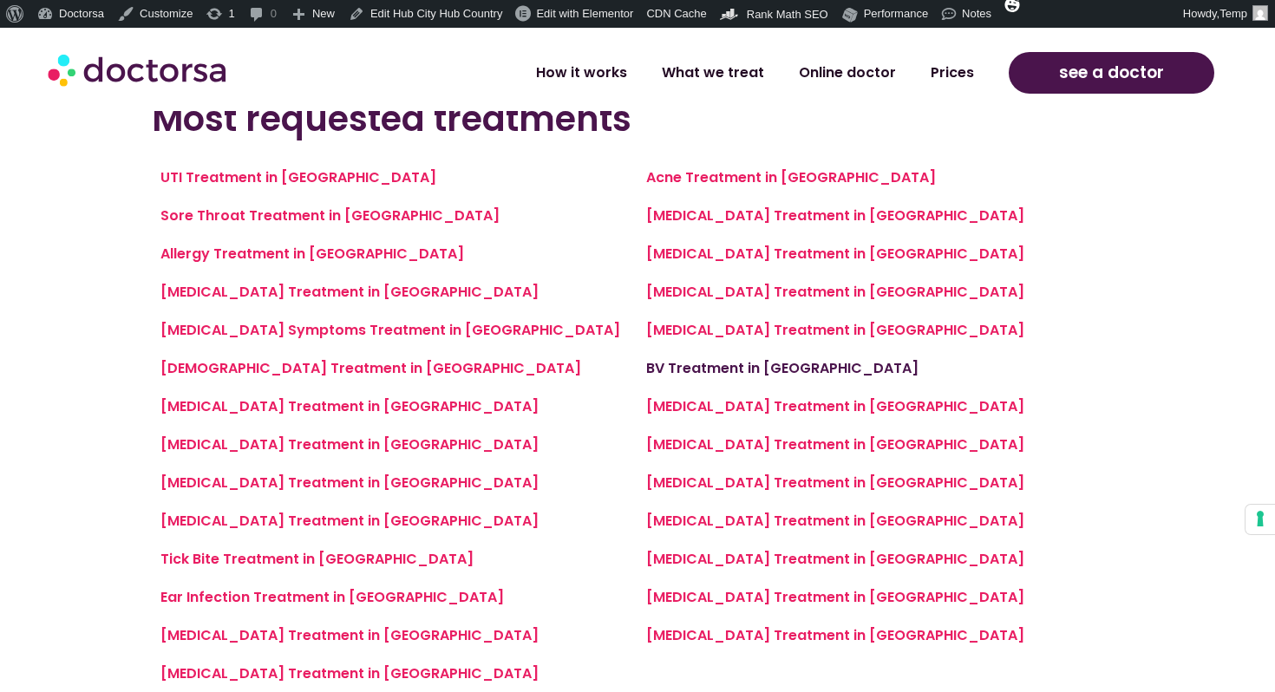
click at [731, 372] on link "BV Treatment in Bali" at bounding box center [782, 368] width 272 height 20
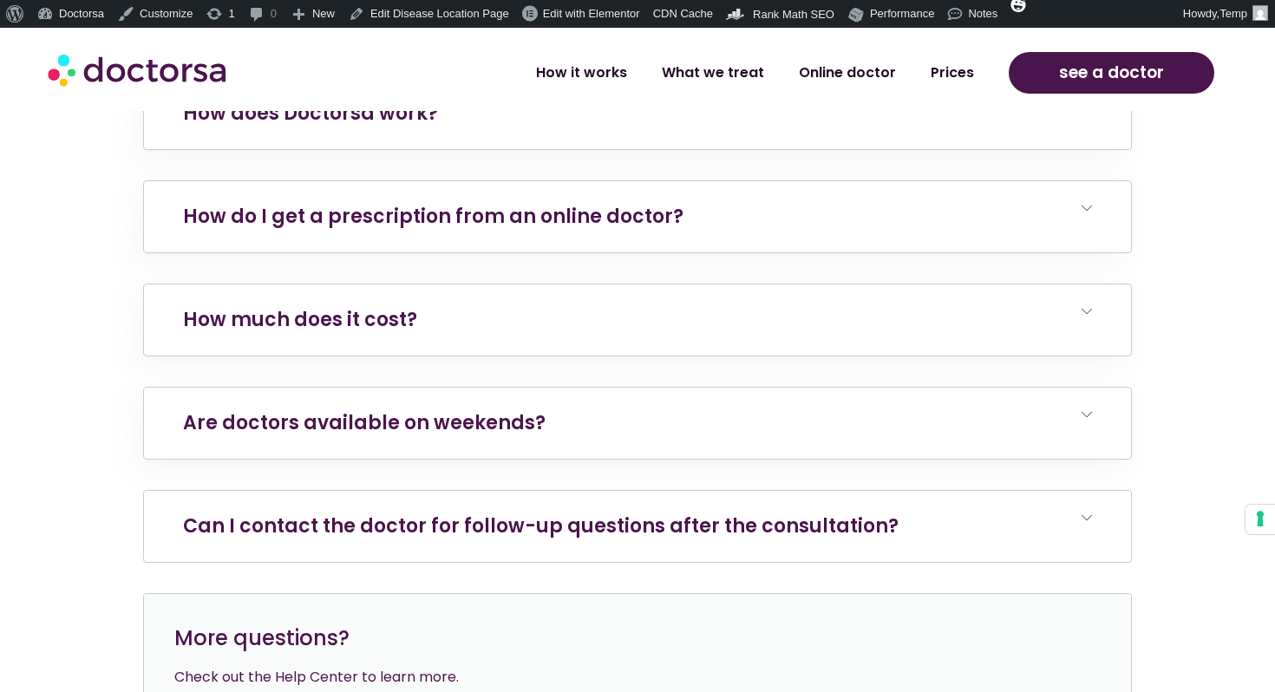
scroll to position [6857, 0]
click at [495, 490] on h6 "Can I contact the doctor for follow-up questions after the consultation?" at bounding box center [637, 525] width 987 height 71
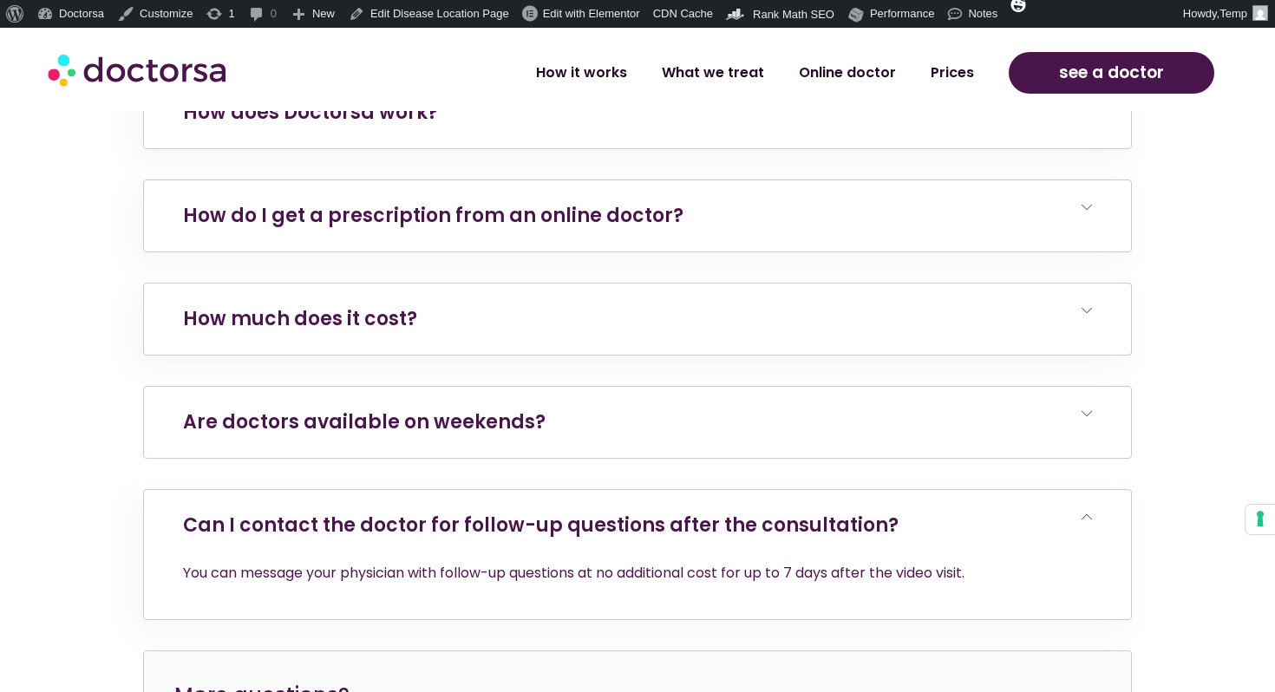
click at [456, 387] on h6 "Are doctors available on weekends?" at bounding box center [637, 422] width 987 height 71
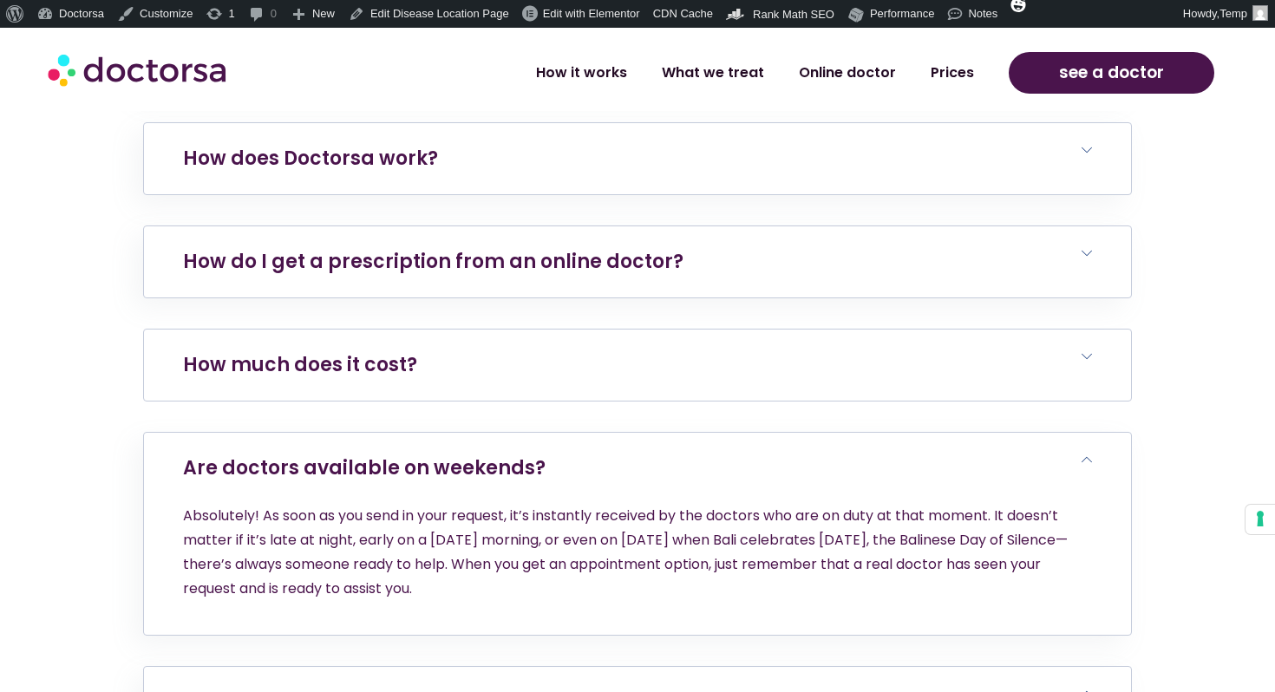
click at [411, 330] on h6 "How much does it cost?" at bounding box center [637, 365] width 987 height 71
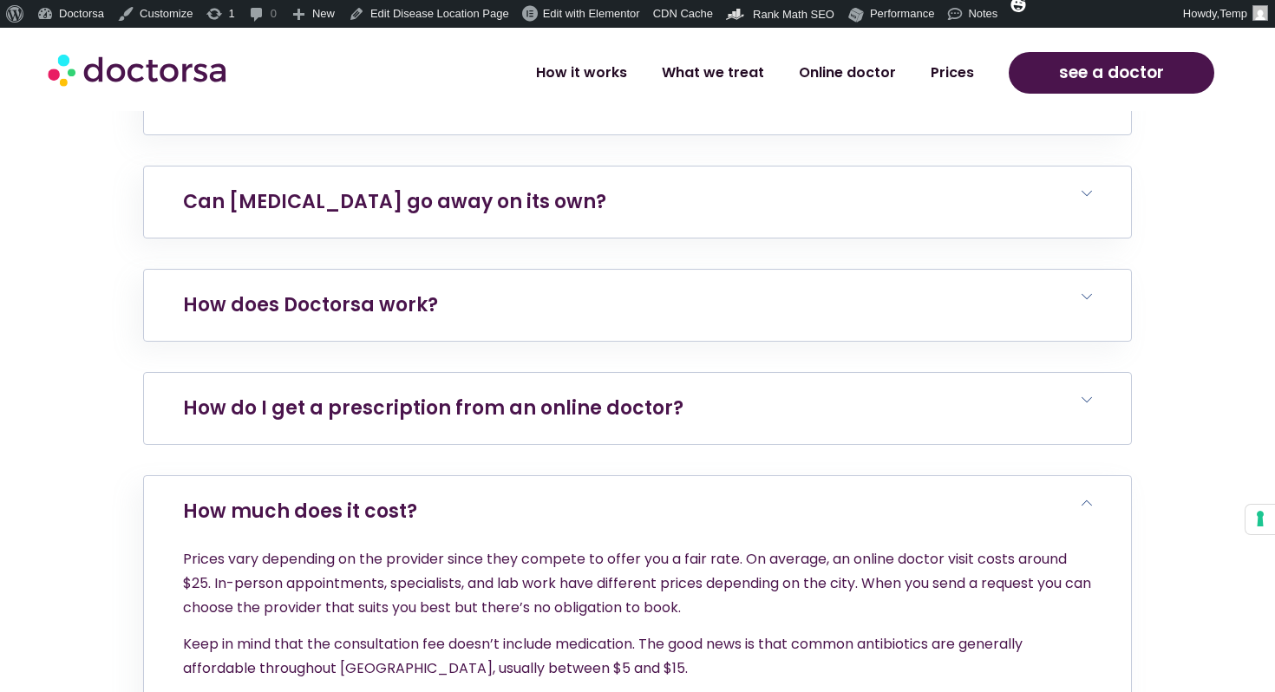
click at [411, 395] on link "How do I get a prescription from an online doctor?" at bounding box center [433, 408] width 501 height 27
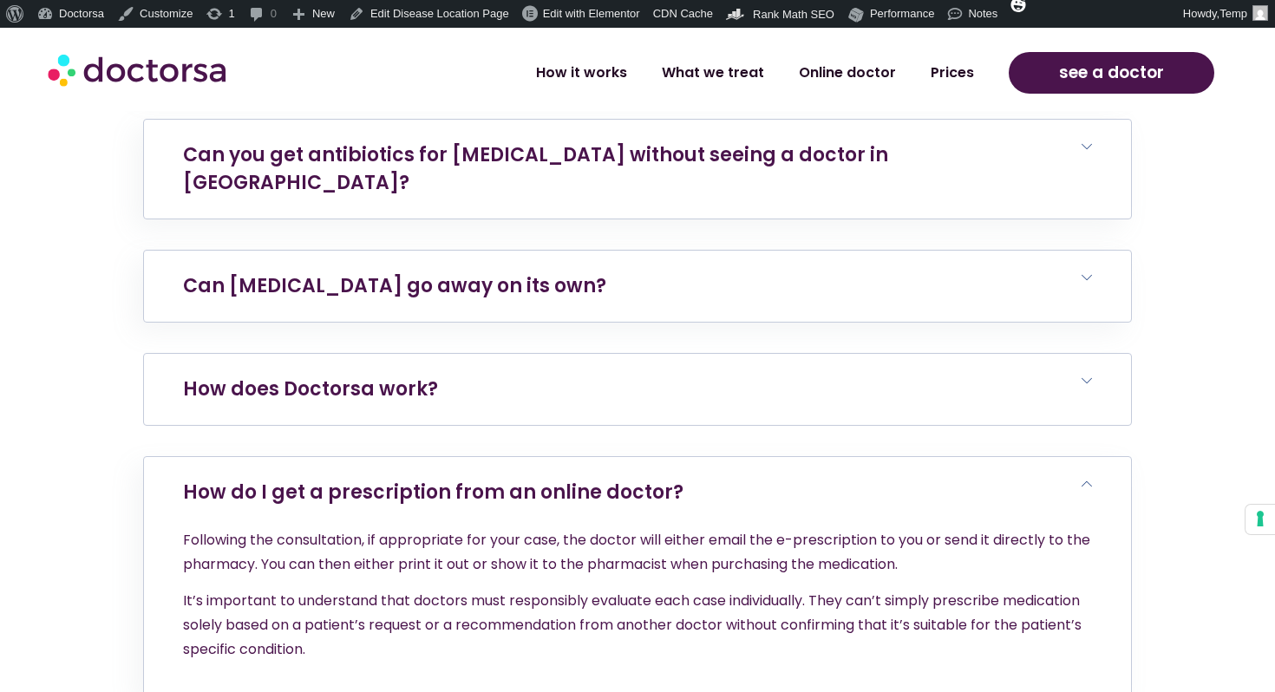
click at [380, 376] on link "How does Doctorsa work?" at bounding box center [310, 389] width 255 height 27
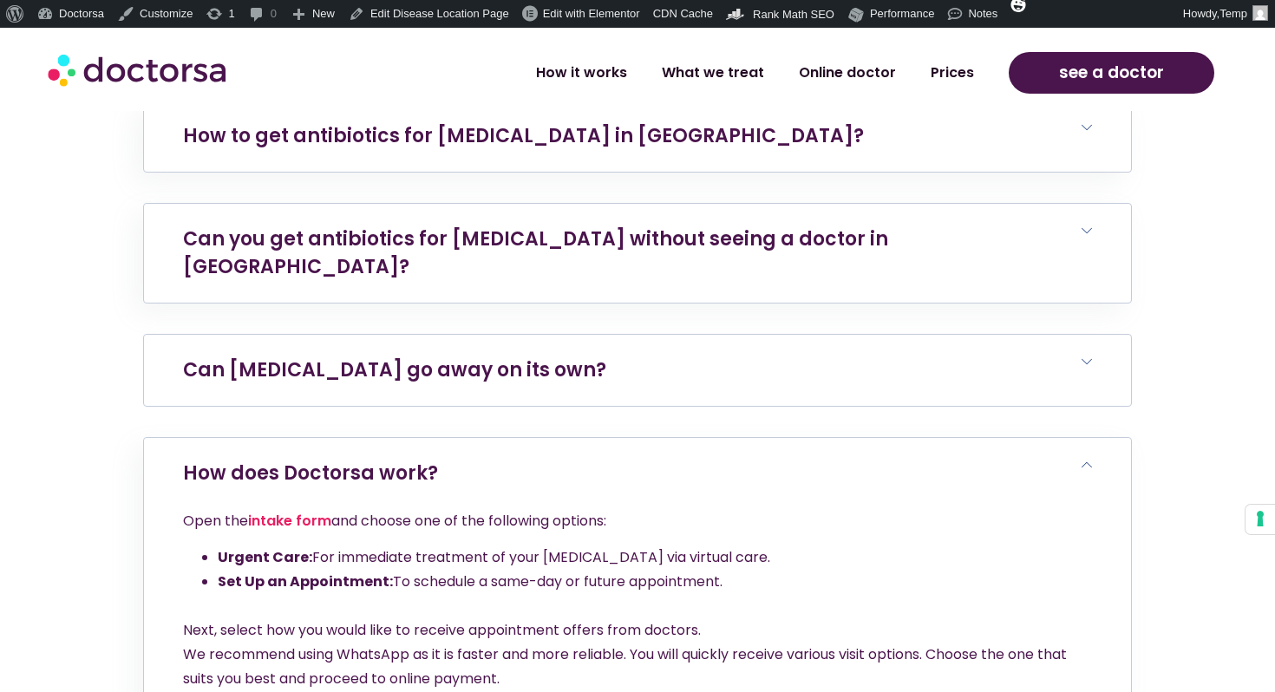
click at [401, 357] on link "Can bacterial vaginosis go away on its own?" at bounding box center [394, 370] width 423 height 27
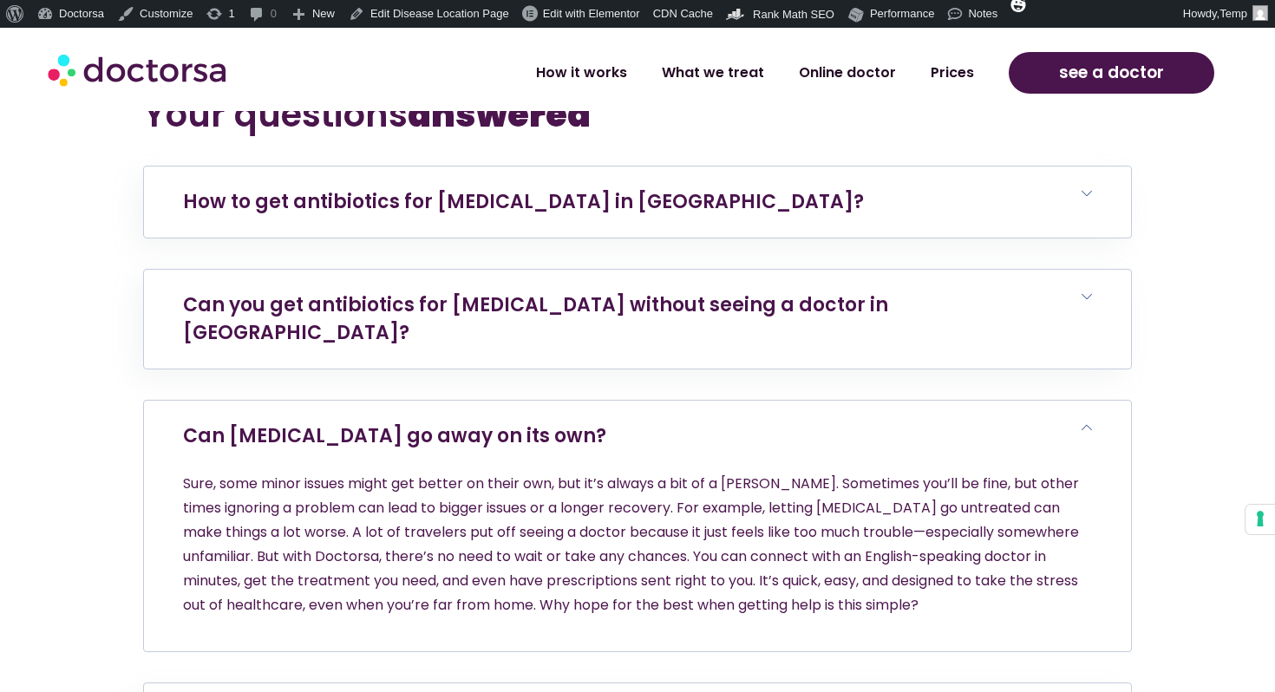
scroll to position [6329, 0]
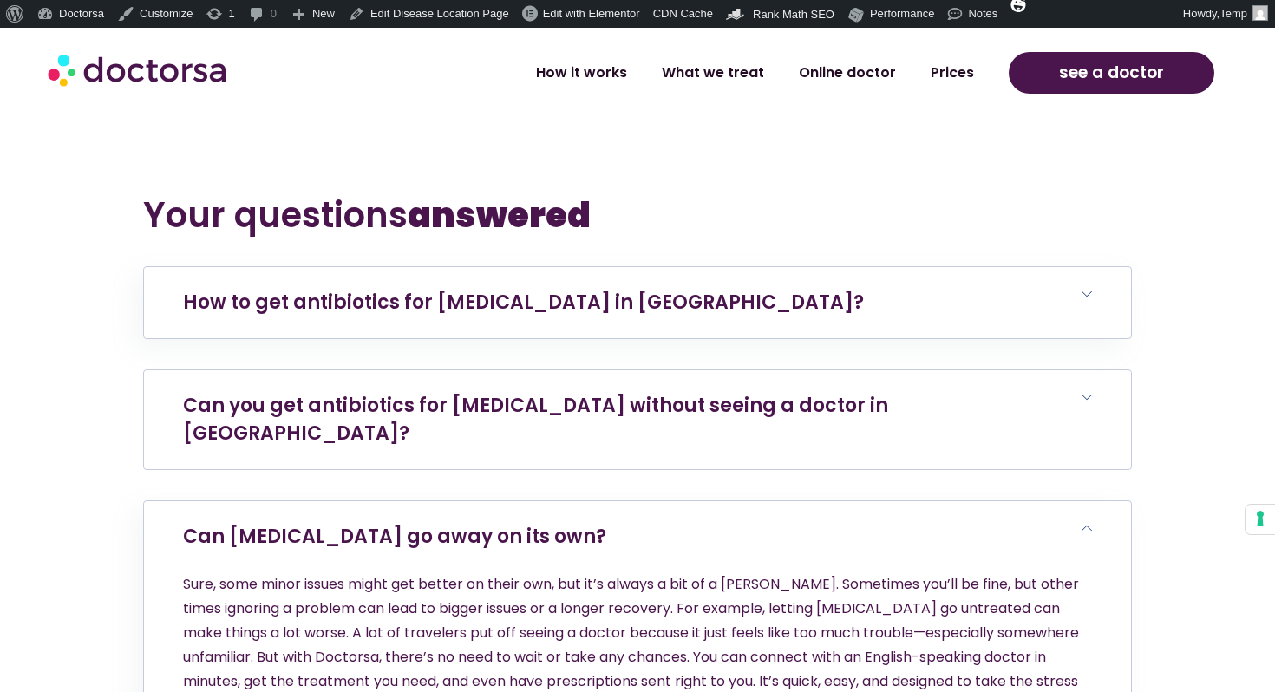
click at [392, 370] on h6 "Can you get antibiotics for bacterial vaginosis without seeing a doctor in Bali?" at bounding box center [637, 419] width 987 height 99
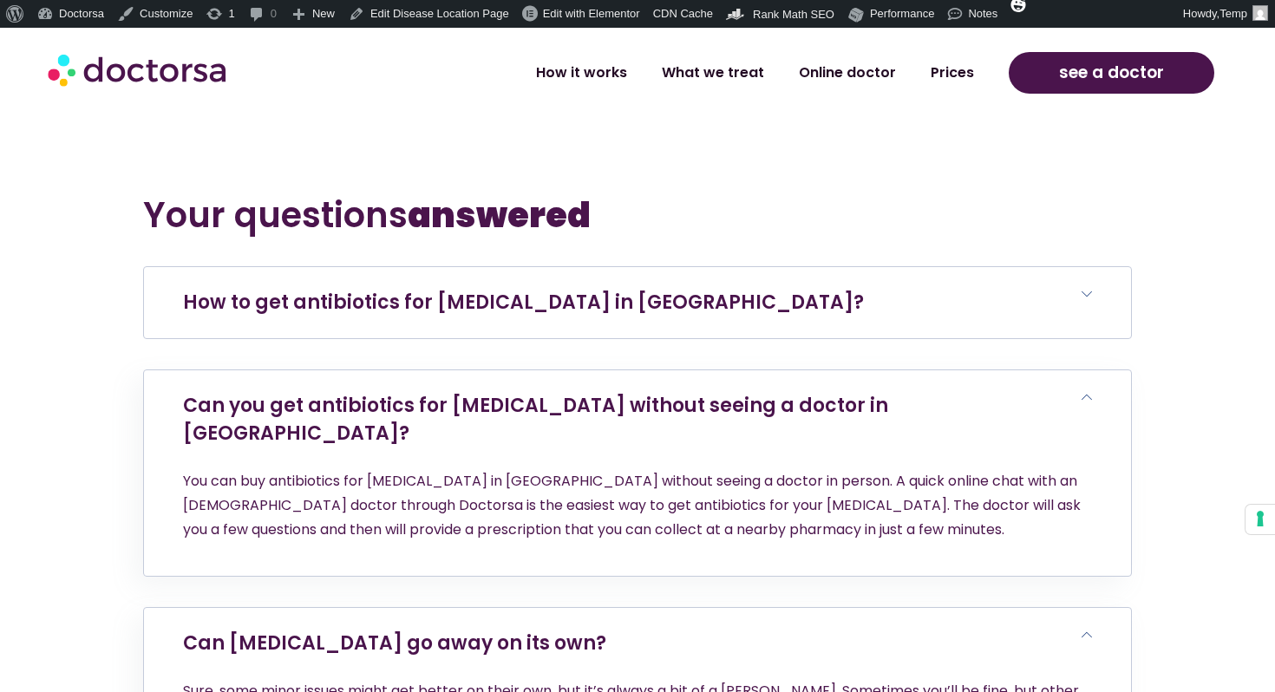
click at [410, 267] on h6 "How to get antibiotics for bacterial vaginosis in Bali?" at bounding box center [637, 302] width 987 height 71
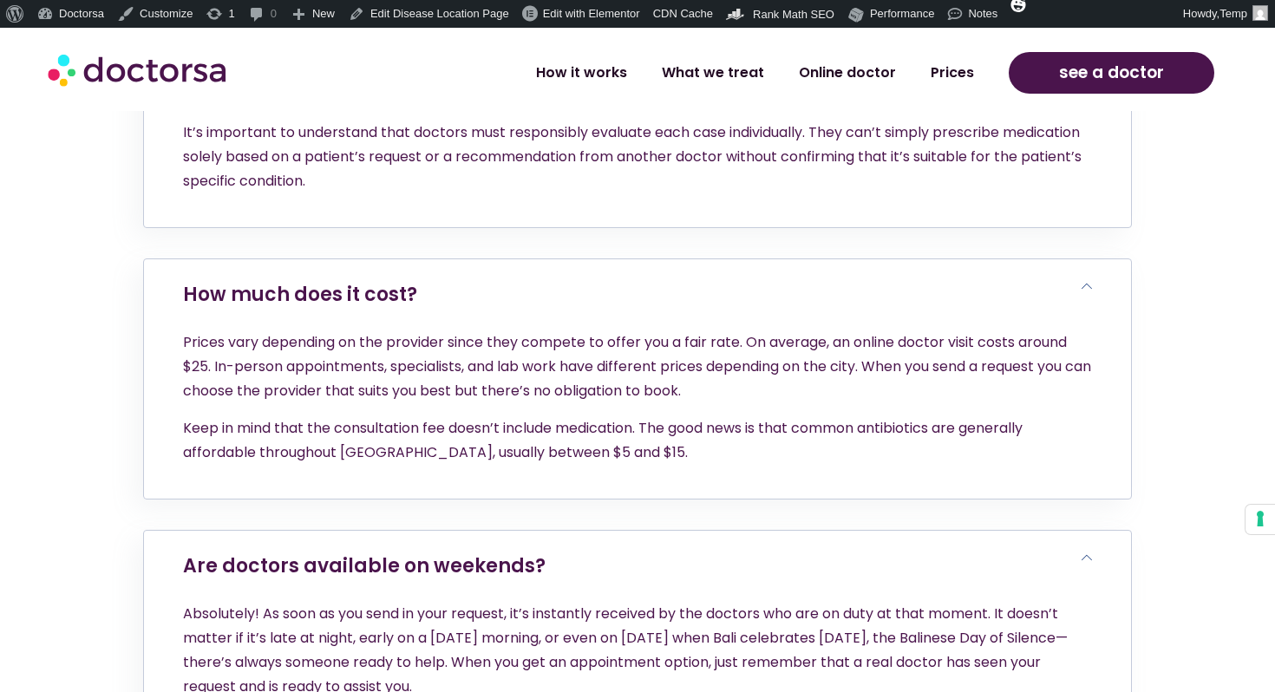
scroll to position [7784, 0]
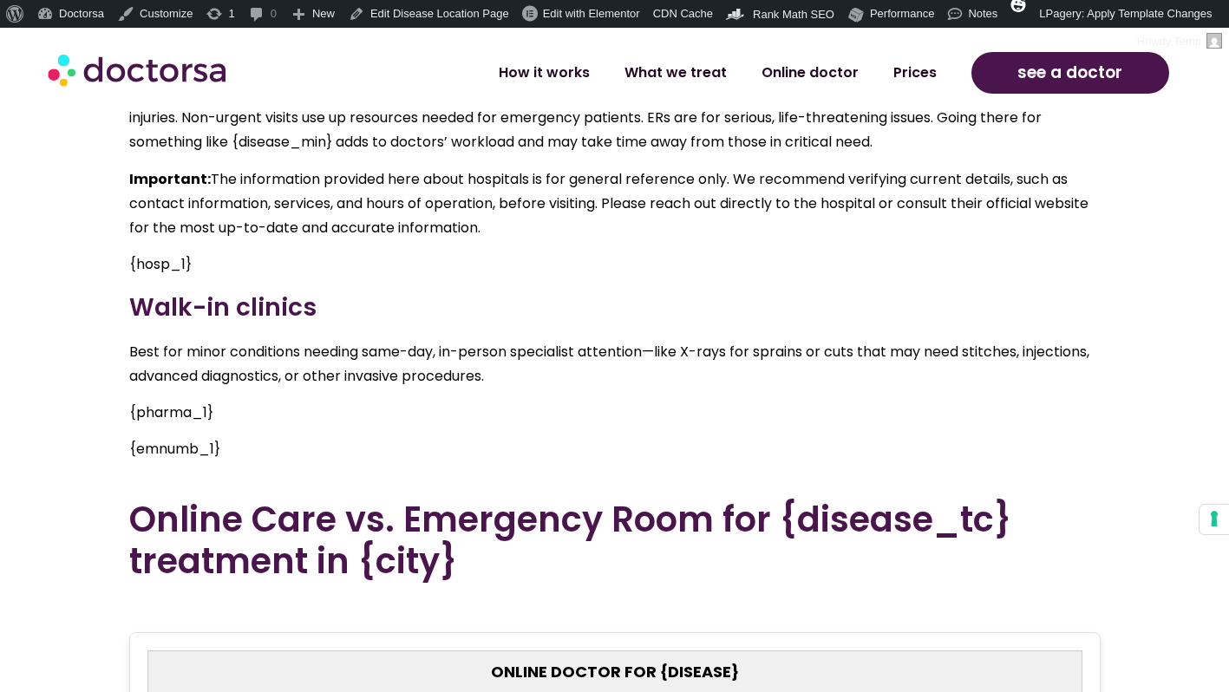
scroll to position [2853, 0]
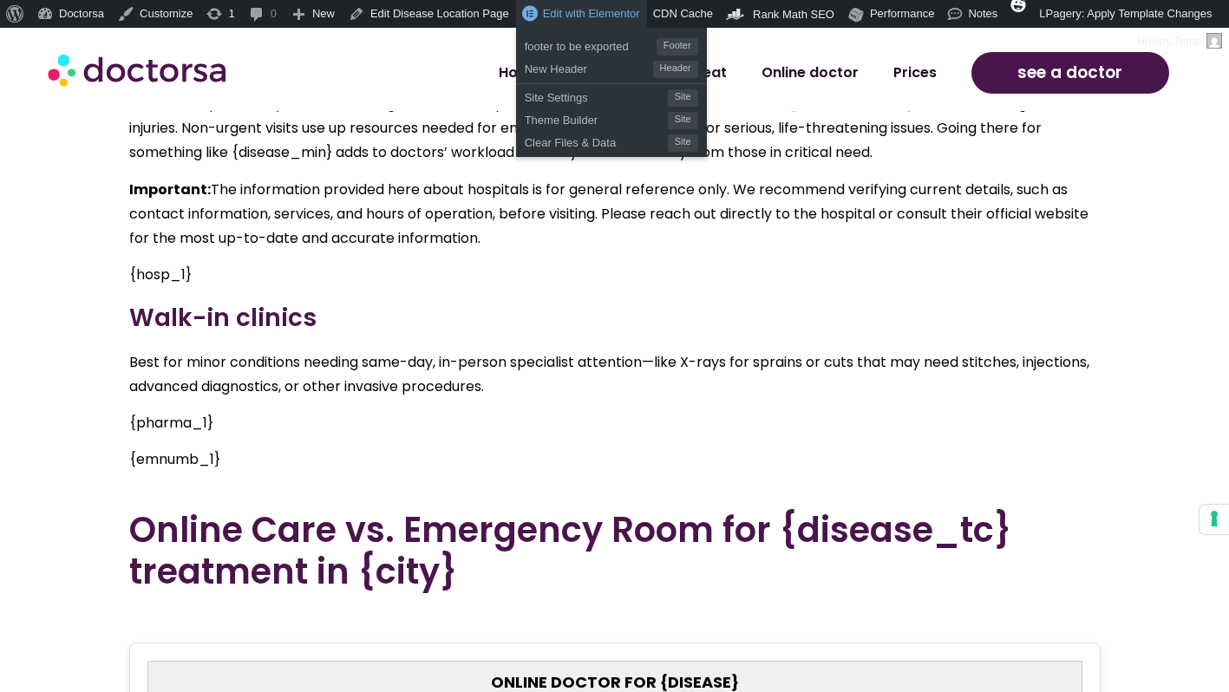
click at [584, 18] on span "Edit with Elementor" at bounding box center [591, 13] width 97 height 13
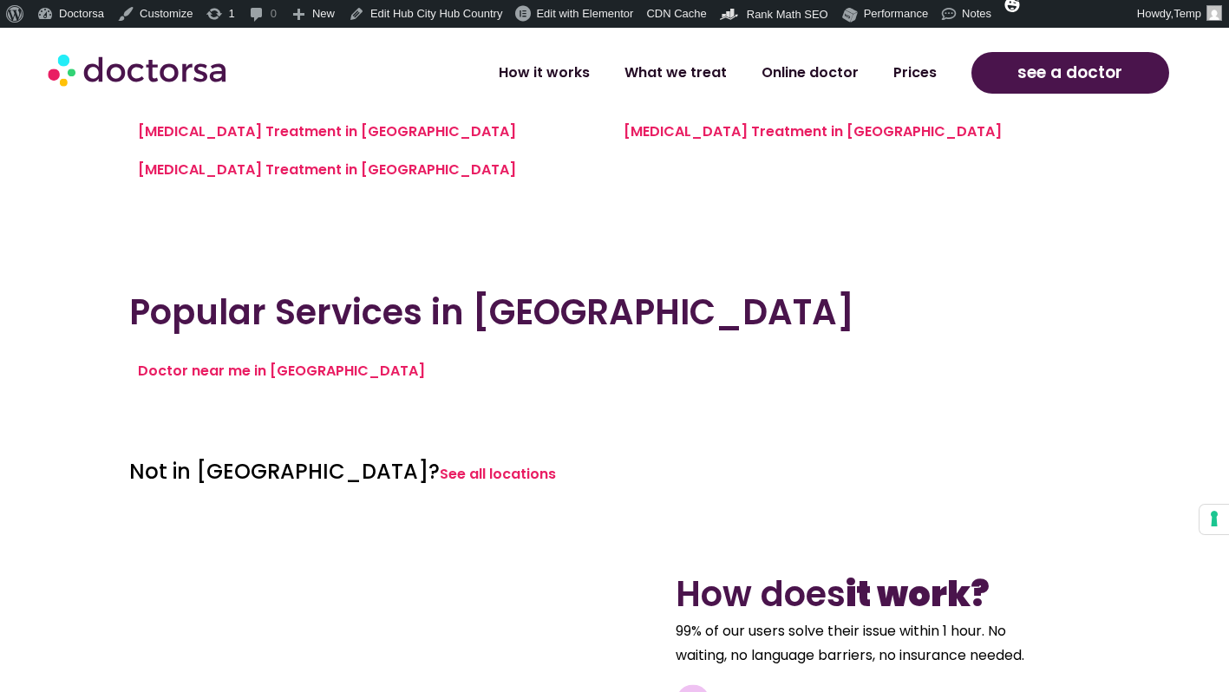
scroll to position [1740, 0]
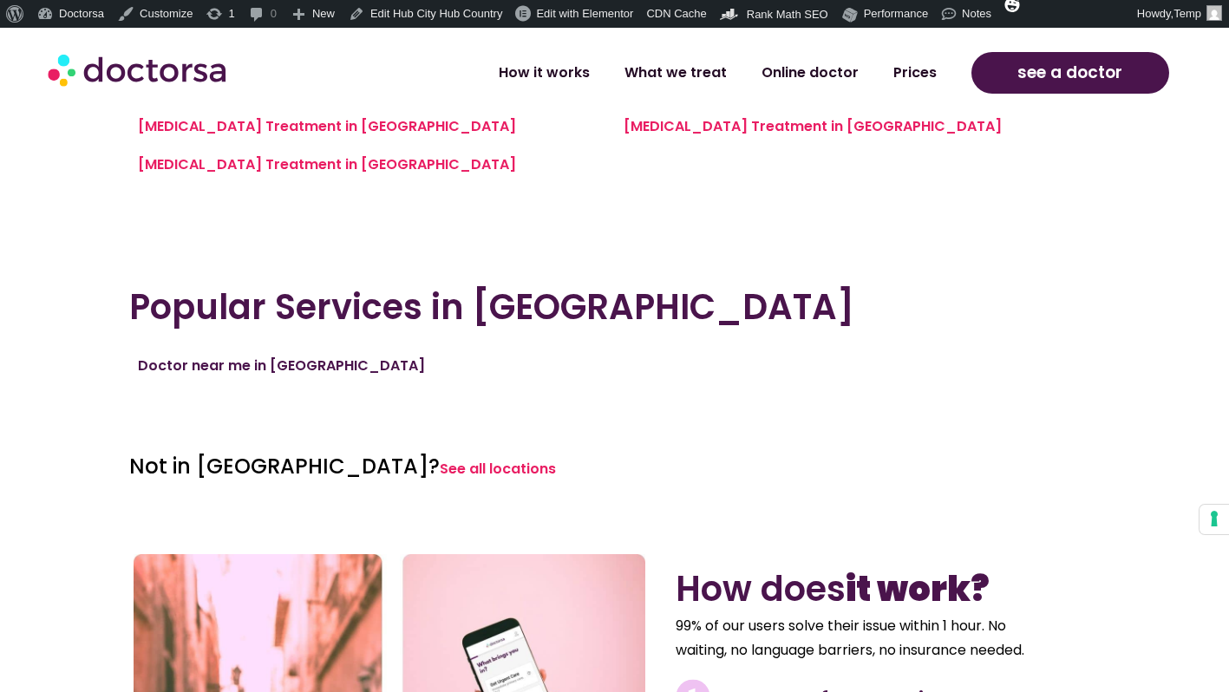
click at [264, 357] on link "Doctor near me in Pag" at bounding box center [281, 366] width 287 height 20
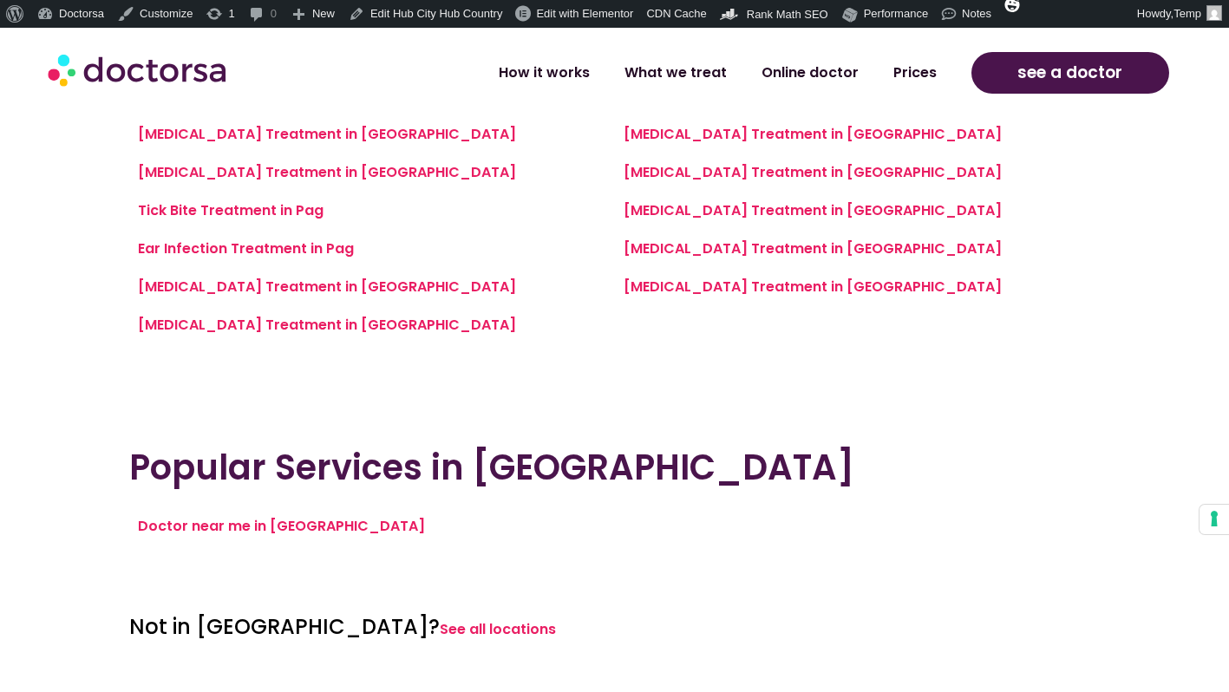
scroll to position [1549, 0]
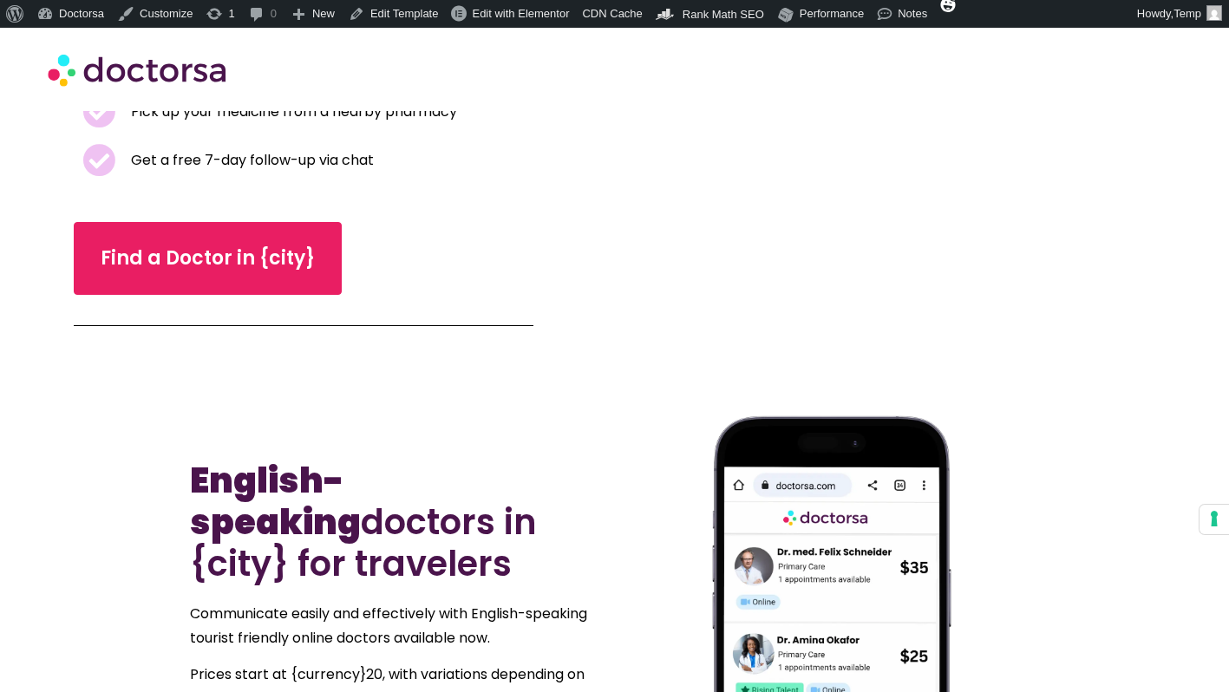
scroll to position [401, 0]
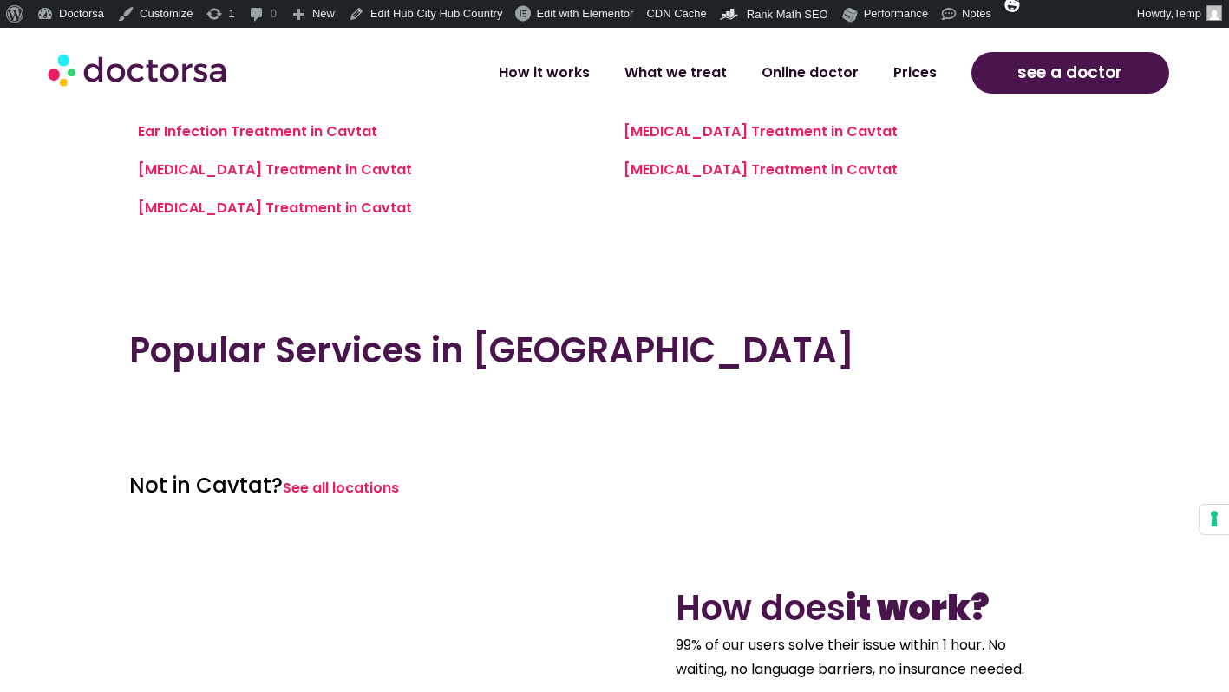
scroll to position [1700, 0]
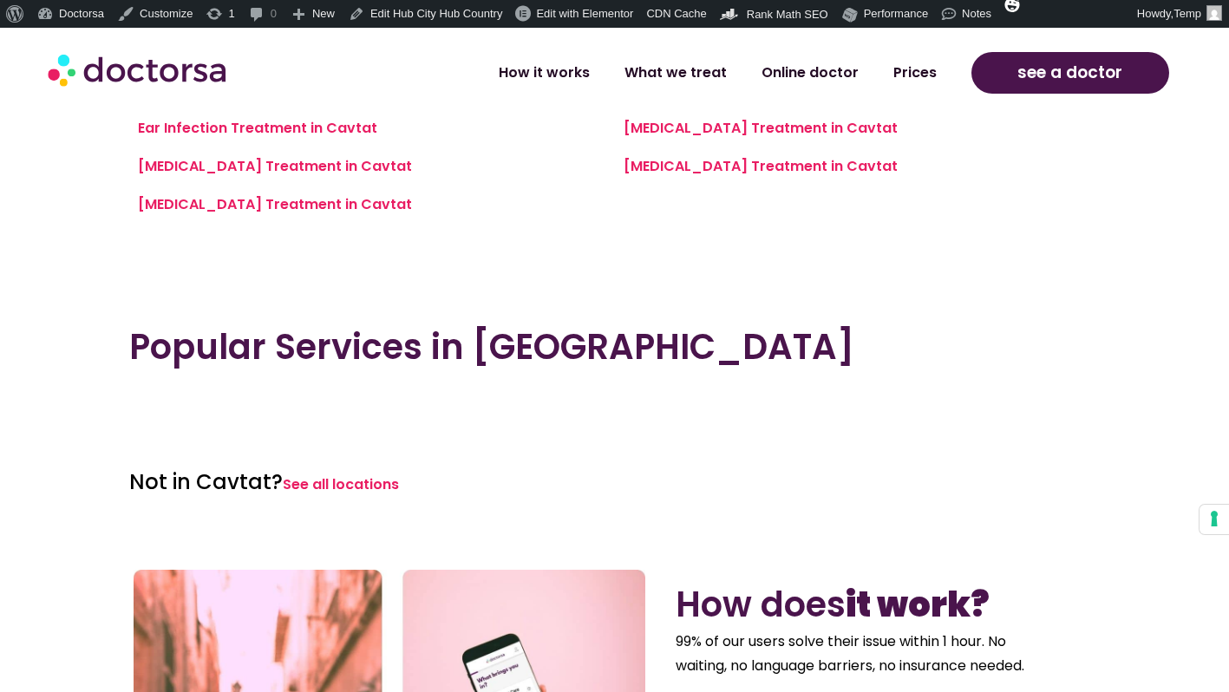
click at [226, 410] on div at bounding box center [372, 400] width 486 height 31
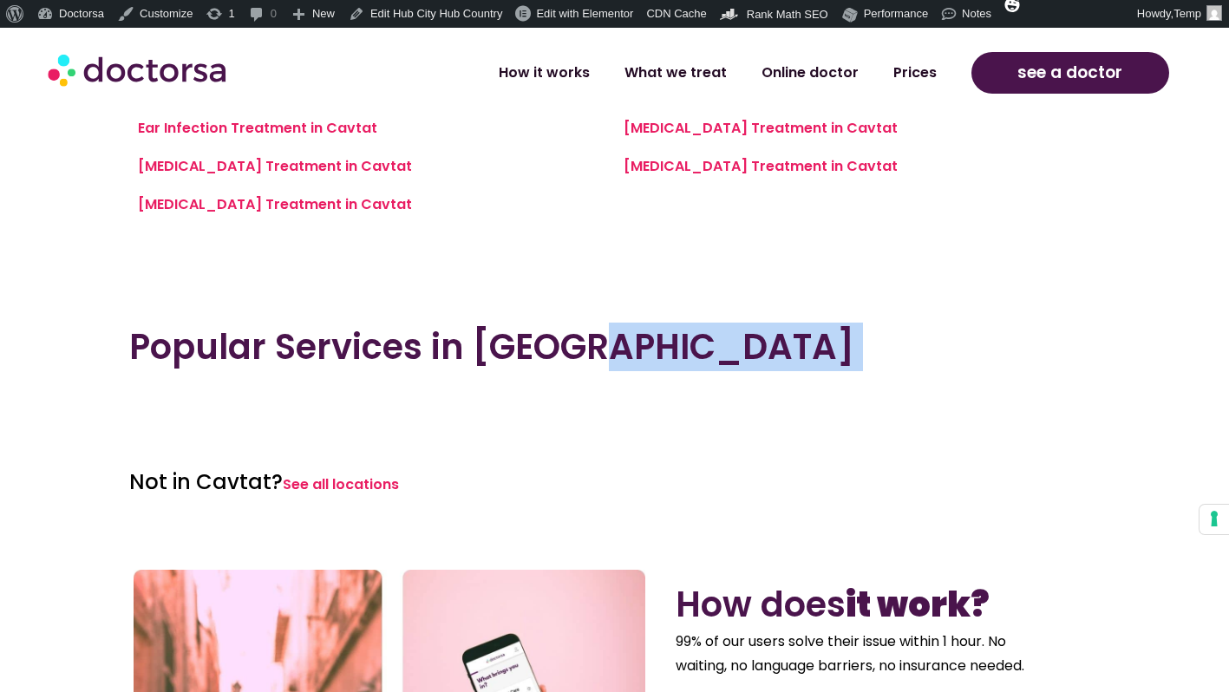
click at [226, 410] on div at bounding box center [372, 400] width 486 height 31
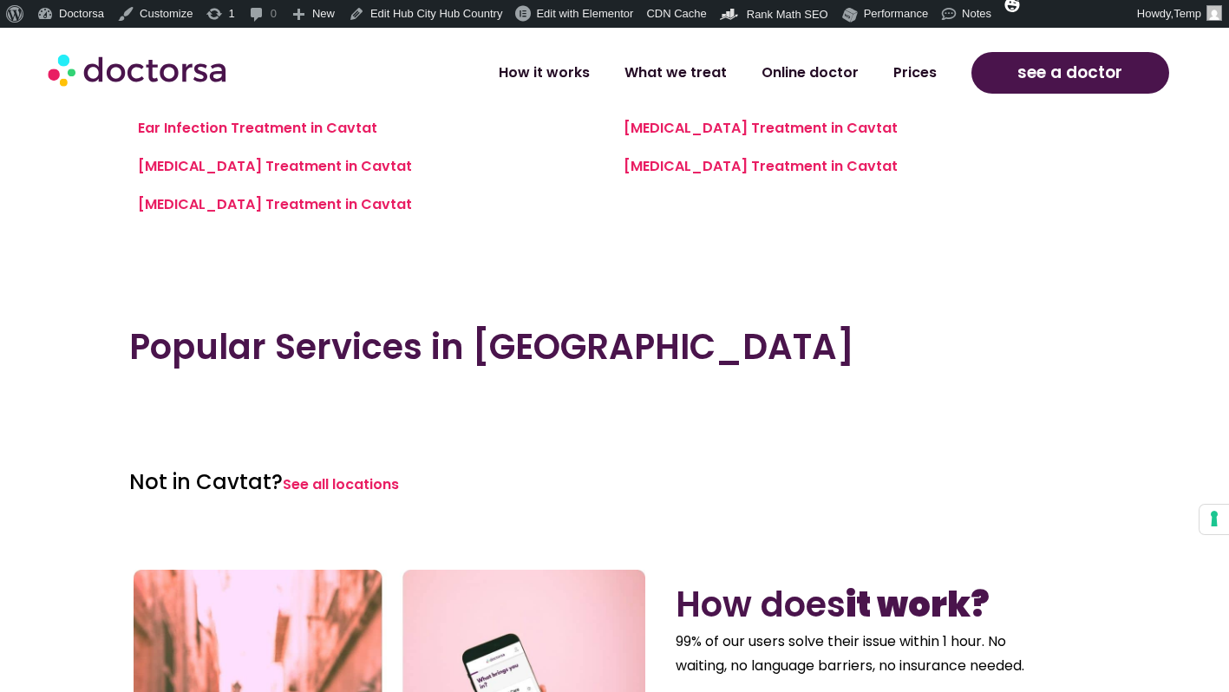
click at [201, 406] on div at bounding box center [372, 401] width 469 height 14
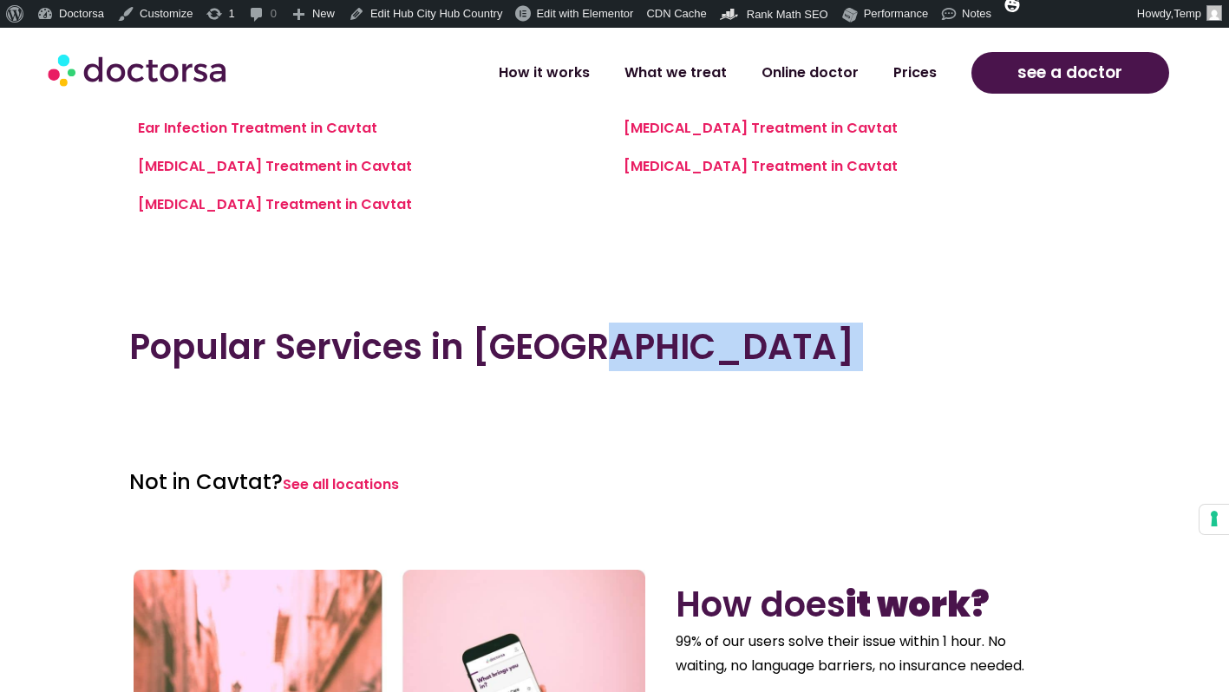
click at [201, 406] on div at bounding box center [372, 401] width 469 height 14
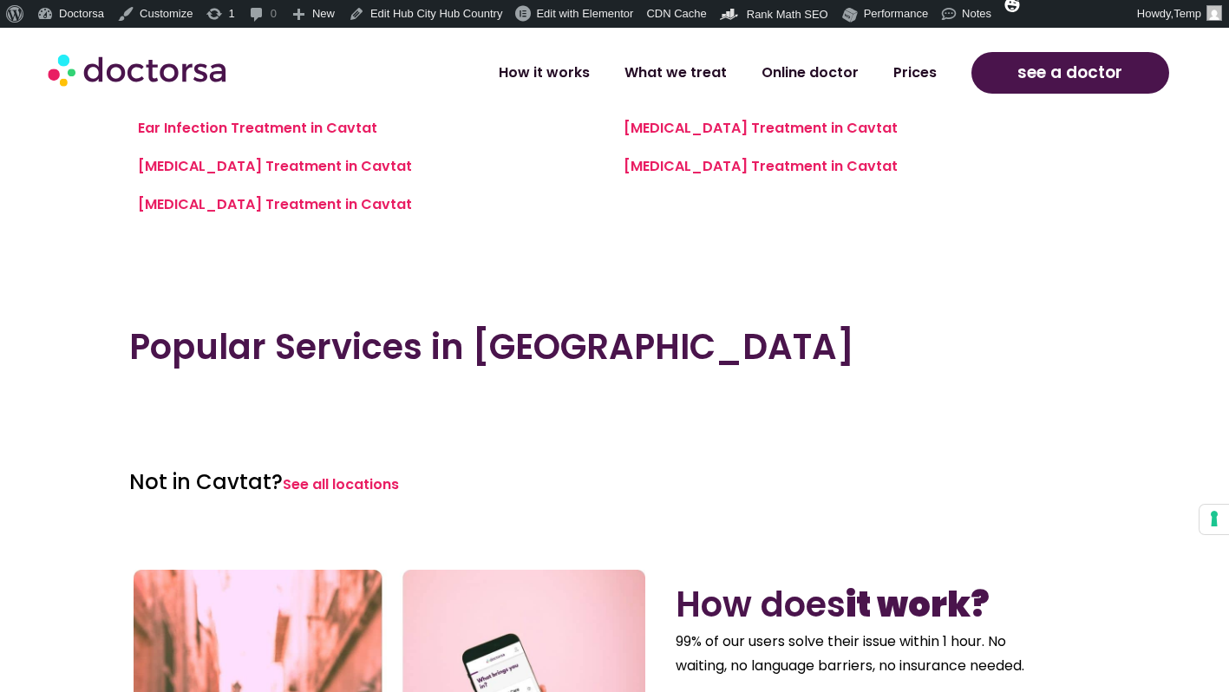
click at [201, 406] on div at bounding box center [372, 401] width 469 height 14
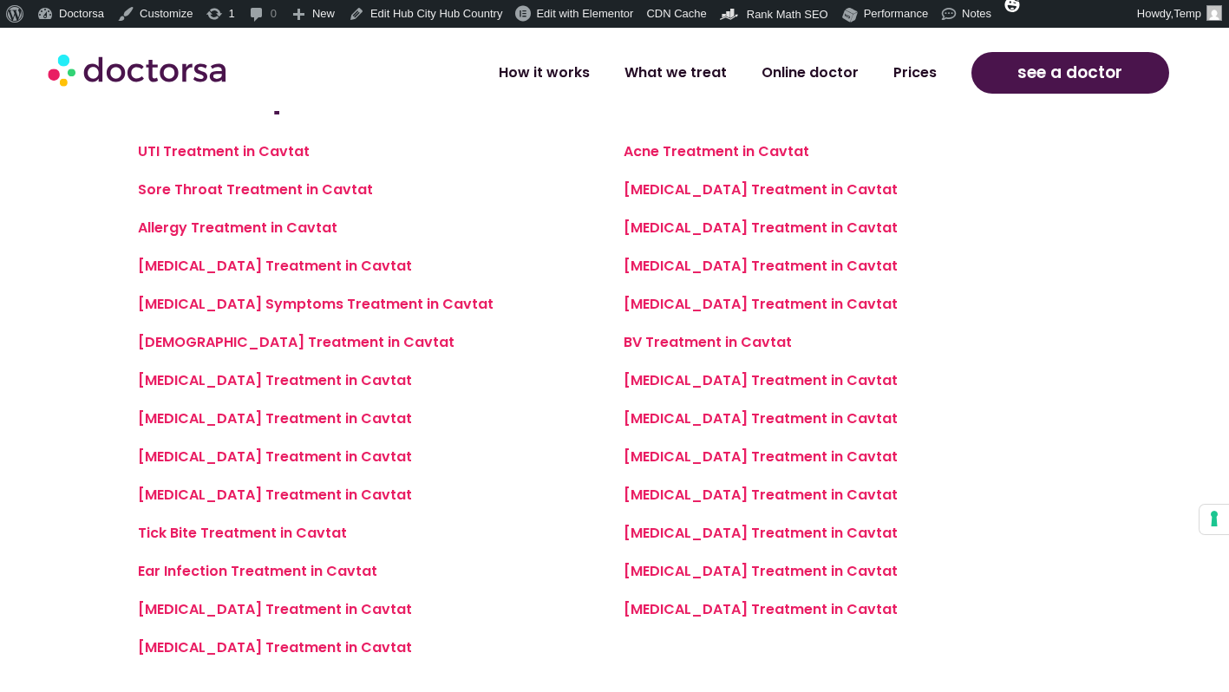
scroll to position [1253, 0]
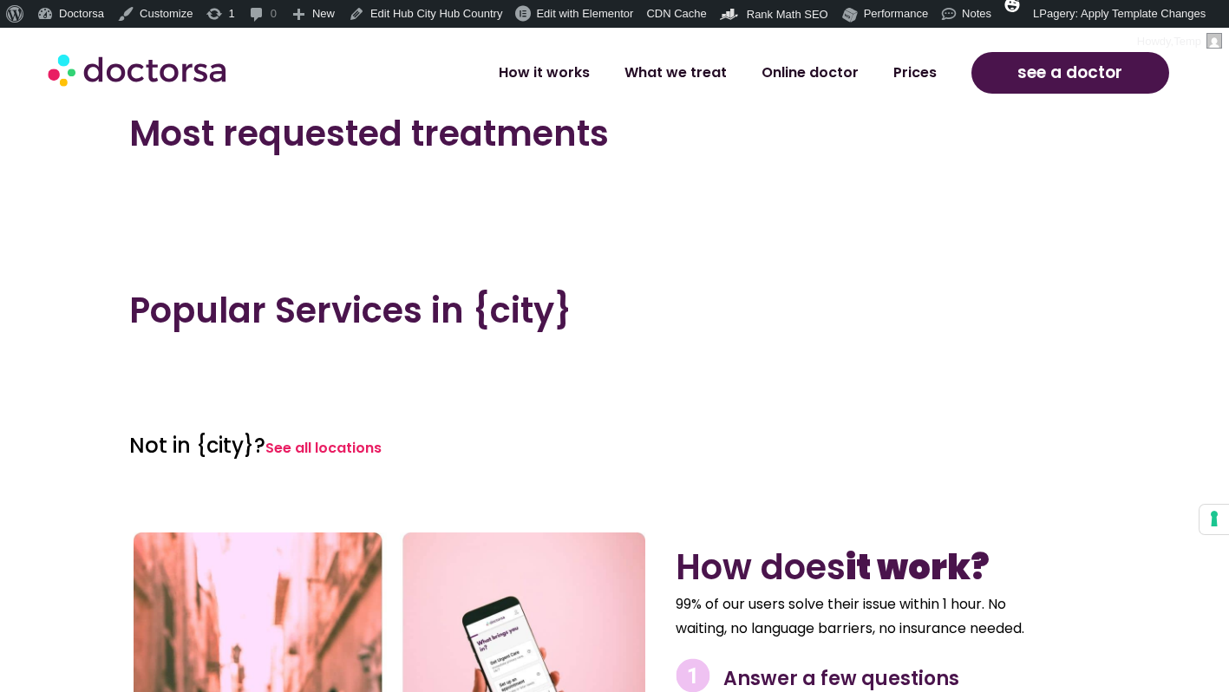
scroll to position [1215, 0]
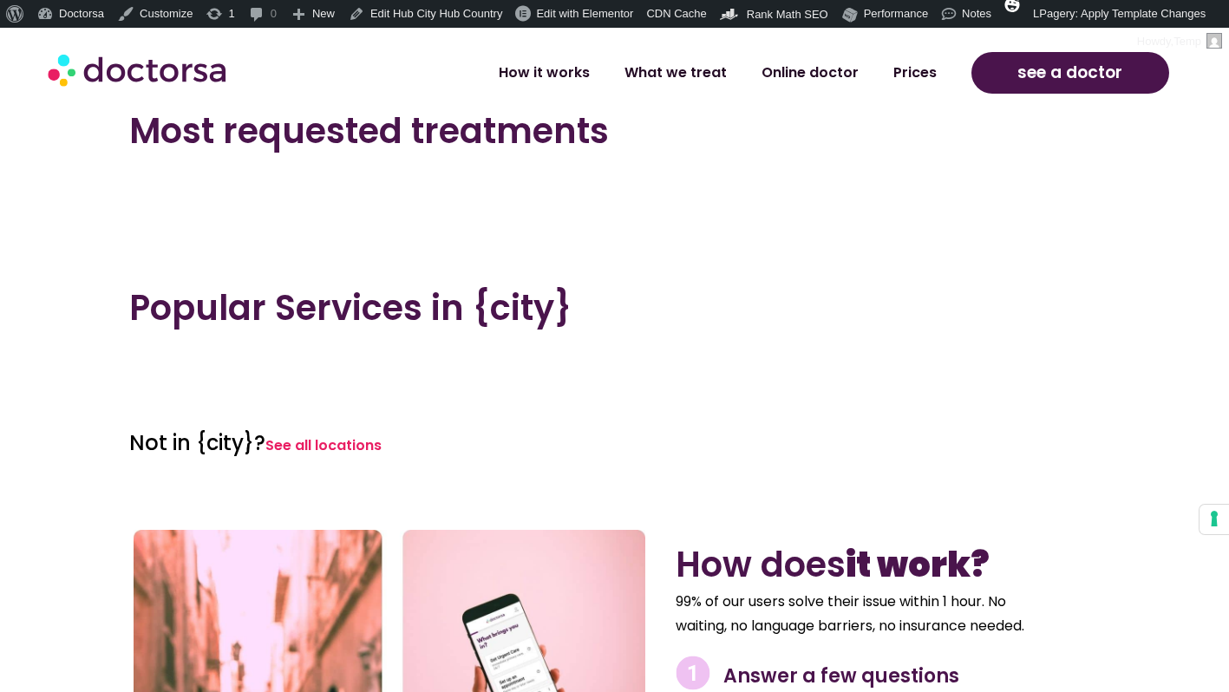
click at [319, 363] on div at bounding box center [372, 362] width 469 height 14
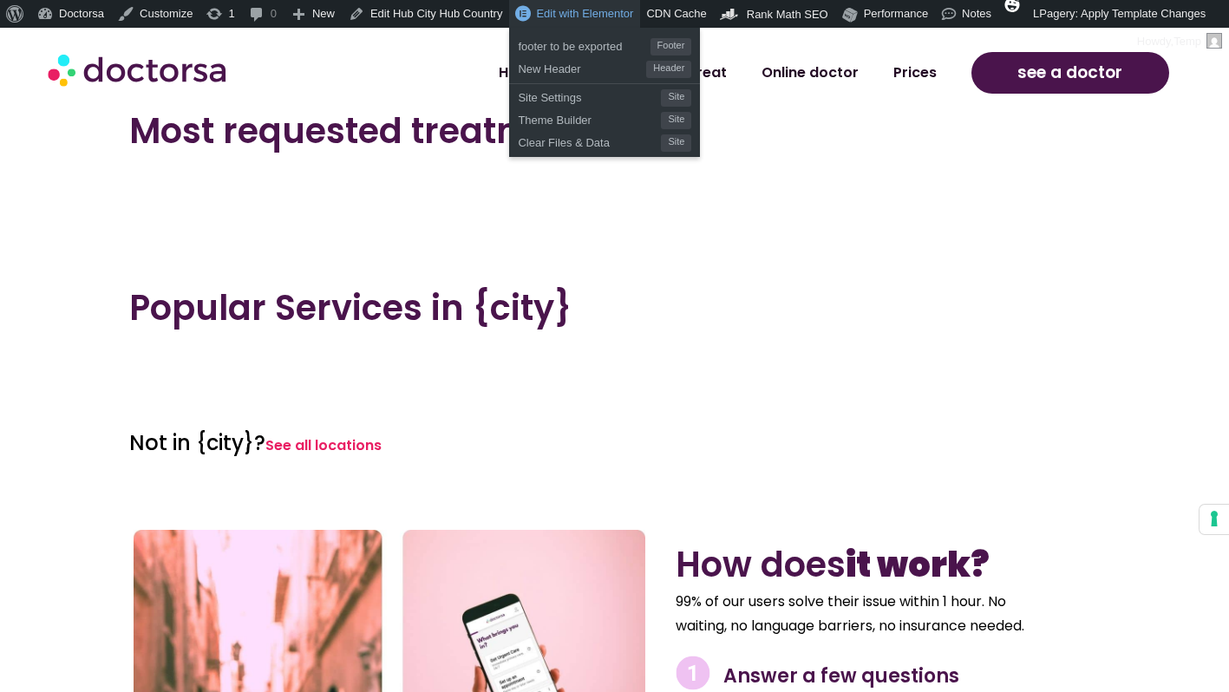
click at [560, 18] on span "Edit with Elementor" at bounding box center [584, 13] width 97 height 13
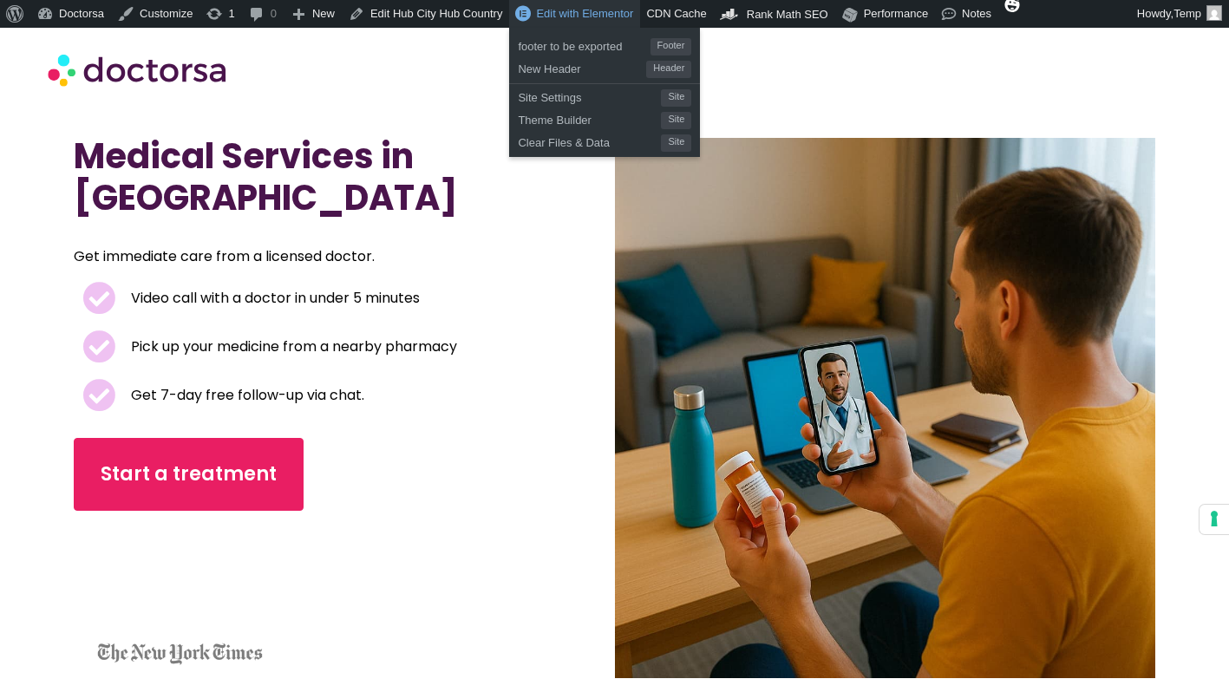
click at [525, 10] on link "Edit with Elementor" at bounding box center [574, 14] width 131 height 28
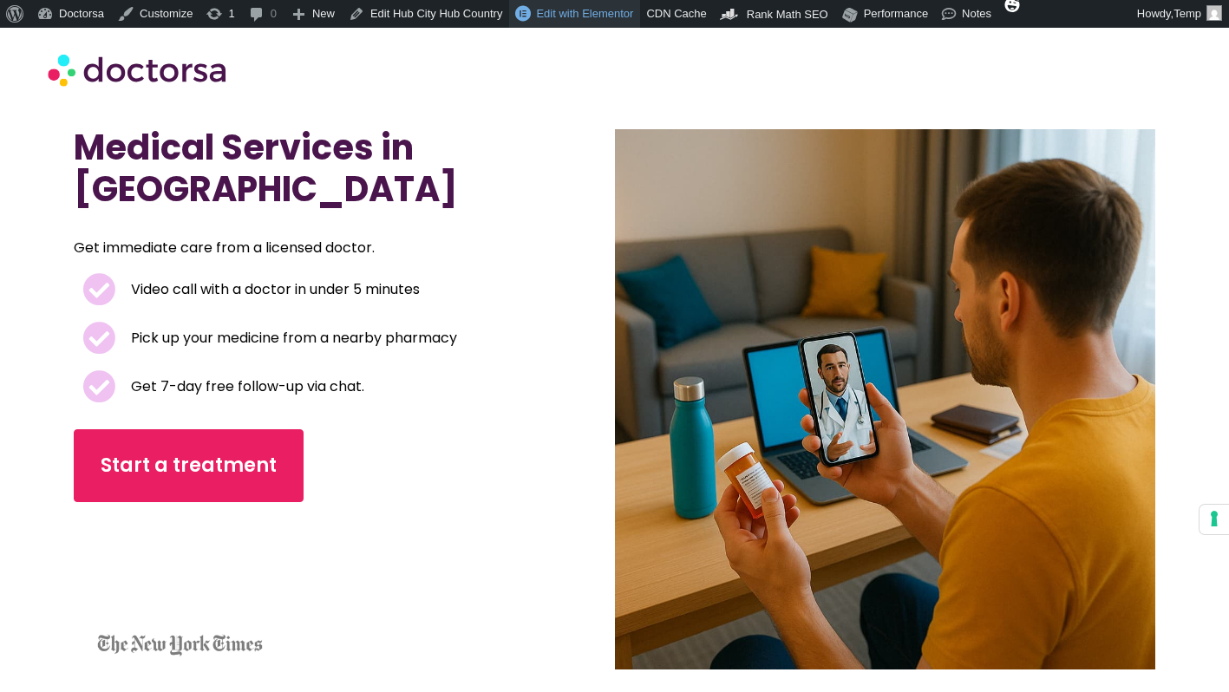
scroll to position [325, 0]
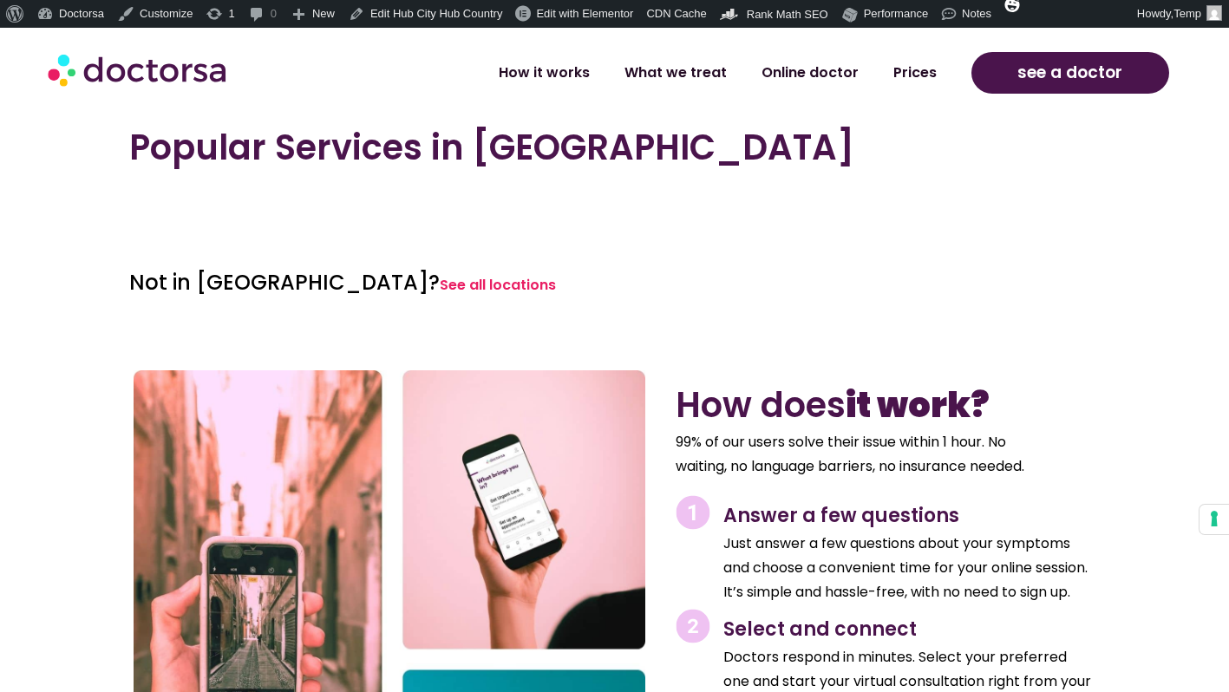
scroll to position [1694, 0]
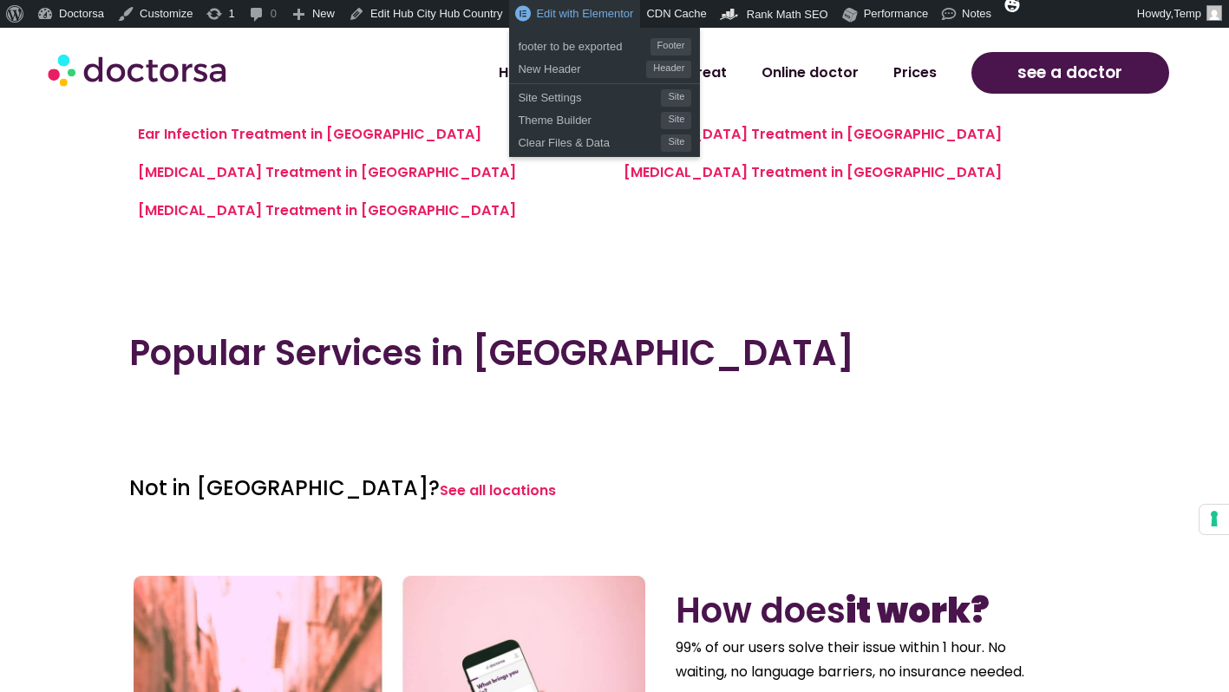
click at [581, 8] on span "Edit with Elementor" at bounding box center [584, 13] width 97 height 13
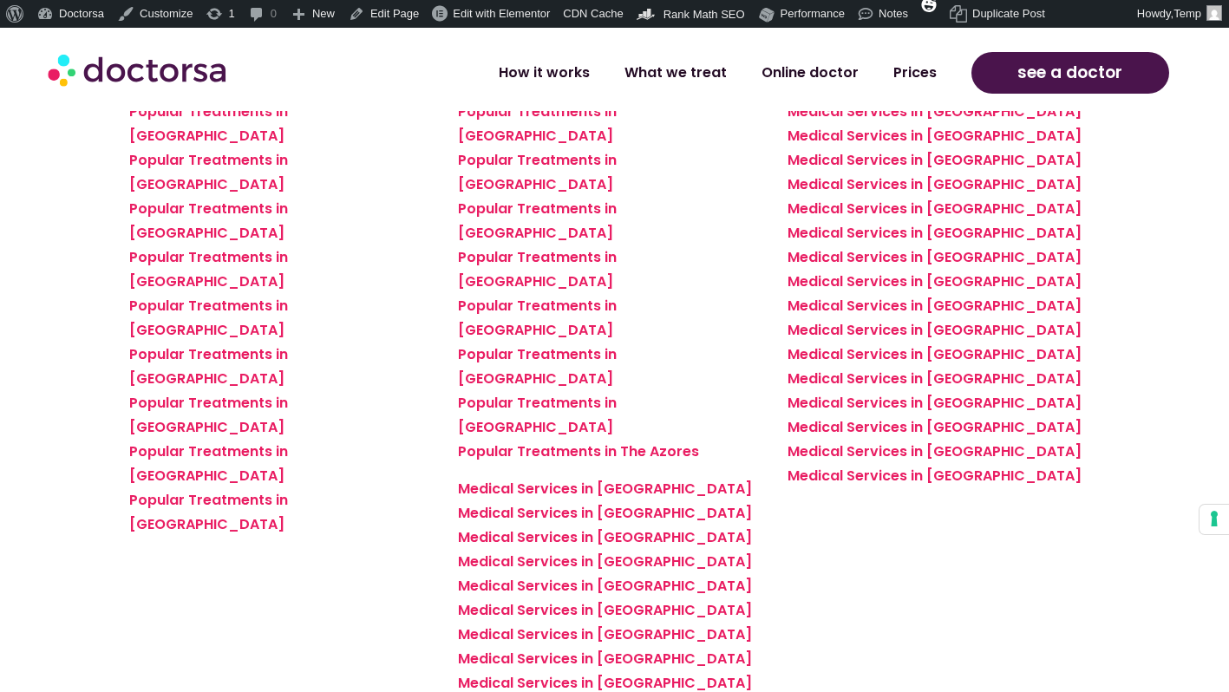
scroll to position [2496, 0]
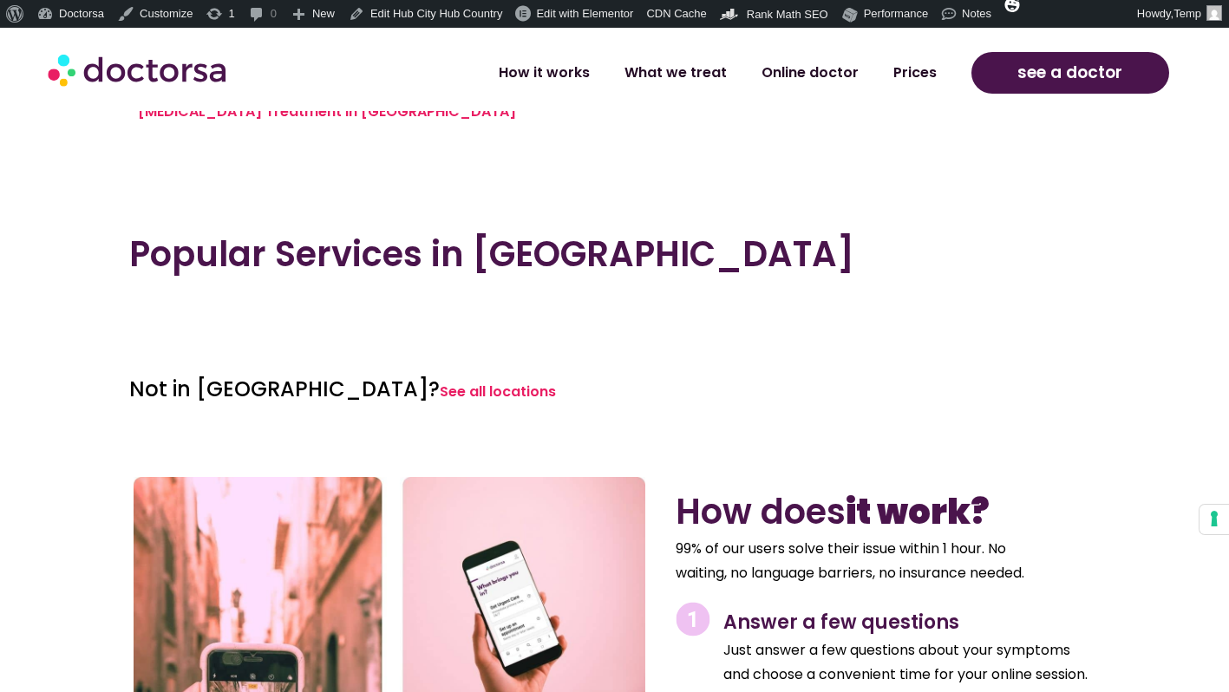
scroll to position [1807, 0]
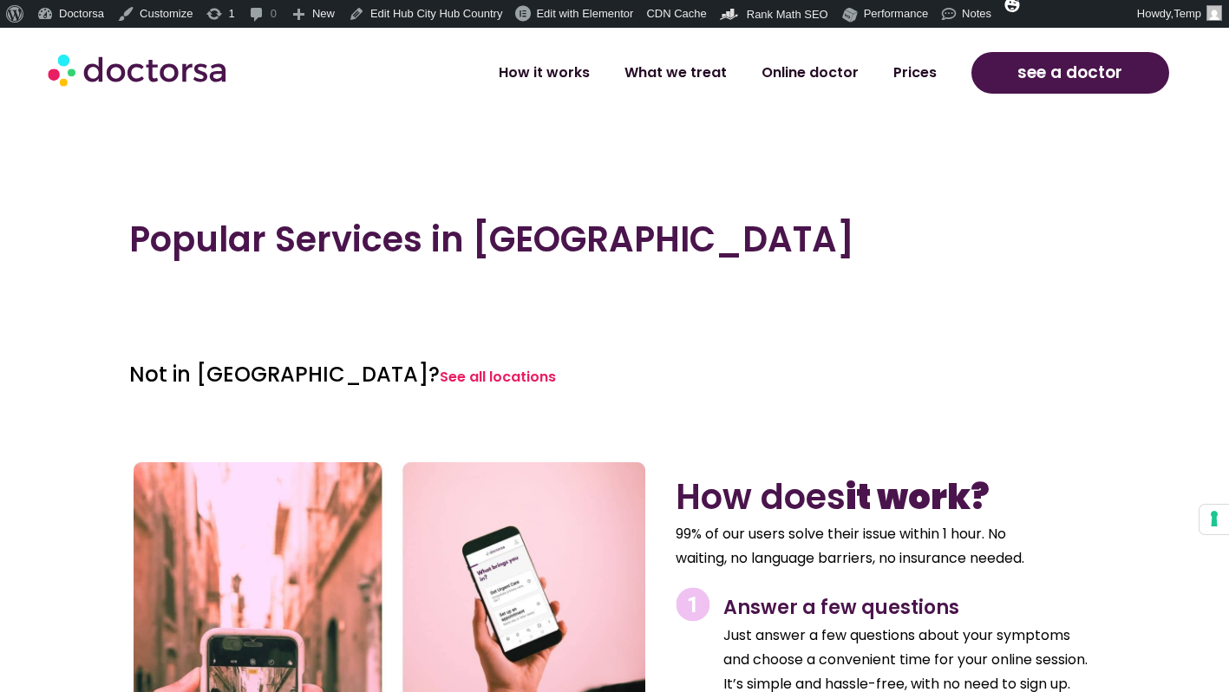
click at [334, 314] on section "Popular Services in [GEOGRAPHIC_DATA]" at bounding box center [614, 263] width 1229 height 177
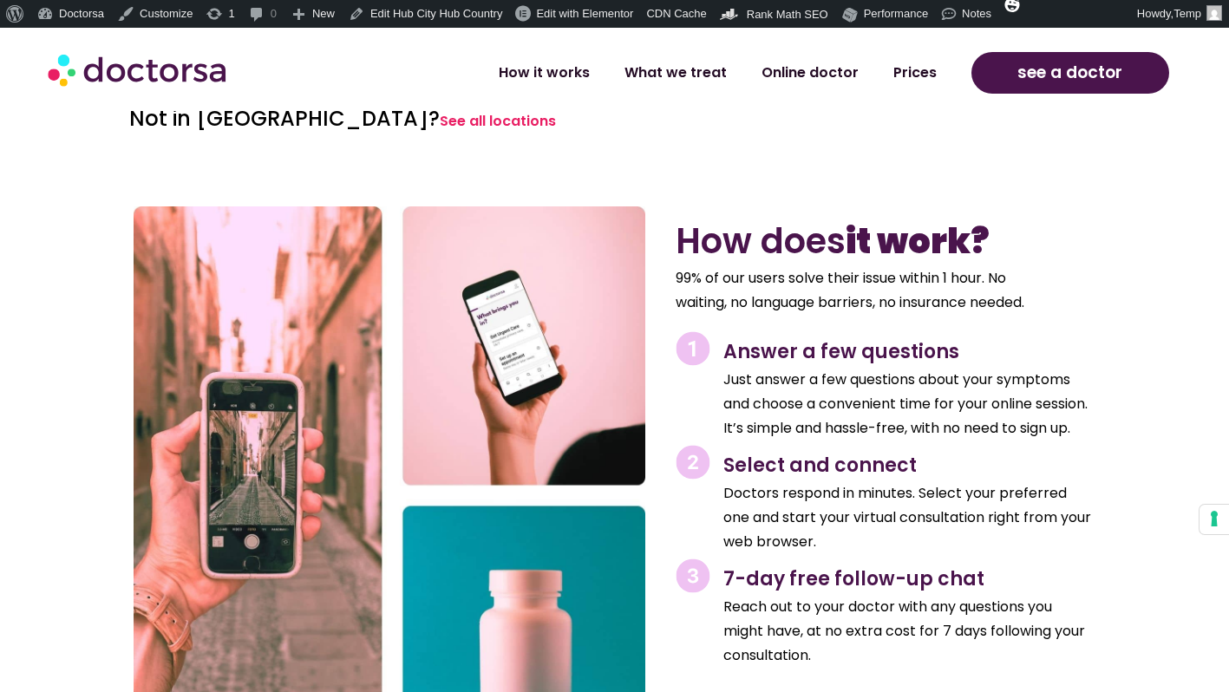
scroll to position [2102, 0]
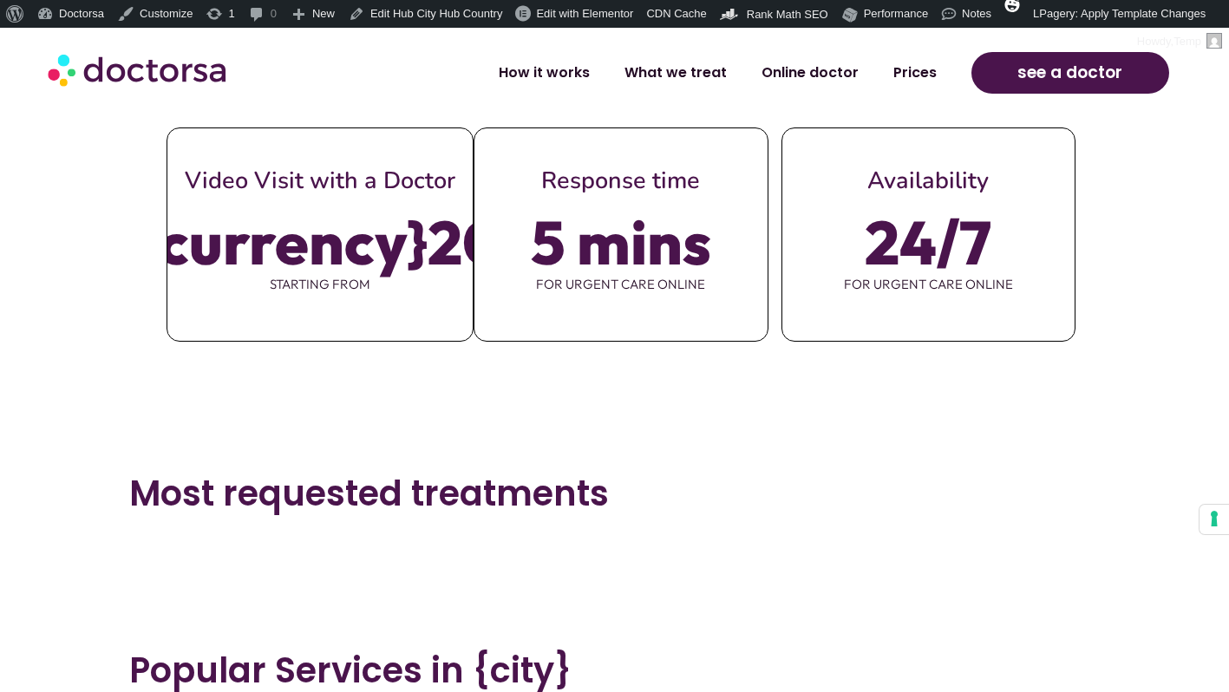
click at [497, 512] on h2 "Most requested treatments" at bounding box center [615, 494] width 972 height 42
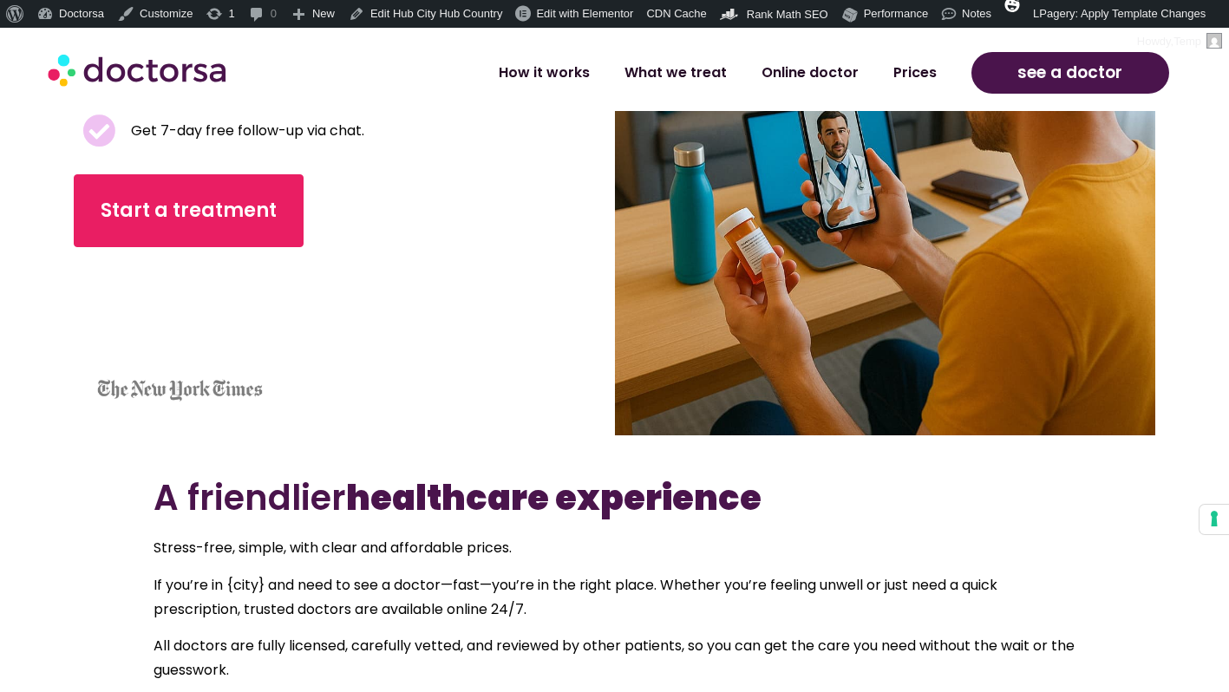
scroll to position [215, 0]
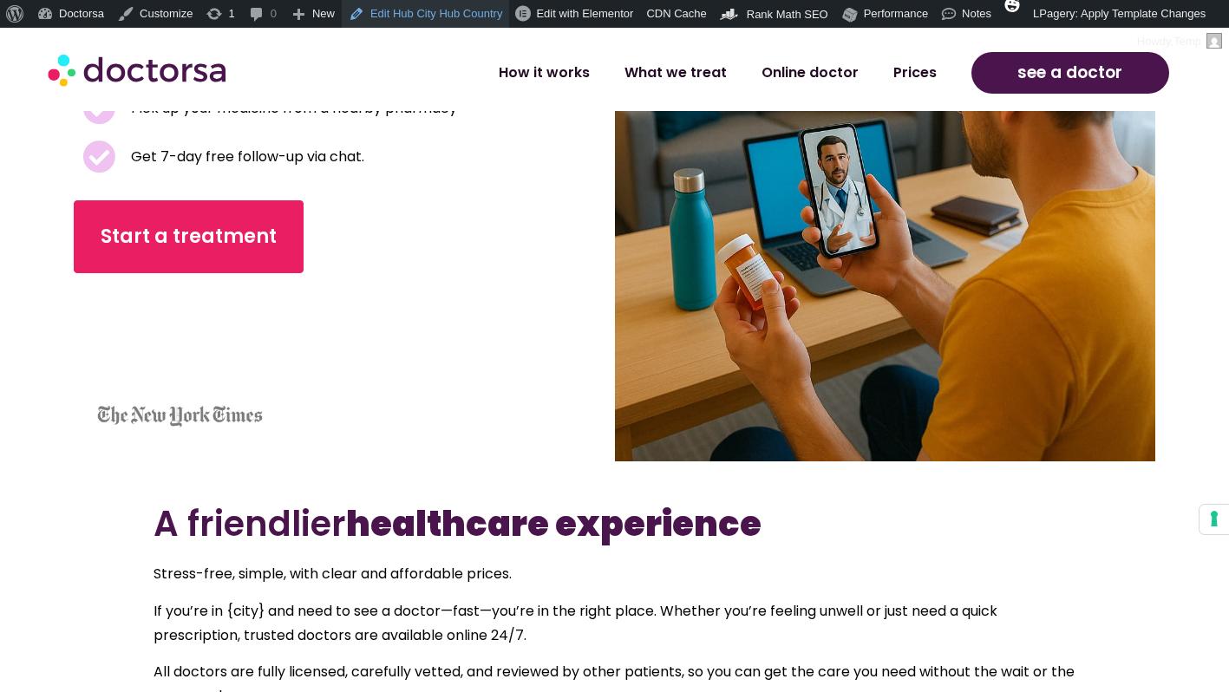
click at [493, 14] on link "Edit Hub City Hub Country" at bounding box center [425, 14] width 167 height 28
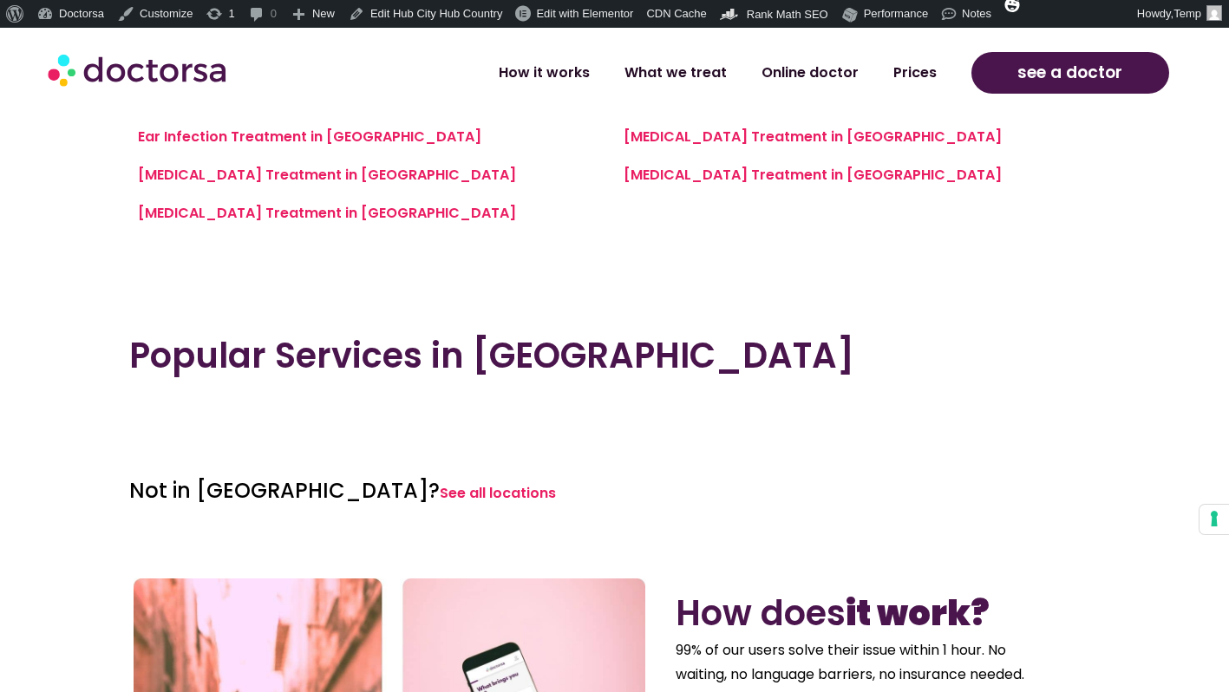
scroll to position [1685, 0]
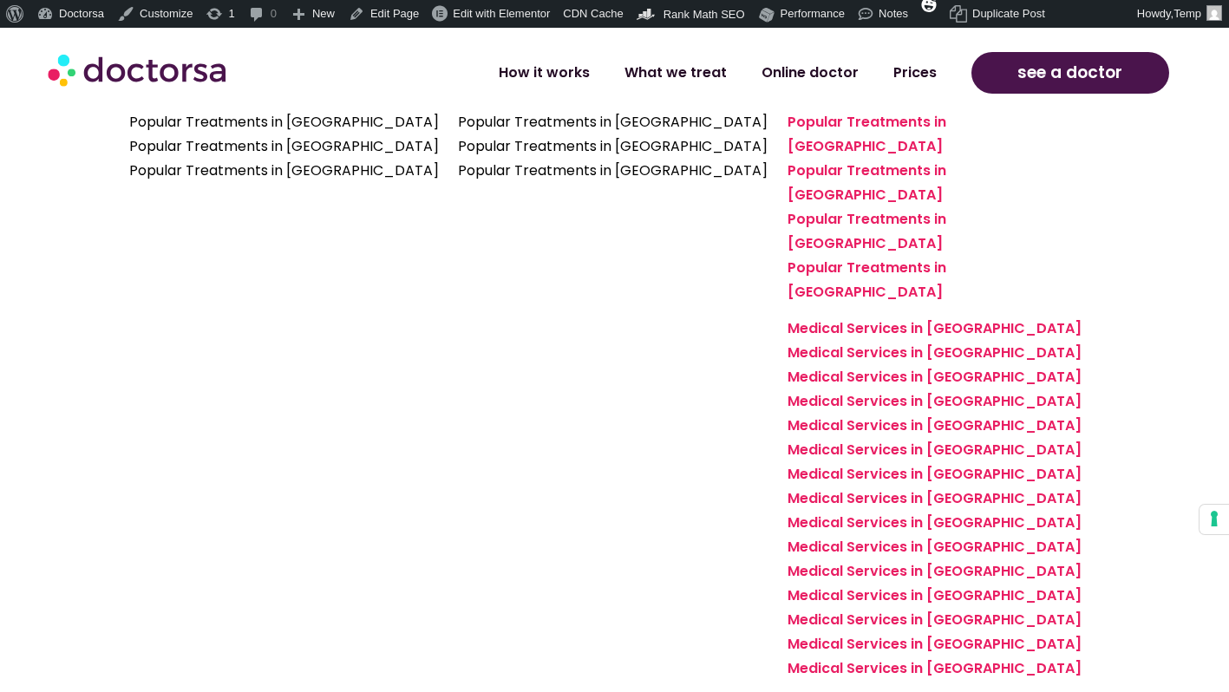
scroll to position [3654, 0]
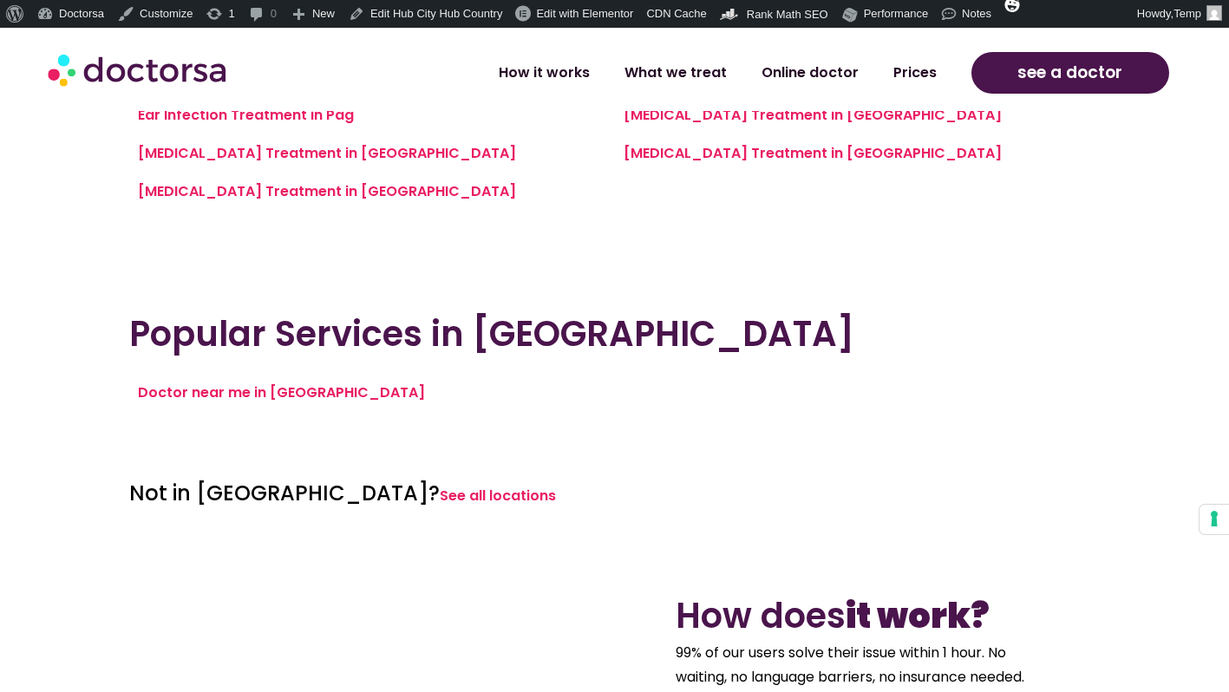
scroll to position [1719, 0]
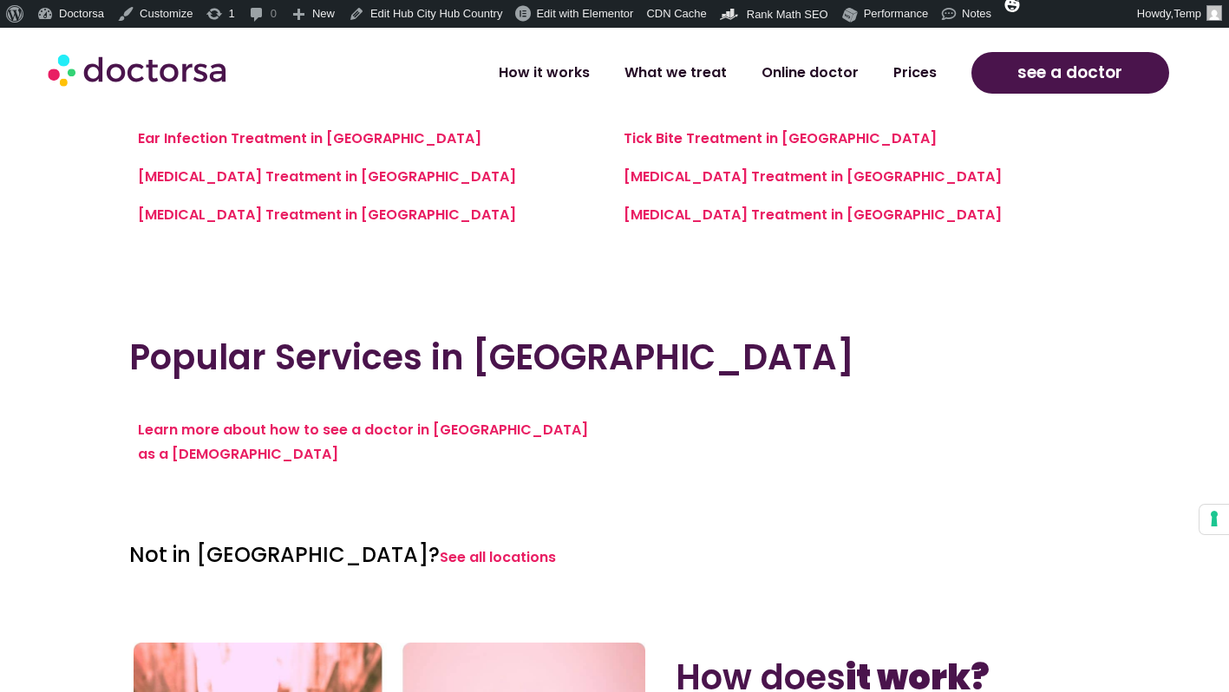
scroll to position [1665, 0]
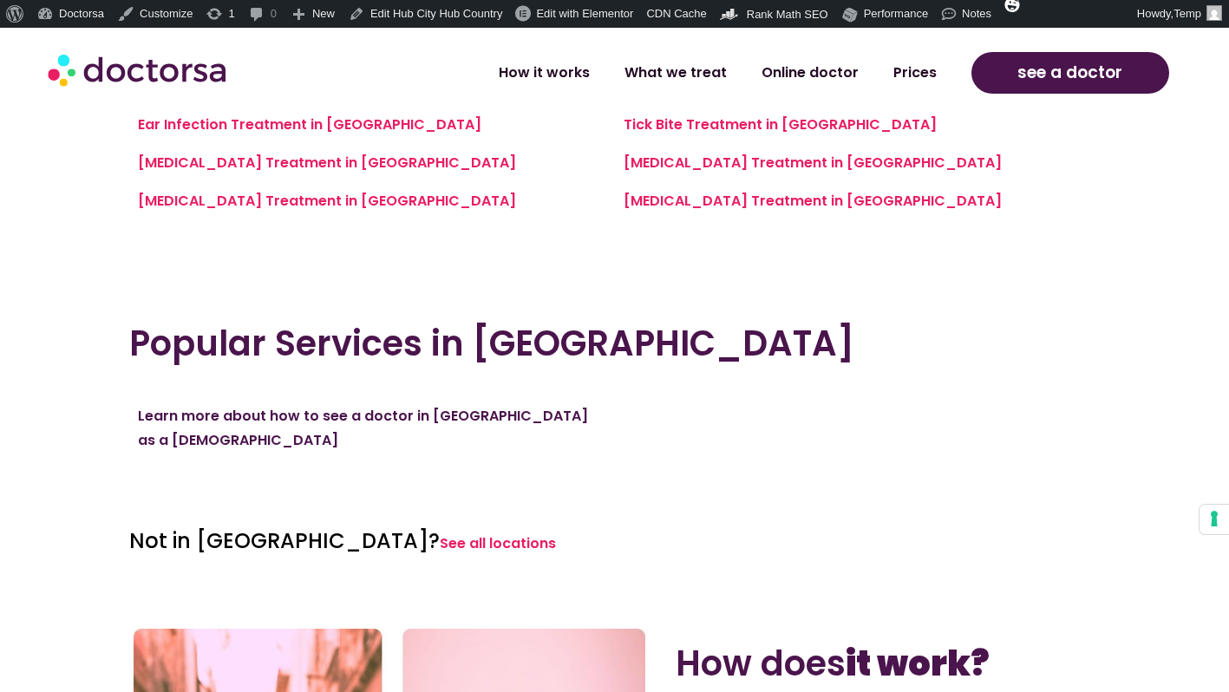
click at [359, 412] on link "Learn more about how to see a doctor in [GEOGRAPHIC_DATA] as a [DEMOGRAPHIC_DAT…" at bounding box center [363, 428] width 450 height 44
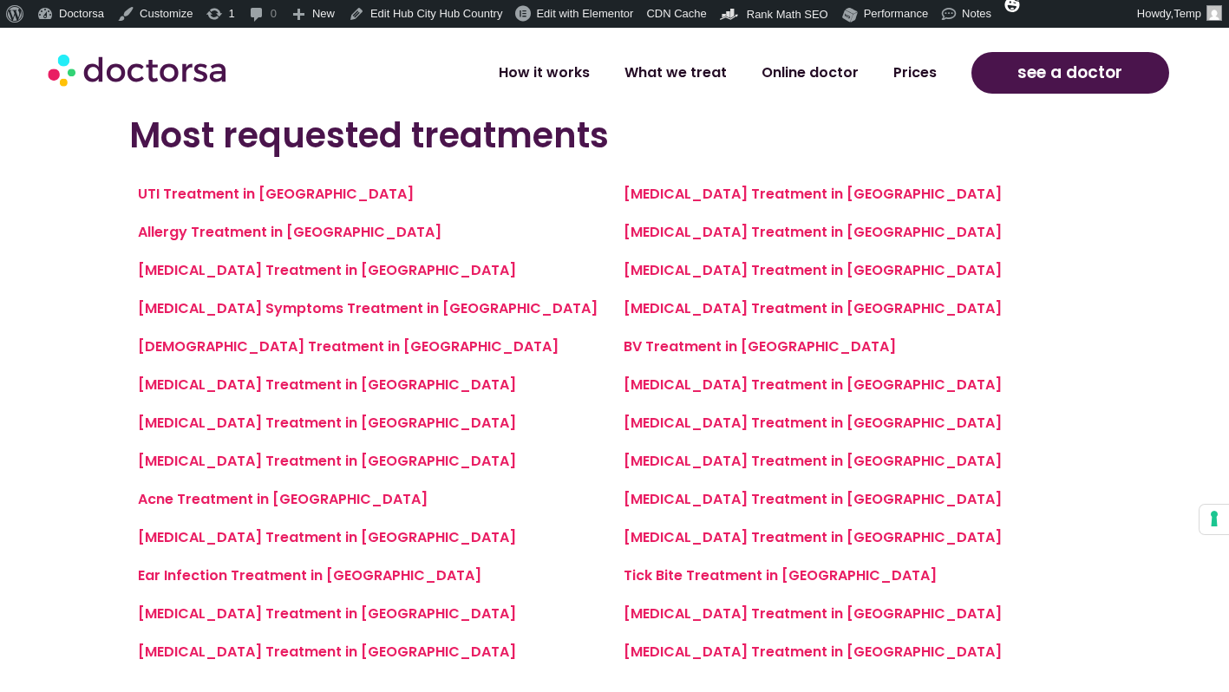
scroll to position [1483, 0]
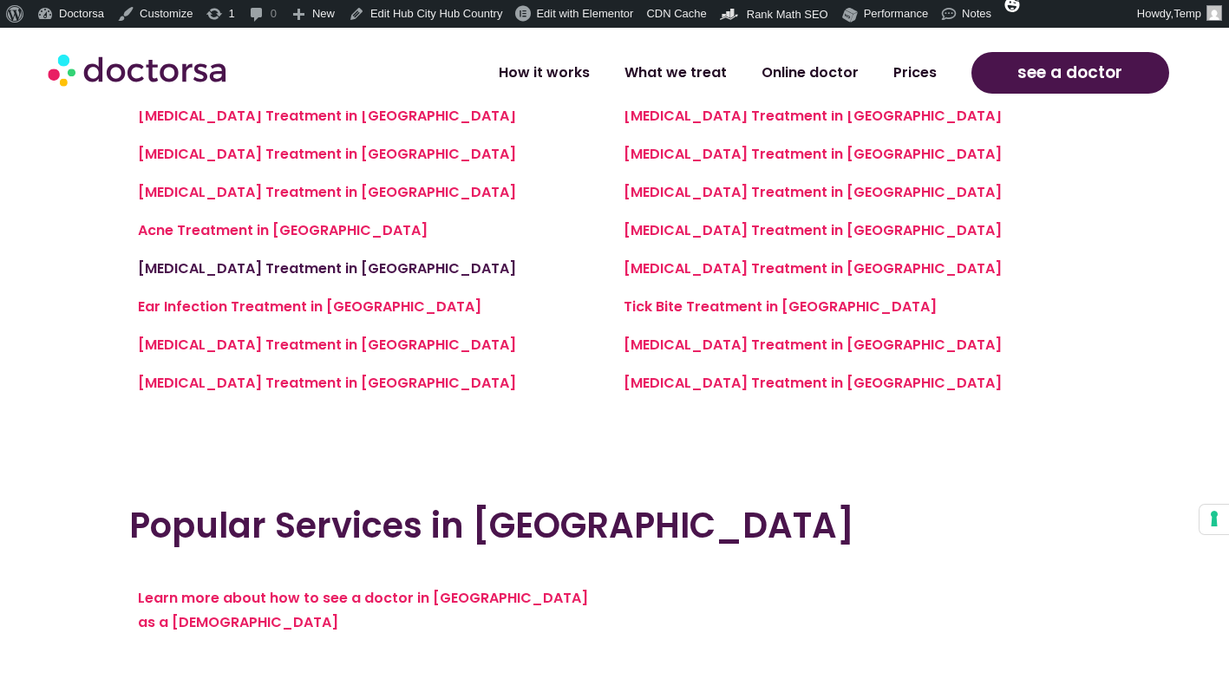
click at [323, 267] on link "Cold Sores Treatment in Bangkok" at bounding box center [327, 269] width 378 height 20
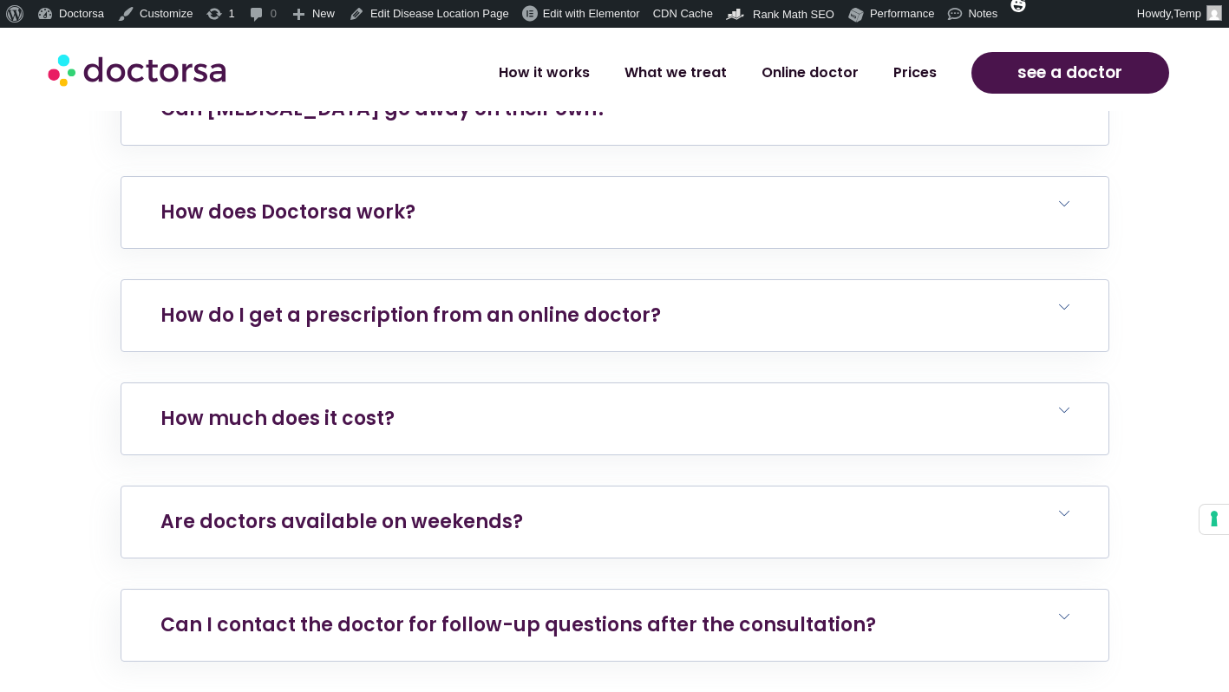
scroll to position [6741, 0]
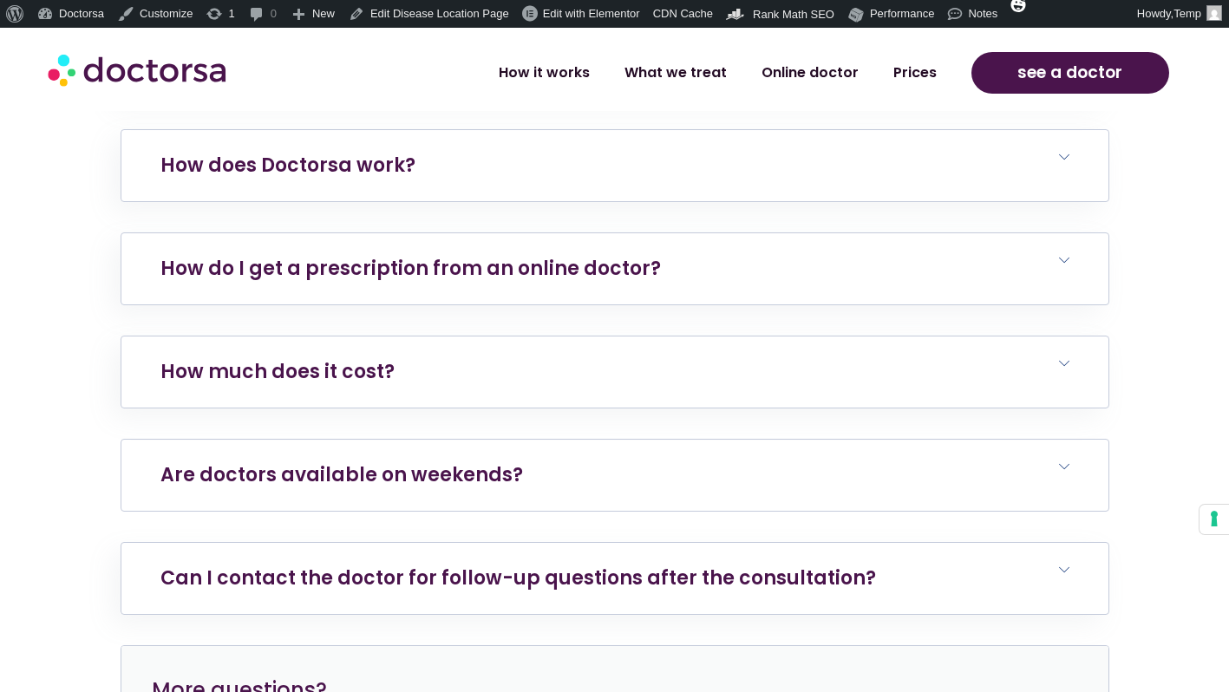
click at [338, 462] on link "Are doctors available on weekends?" at bounding box center [342, 475] width 363 height 27
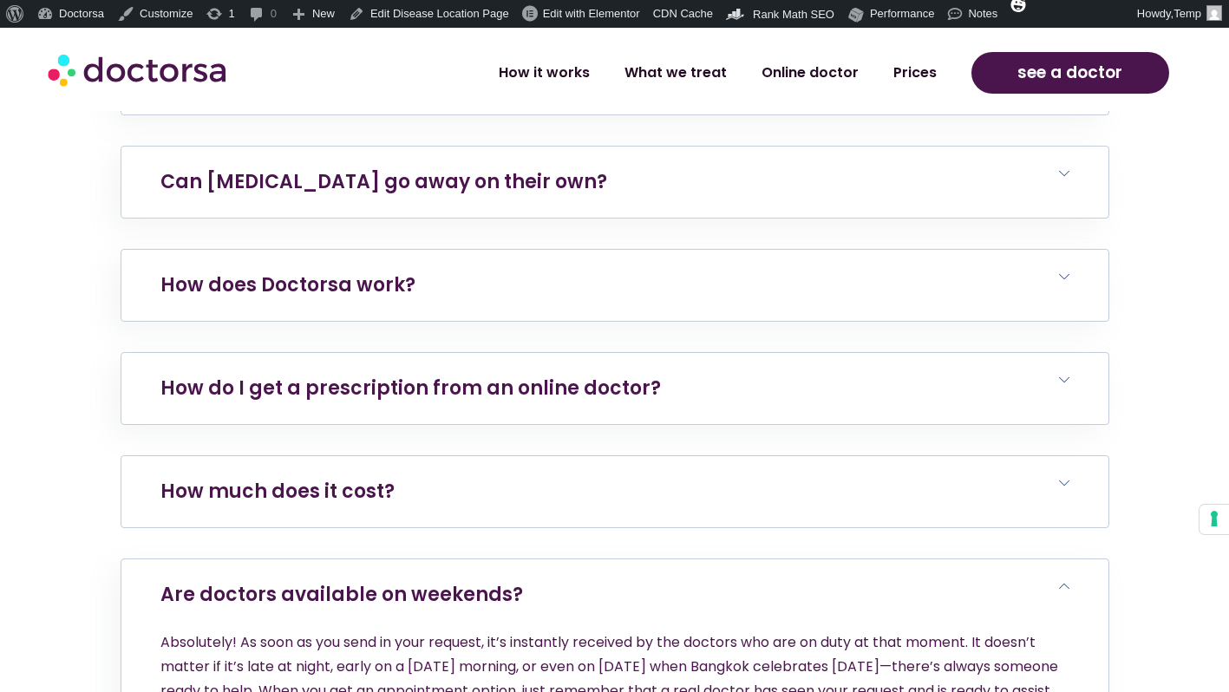
click at [416, 456] on h6 "How much does it cost?" at bounding box center [614, 491] width 987 height 71
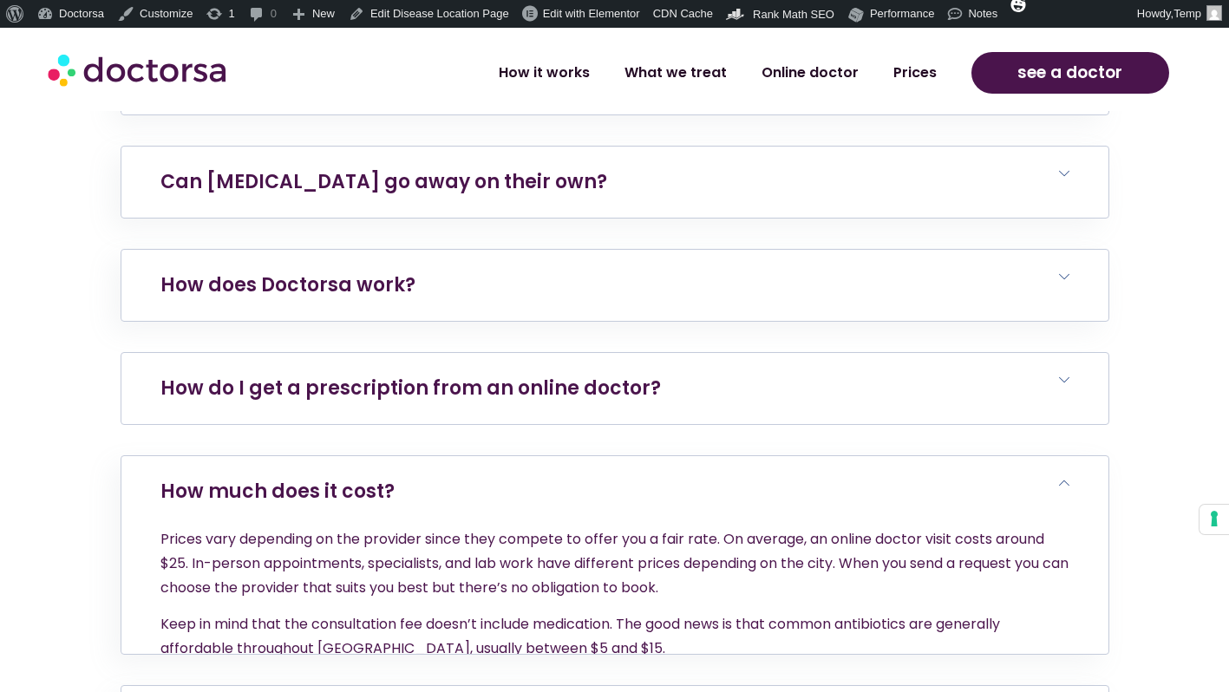
click at [437, 353] on h6 "How do I get a prescription from an online doctor?" at bounding box center [614, 388] width 987 height 71
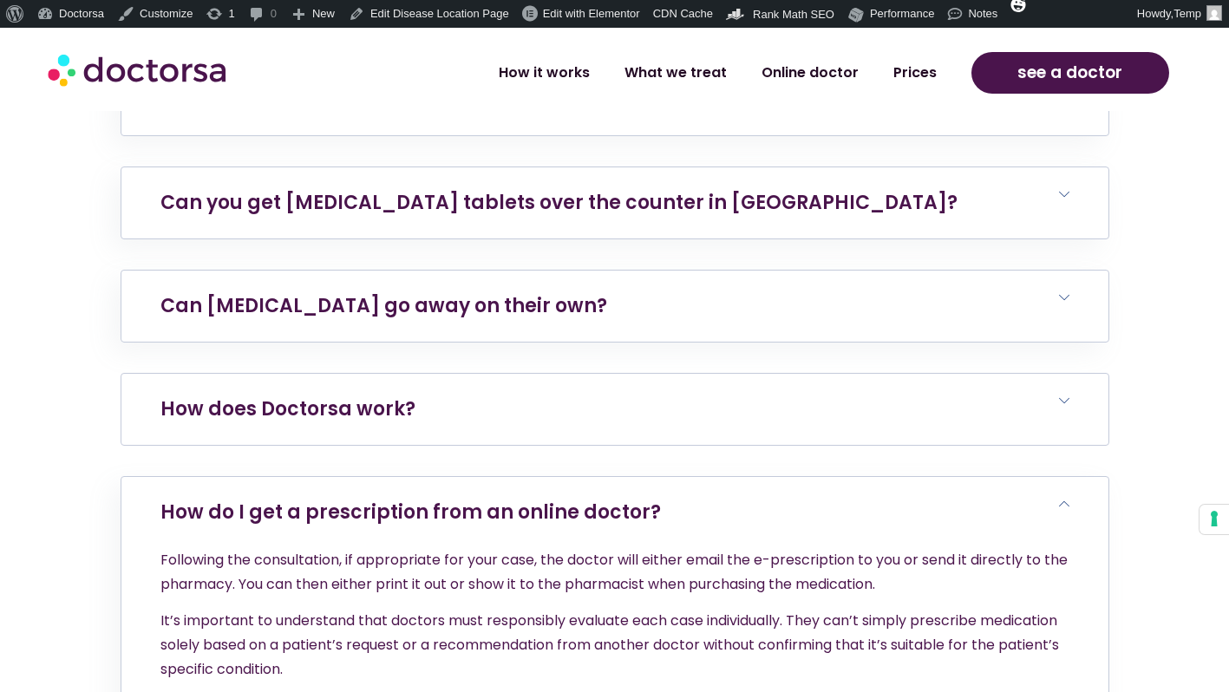
click at [428, 374] on h6 "How does Doctorsa work?" at bounding box center [614, 409] width 987 height 71
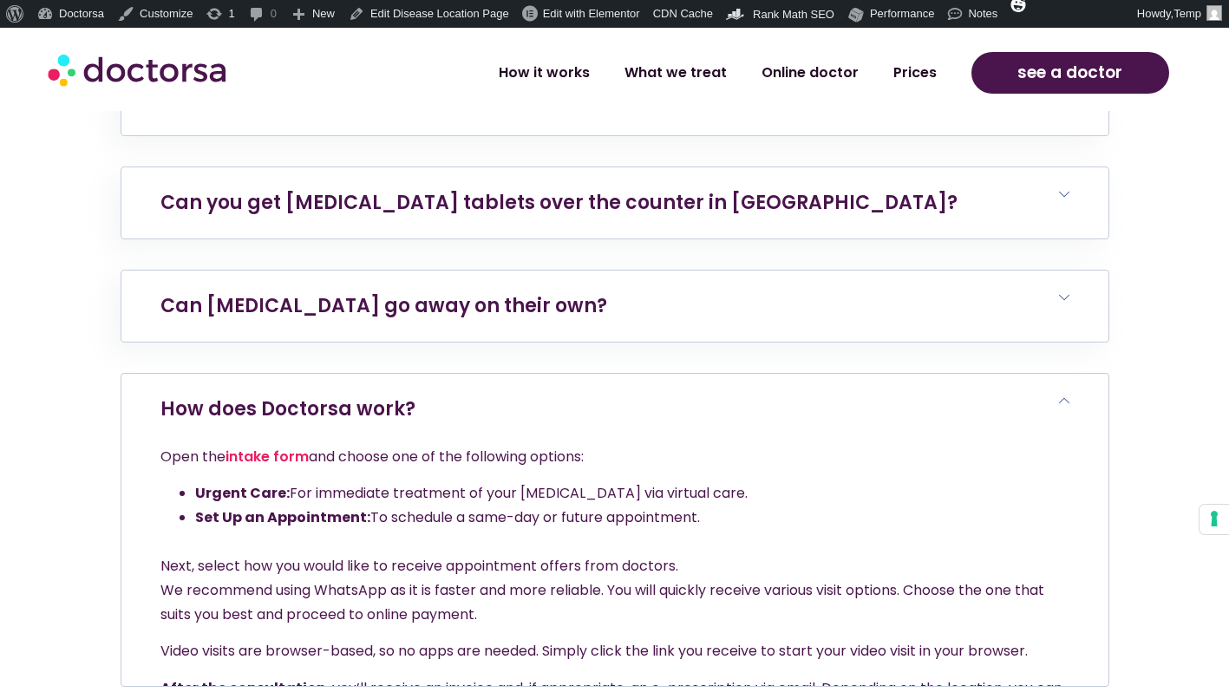
scroll to position [6437, 0]
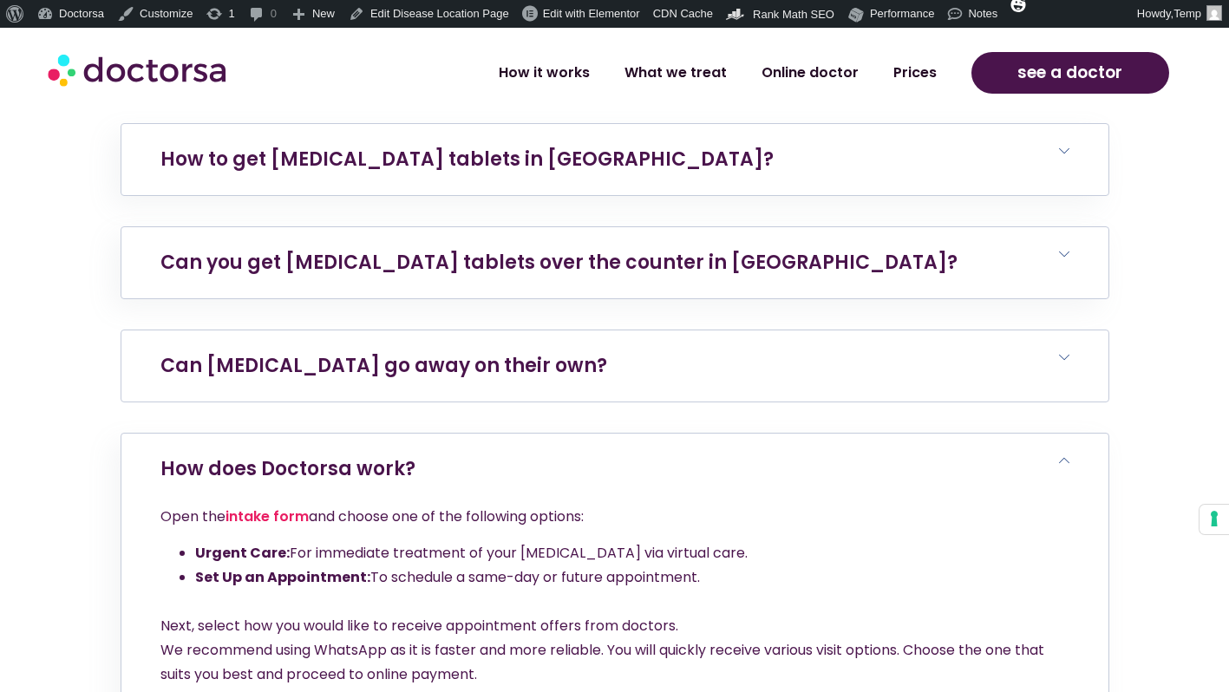
click at [467, 331] on h6 "Can cold sores go away on their own?" at bounding box center [614, 366] width 987 height 71
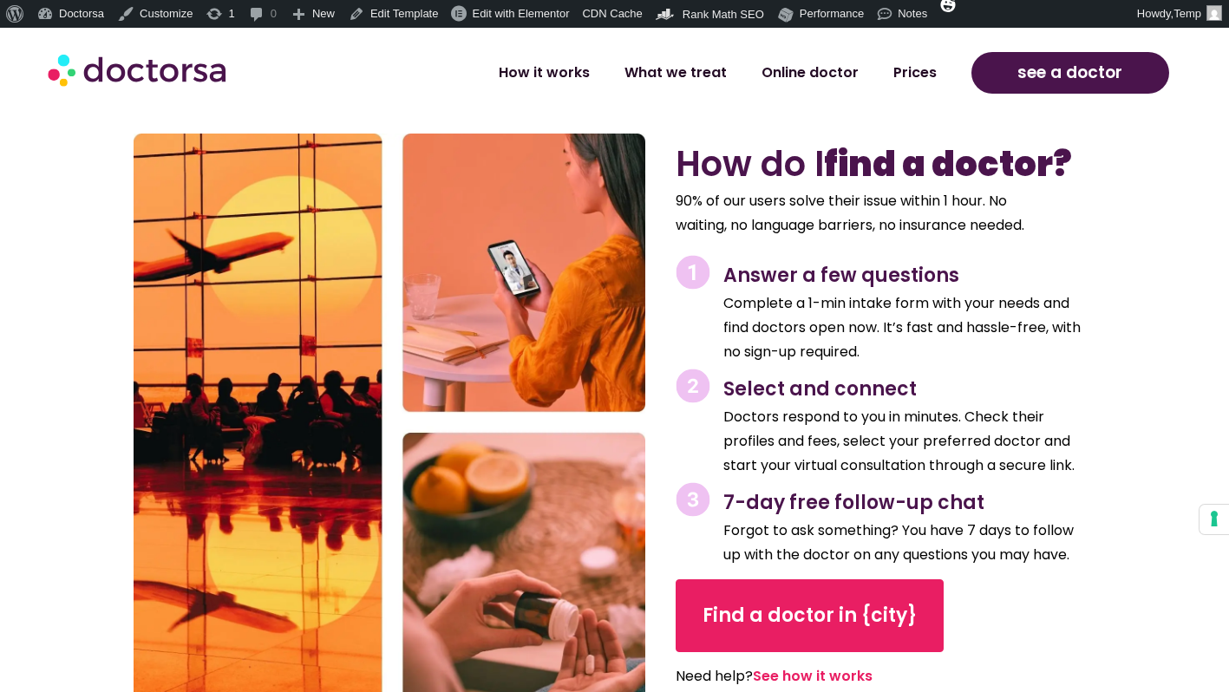
scroll to position [2155, 0]
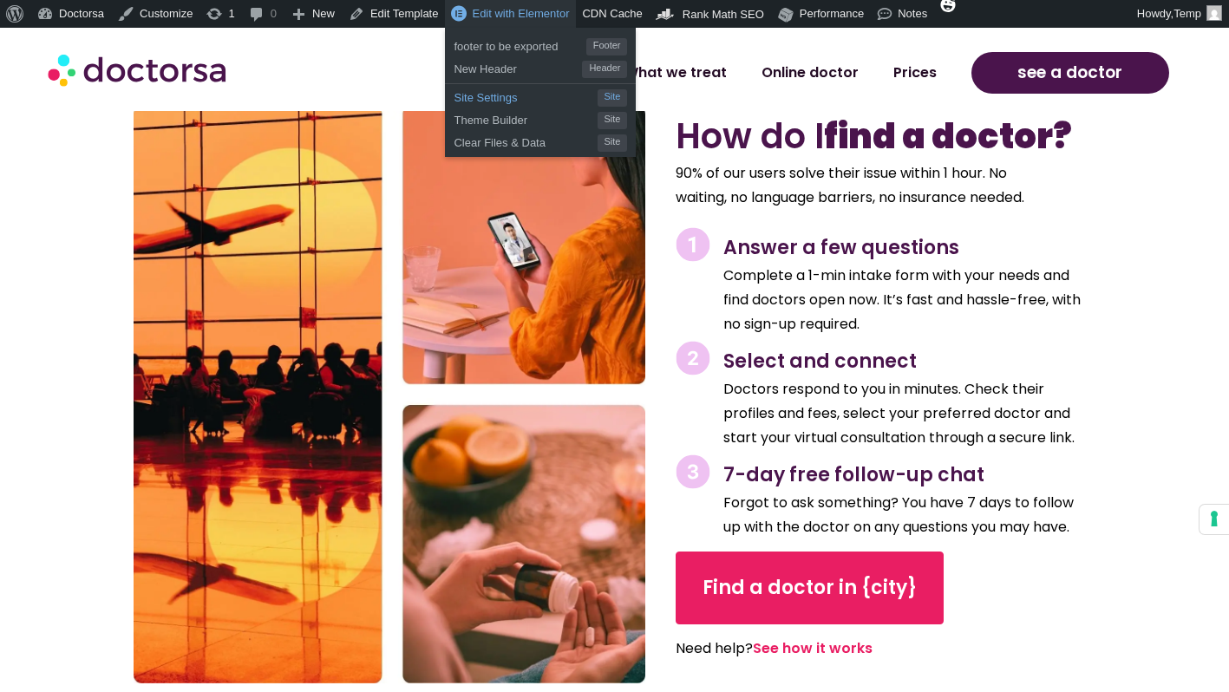
click at [514, 94] on span "Site Settings" at bounding box center [525, 95] width 143 height 23
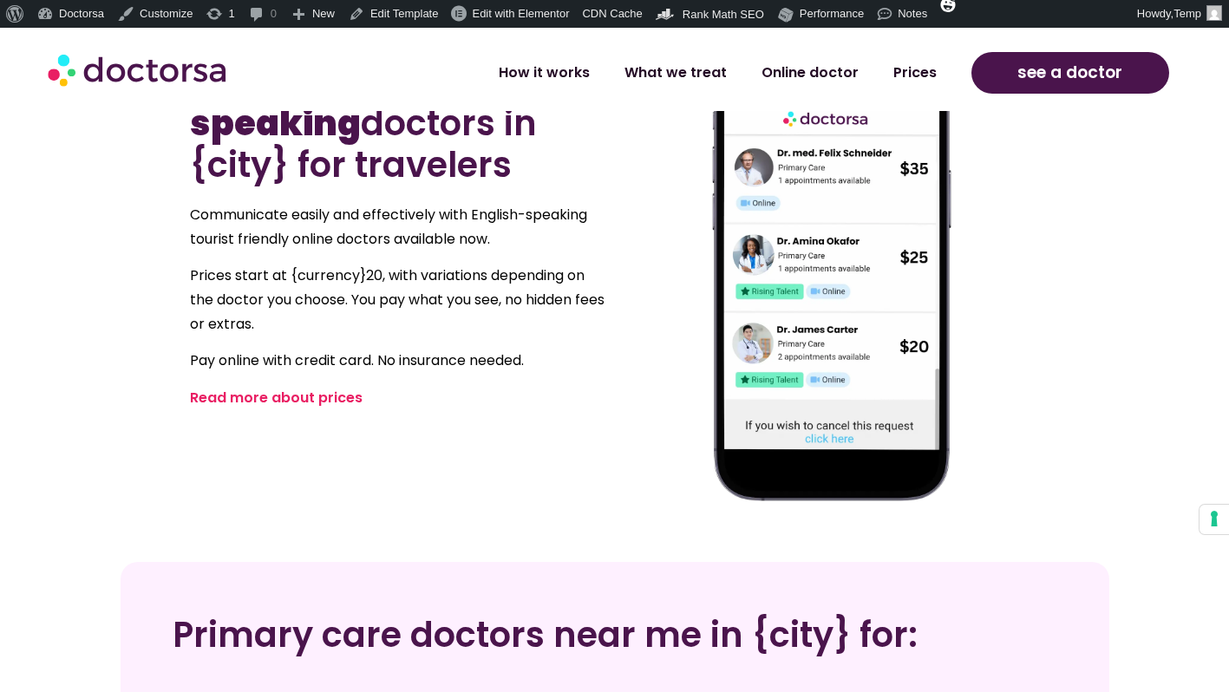
scroll to position [766, 0]
